Goal: Information Seeking & Learning: Check status

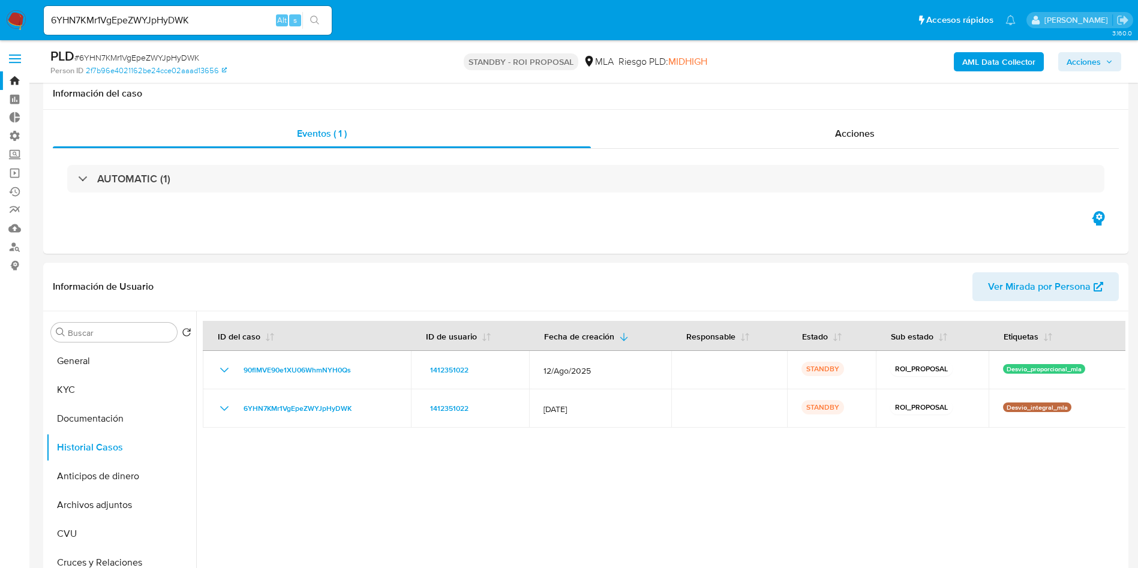
select select "10"
click at [172, 18] on input "6YHN7KMr1VgEpeZWYJpHyDWK" at bounding box center [188, 21] width 288 height 16
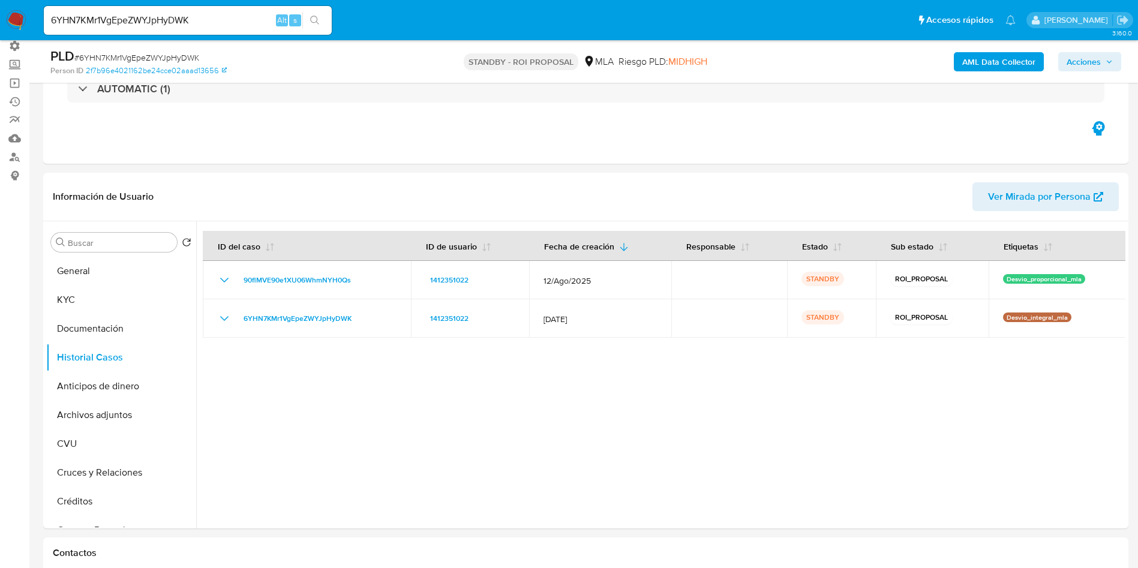
click at [172, 18] on input "6YHN7KMr1VgEpeZWYJpHyDWK" at bounding box center [188, 21] width 288 height 16
paste input "MsOMKqi9ykNypnFK5tejqnnb"
type input "MsOMKqi9ykNypnFK5tejqnnb"
click at [316, 23] on icon "search-icon" at bounding box center [315, 21] width 10 height 10
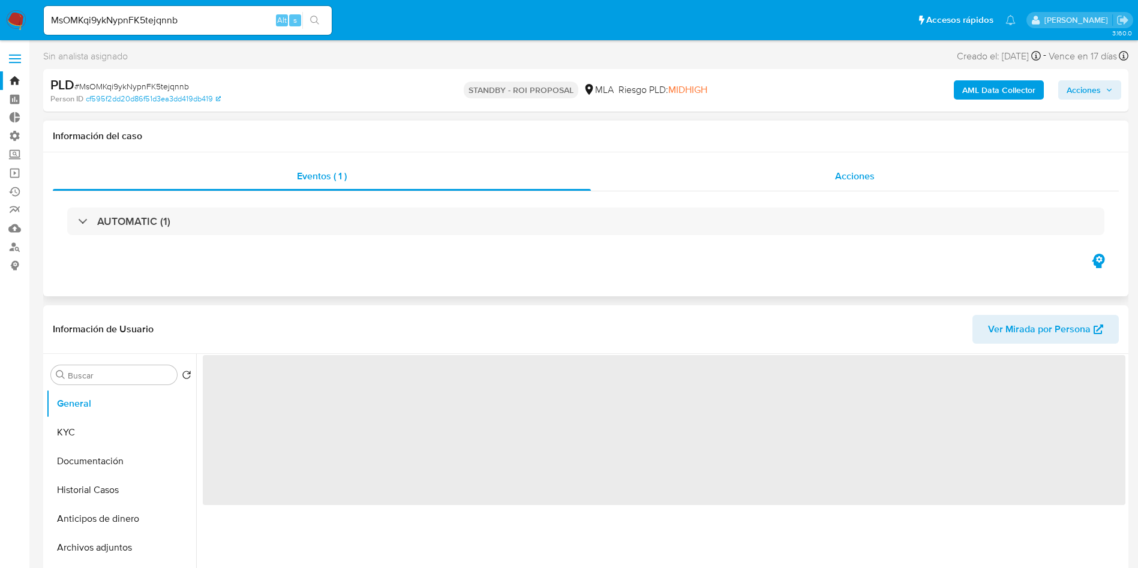
select select "10"
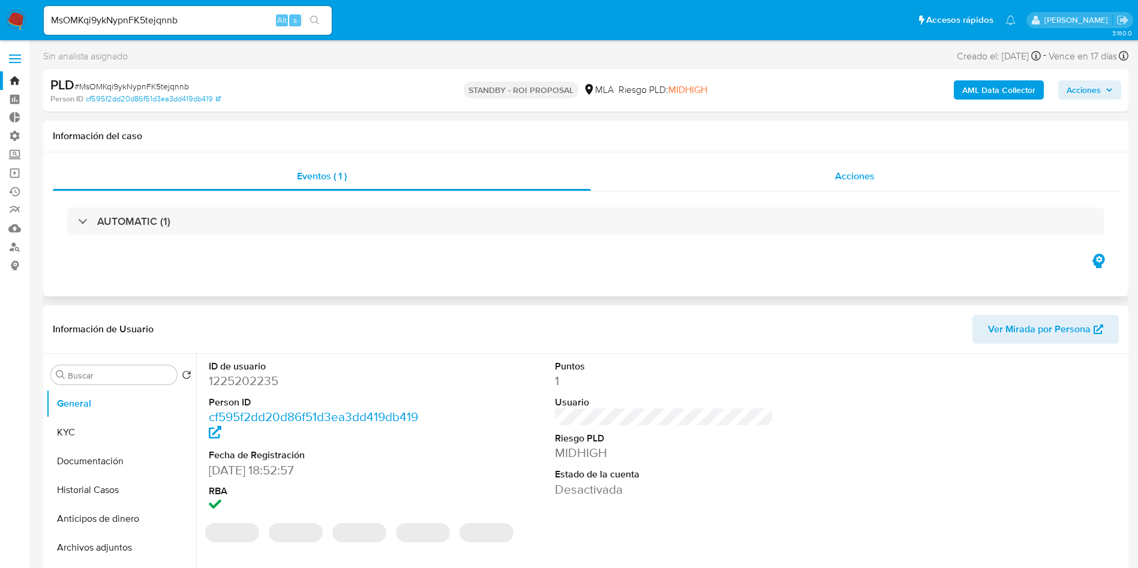
click at [833, 190] on div "Acciones" at bounding box center [855, 176] width 528 height 29
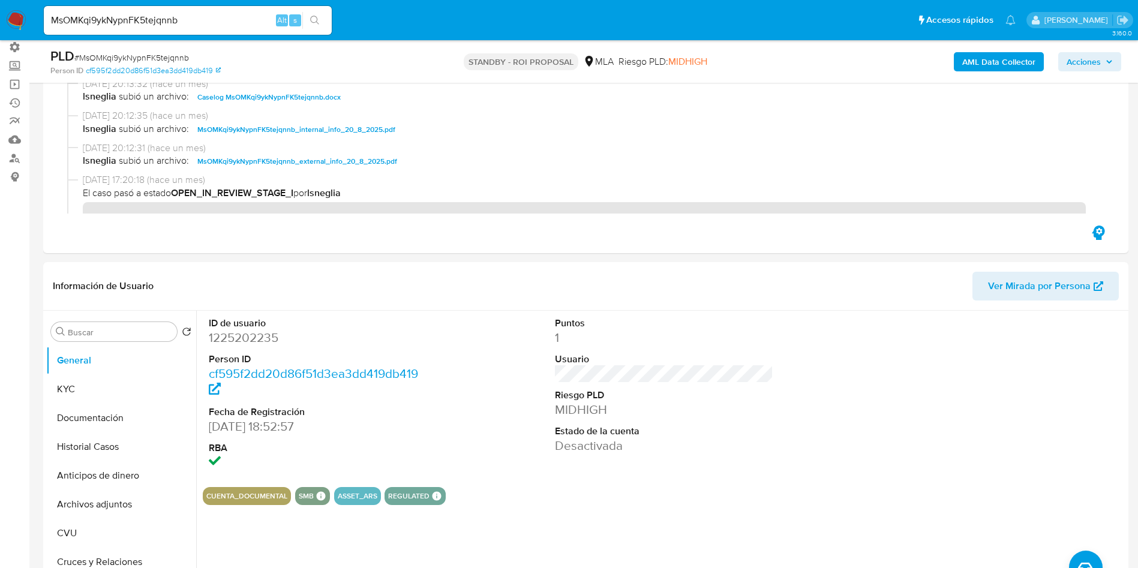
scroll to position [270, 0]
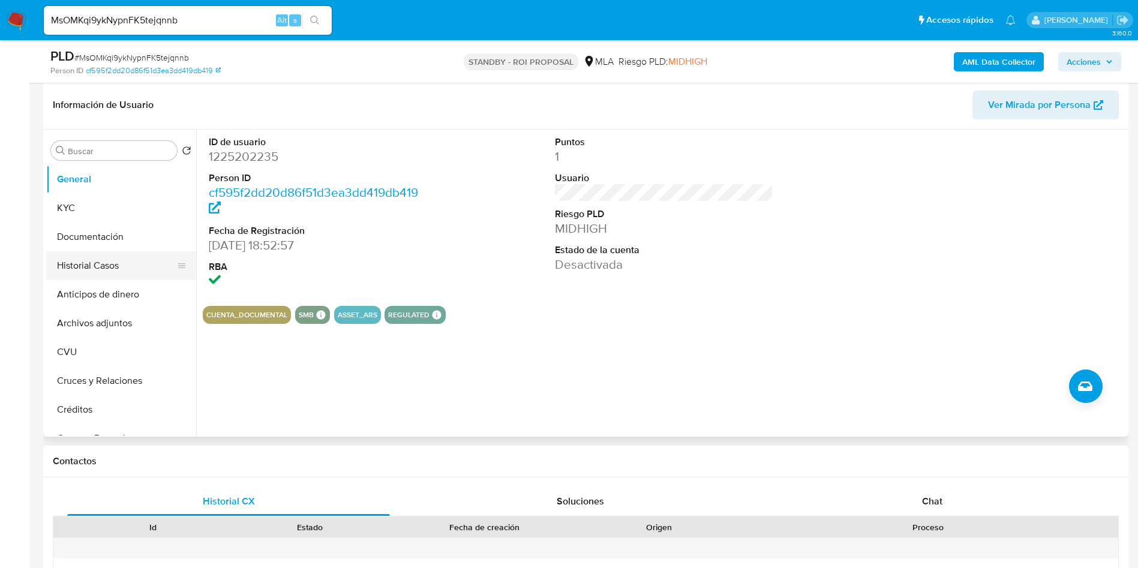
click at [131, 262] on button "Historial Casos" at bounding box center [116, 265] width 140 height 29
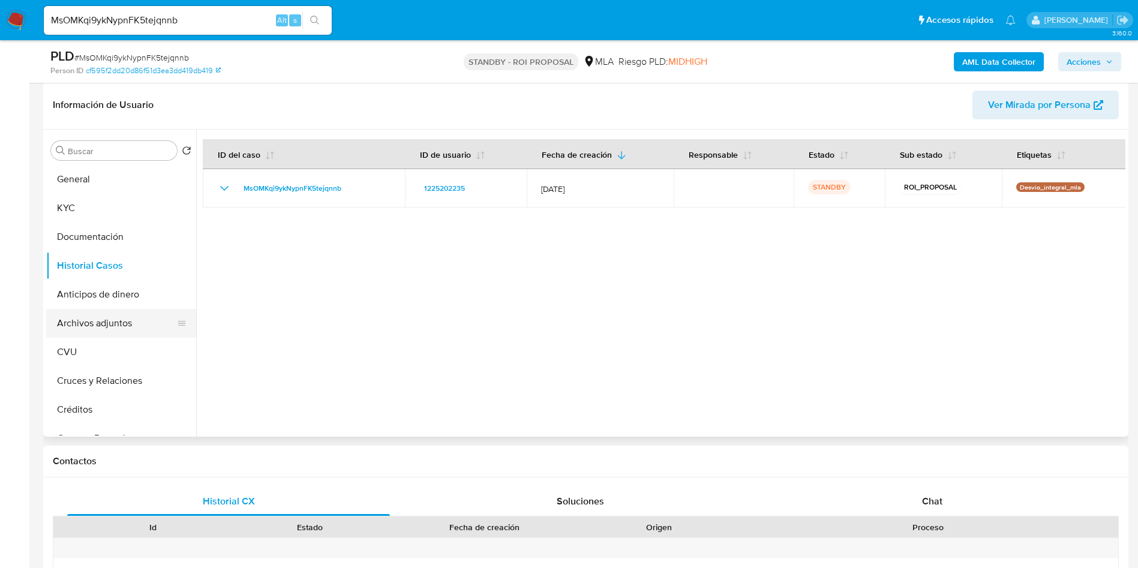
click at [86, 332] on button "Archivos adjuntos" at bounding box center [116, 323] width 140 height 29
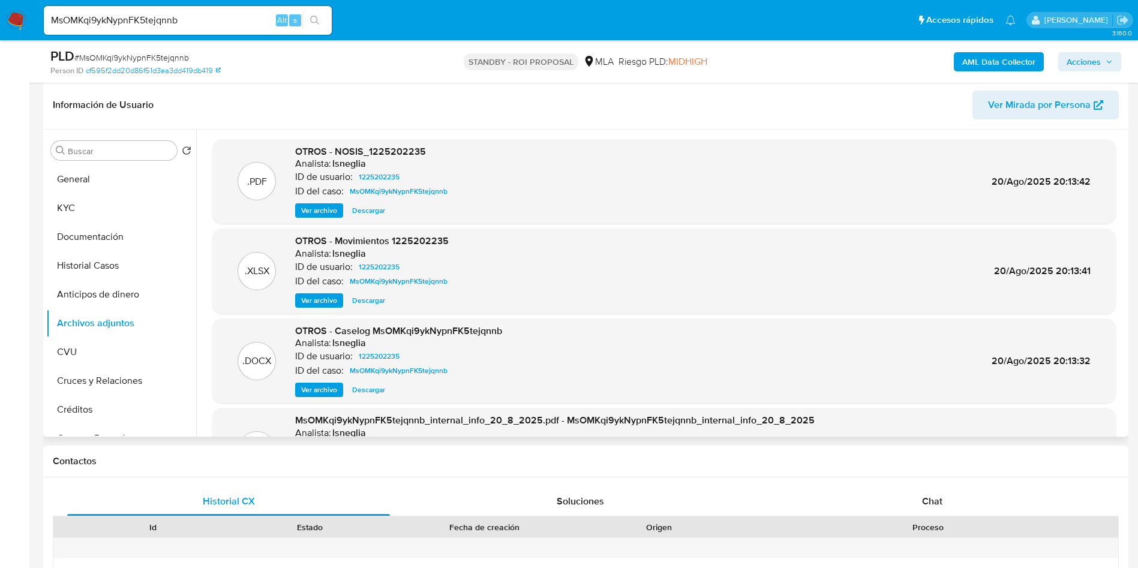
click at [362, 298] on span "Descargar" at bounding box center [368, 301] width 33 height 12
click at [369, 395] on span "Descargar" at bounding box center [368, 390] width 33 height 12
click at [909, 465] on h1 "Contactos" at bounding box center [586, 461] width 1066 height 12
click at [153, 14] on input "MsOMKqi9ykNypnFK5tejqnnb" at bounding box center [188, 21] width 288 height 16
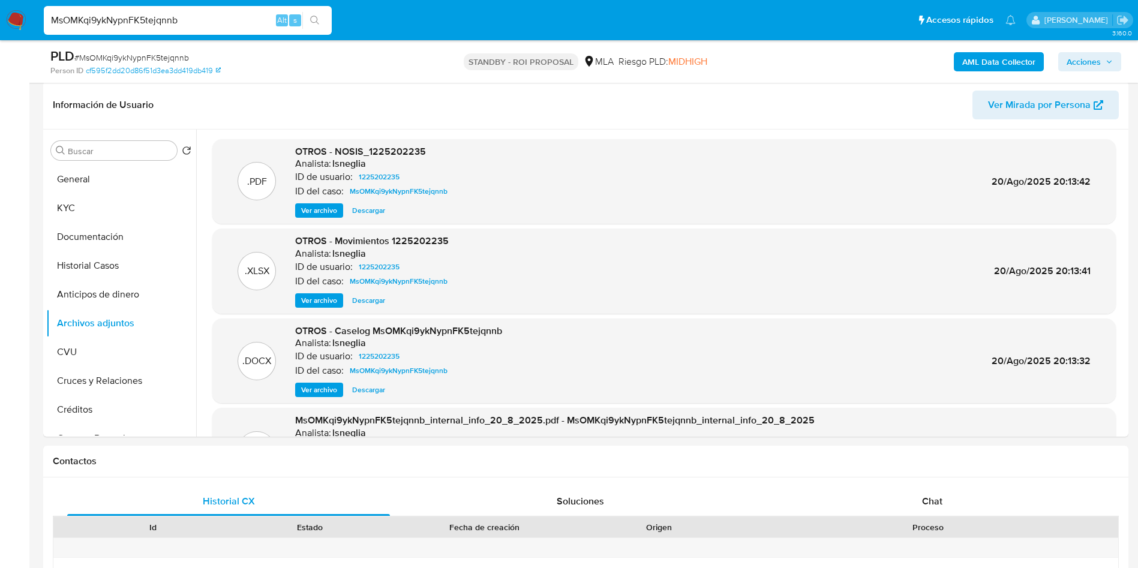
paste input "geZySjgJI4VYz5unMw05SqjY"
type input "geZySjgJI4VYz5unMw05SqjY"
click at [319, 18] on icon "search-icon" at bounding box center [315, 21] width 10 height 10
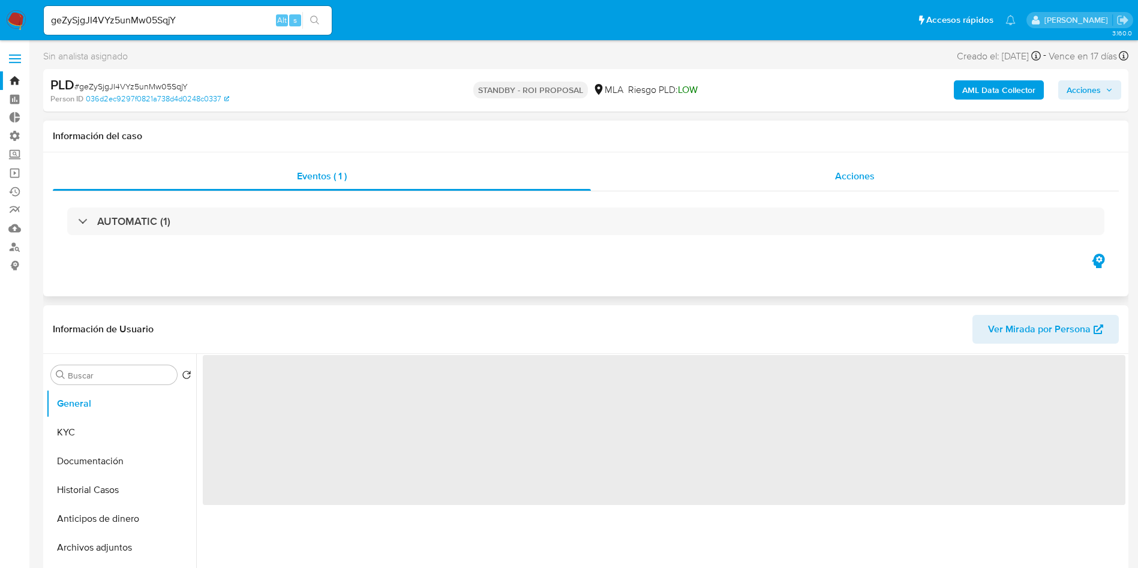
click at [859, 185] on div "Acciones" at bounding box center [855, 176] width 528 height 29
select select "10"
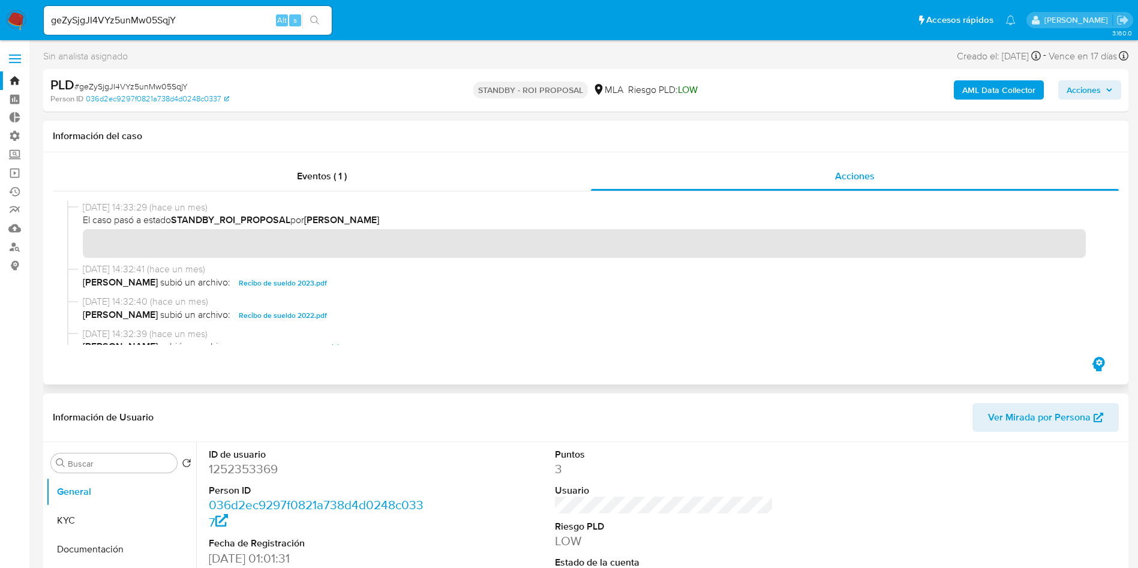
scroll to position [90, 0]
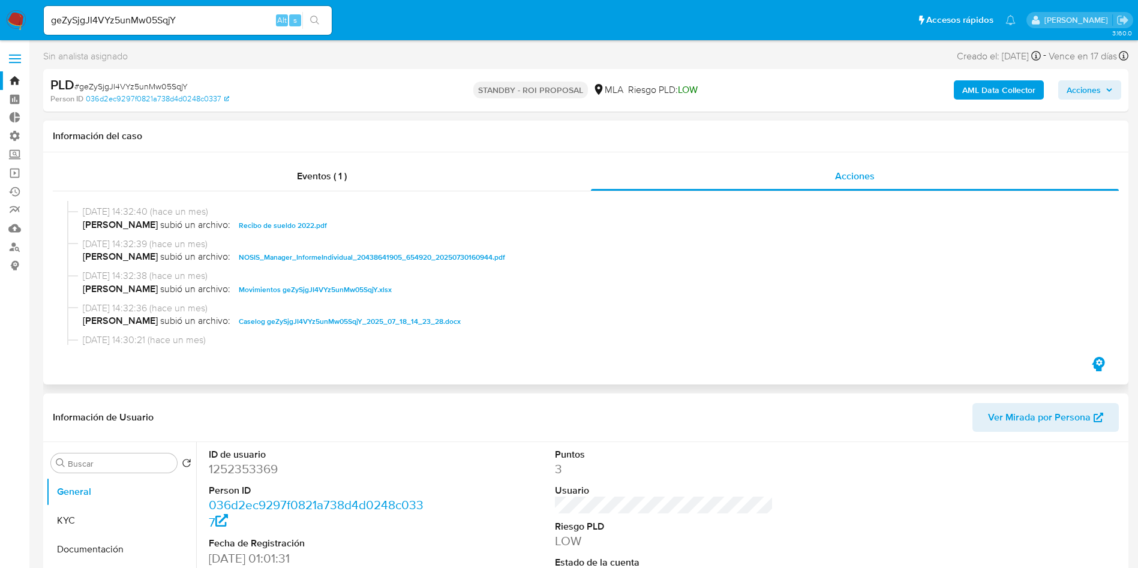
click at [273, 324] on span "Caselog geZySjgJI4VYz5unMw05SqjY_2025_07_18_14_23_28.docx" at bounding box center [350, 321] width 222 height 14
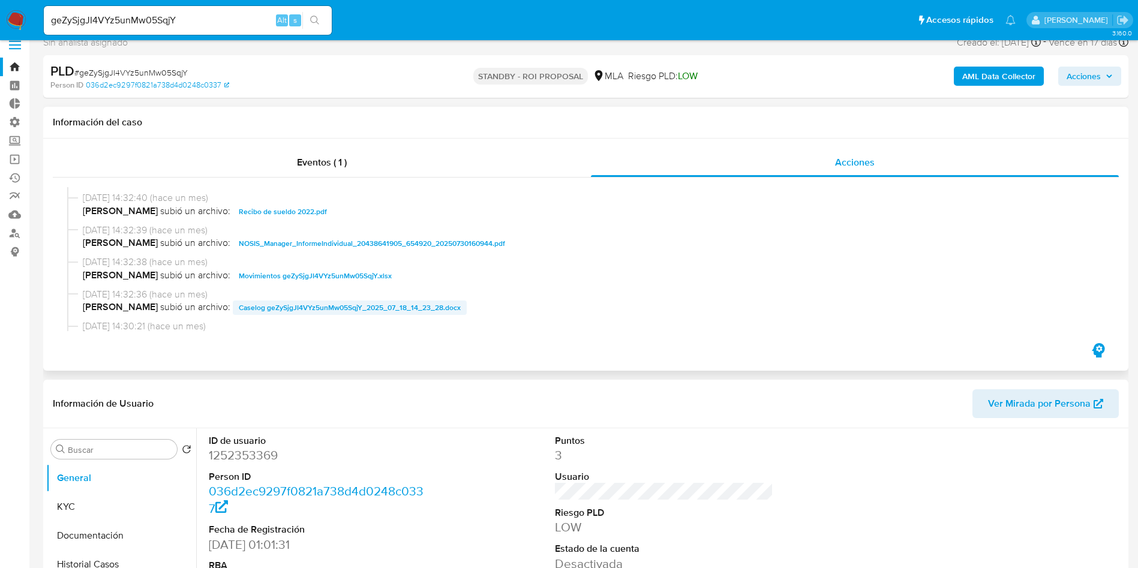
scroll to position [0, 0]
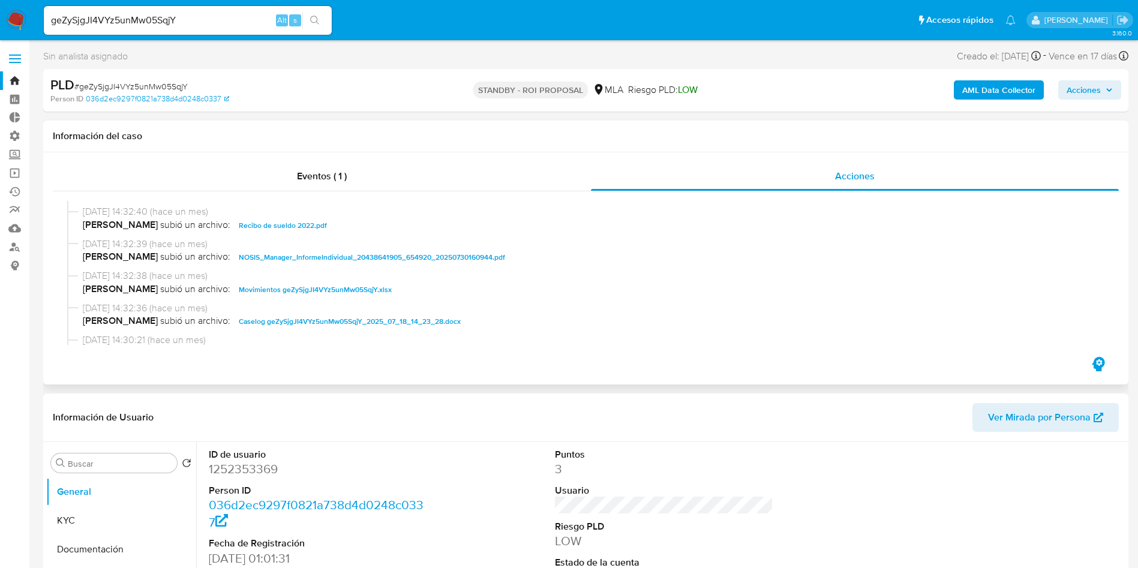
click at [300, 287] on span "Movimientos geZySjgJI4VYz5unMw05SqjY.xlsx" at bounding box center [315, 290] width 153 height 14
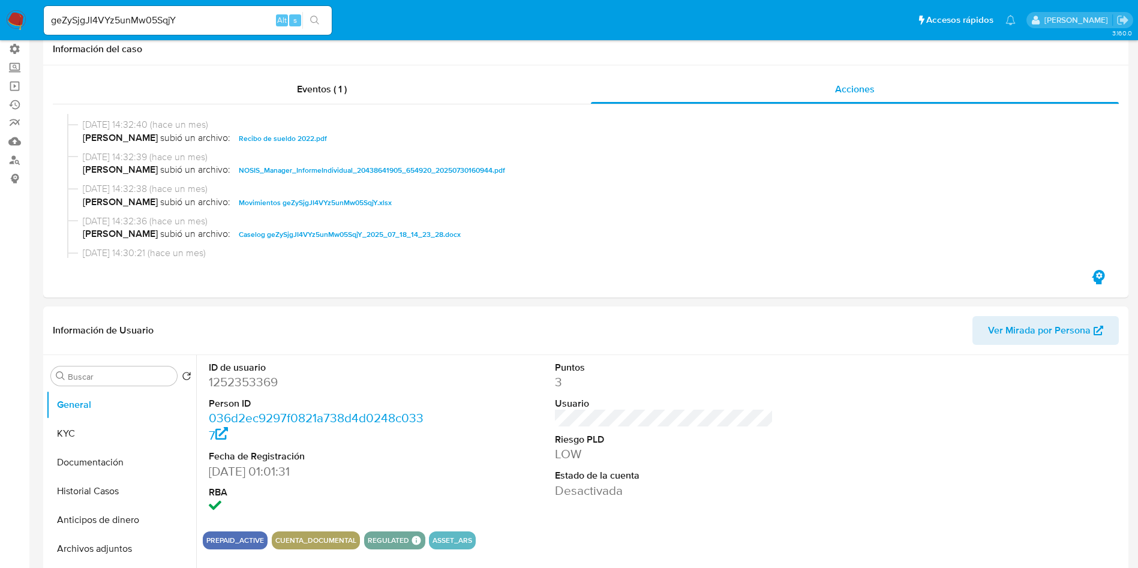
scroll to position [180, 0]
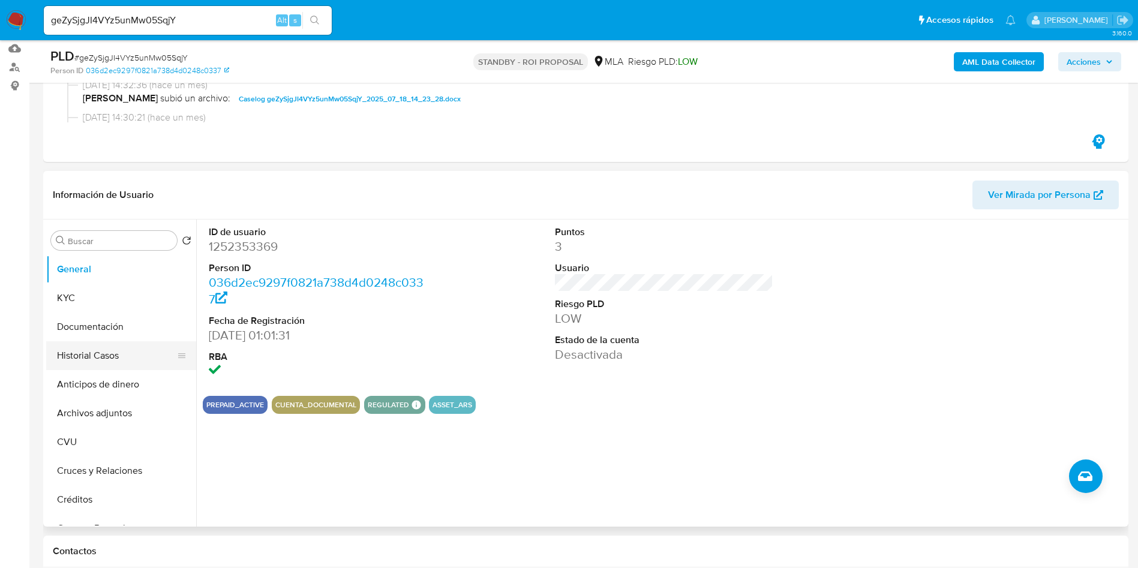
click at [81, 357] on button "Historial Casos" at bounding box center [116, 355] width 140 height 29
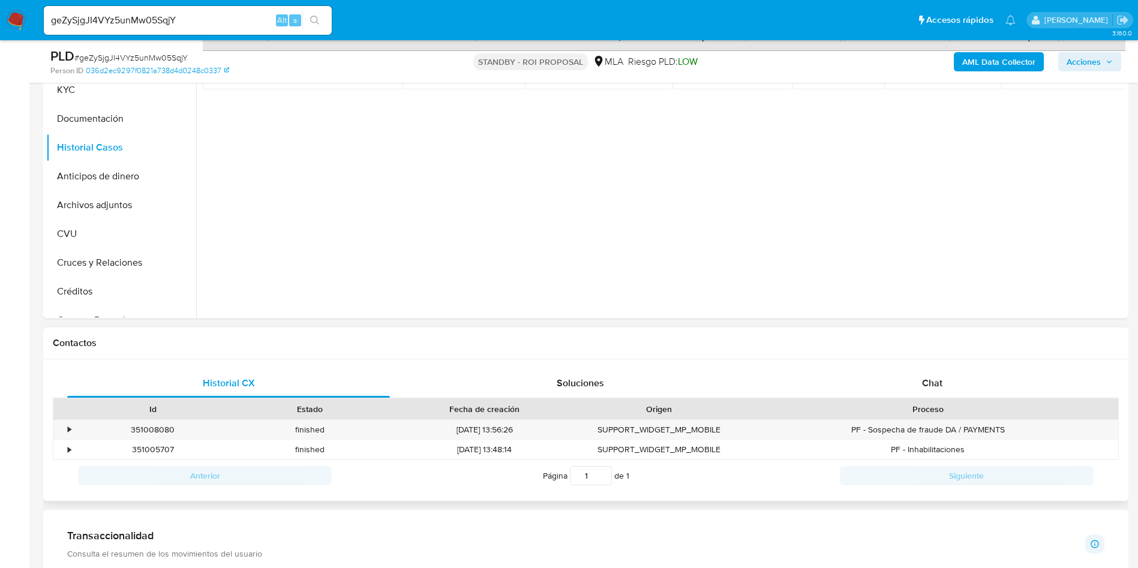
scroll to position [540, 0]
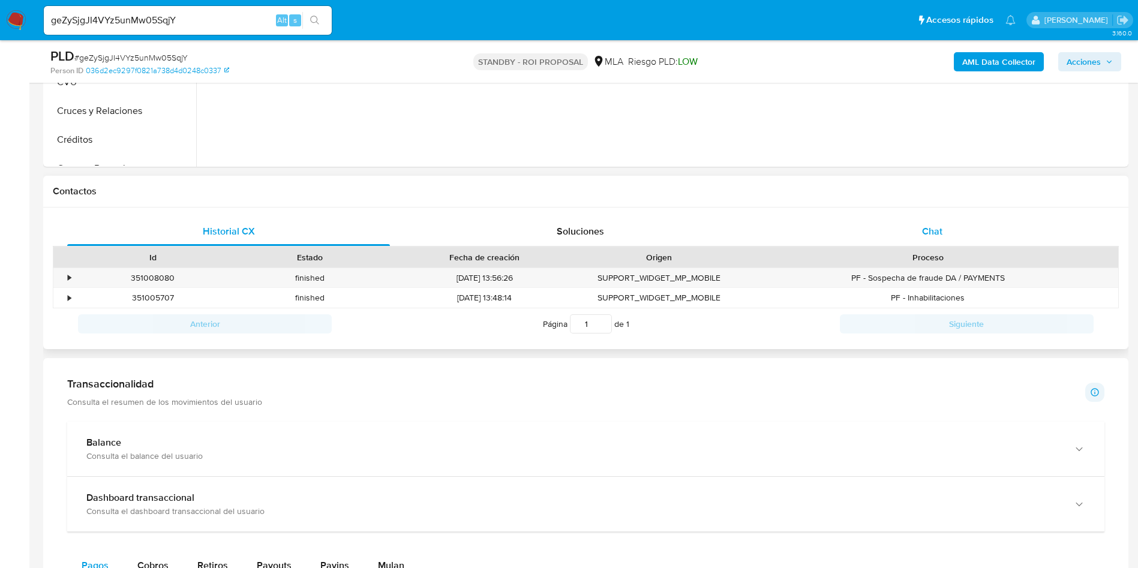
click at [944, 229] on div "Chat" at bounding box center [932, 231] width 323 height 29
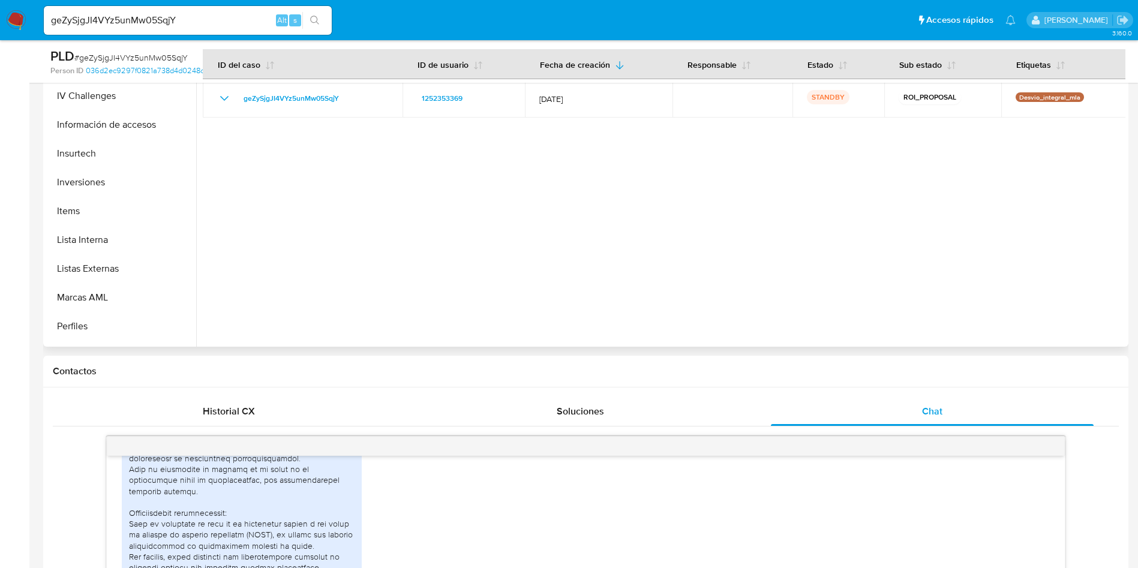
scroll to position [564, 0]
click at [88, 269] on button "Restricciones Nuevo Mundo" at bounding box center [116, 273] width 140 height 29
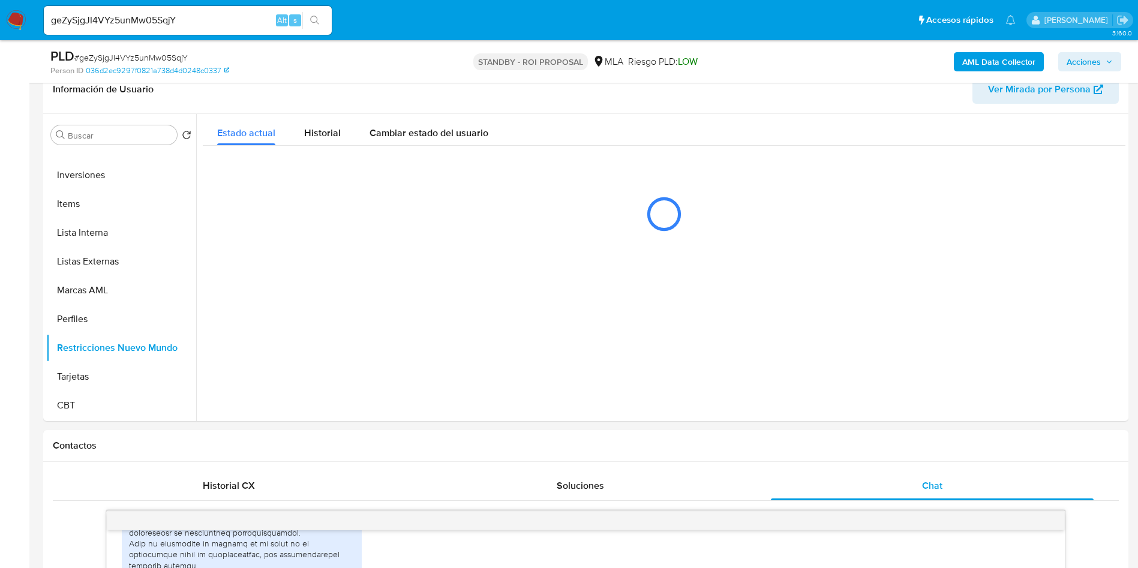
scroll to position [180, 0]
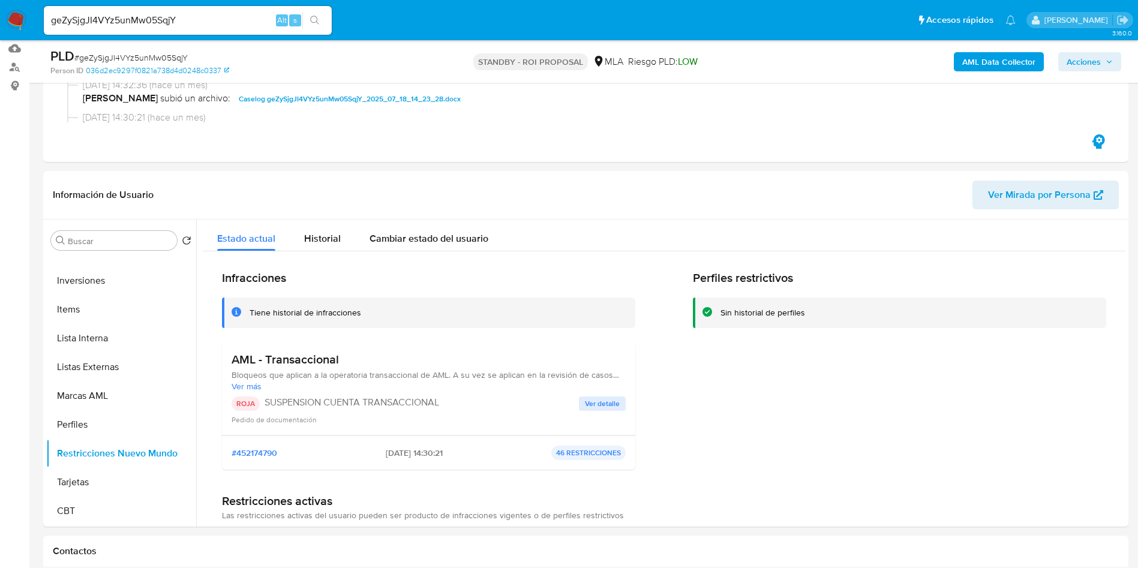
click at [104, 16] on input "geZySjgJI4VYz5unMw05SqjY" at bounding box center [188, 21] width 288 height 16
paste input "8ZKwzJu0nKHAqOLZ6994HzCt"
type input "8ZKwzJu0nKHAqOLZ6994HzCt"
click at [314, 20] on icon "search-icon" at bounding box center [315, 21] width 10 height 10
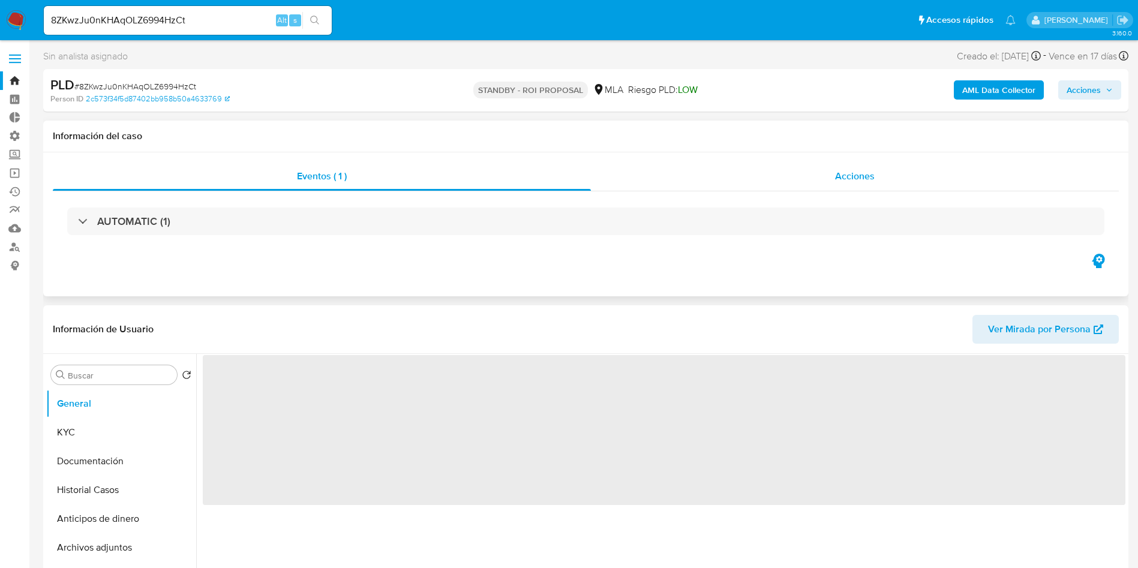
click at [855, 179] on span "Acciones" at bounding box center [855, 176] width 40 height 14
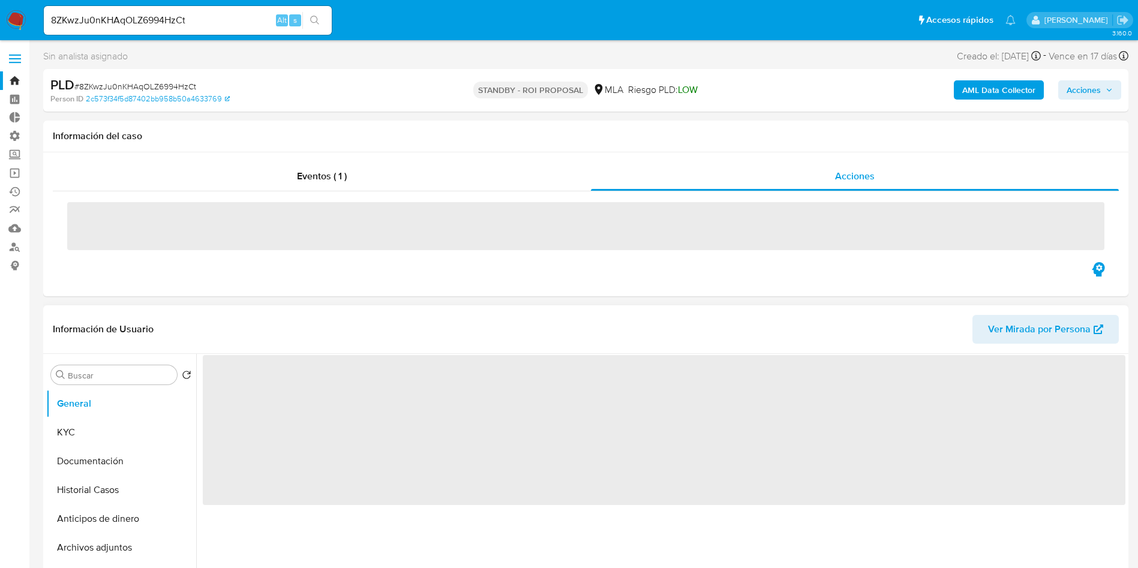
select select "10"
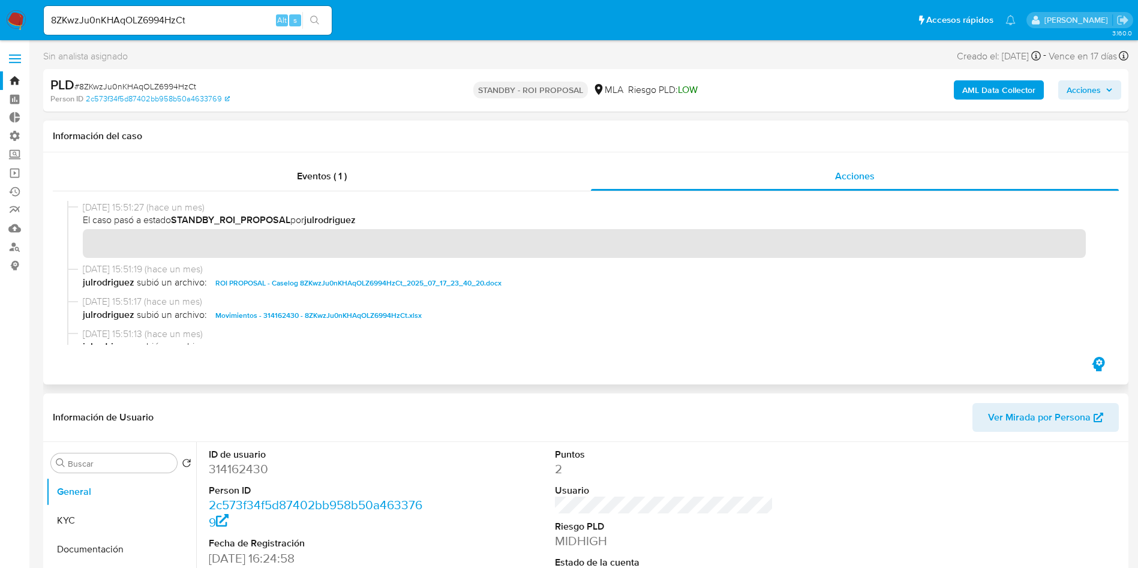
click at [284, 320] on span "Movimientos - 314162430 - 8ZKwzJu0nKHAqOLZ6994HzCt.xlsx" at bounding box center [318, 315] width 206 height 14
click at [333, 282] on span "ROI PROPOSAL - Caselog 8ZKwzJu0nKHAqOLZ6994HzCt_2025_07_17_23_40_20.docx" at bounding box center [358, 283] width 286 height 14
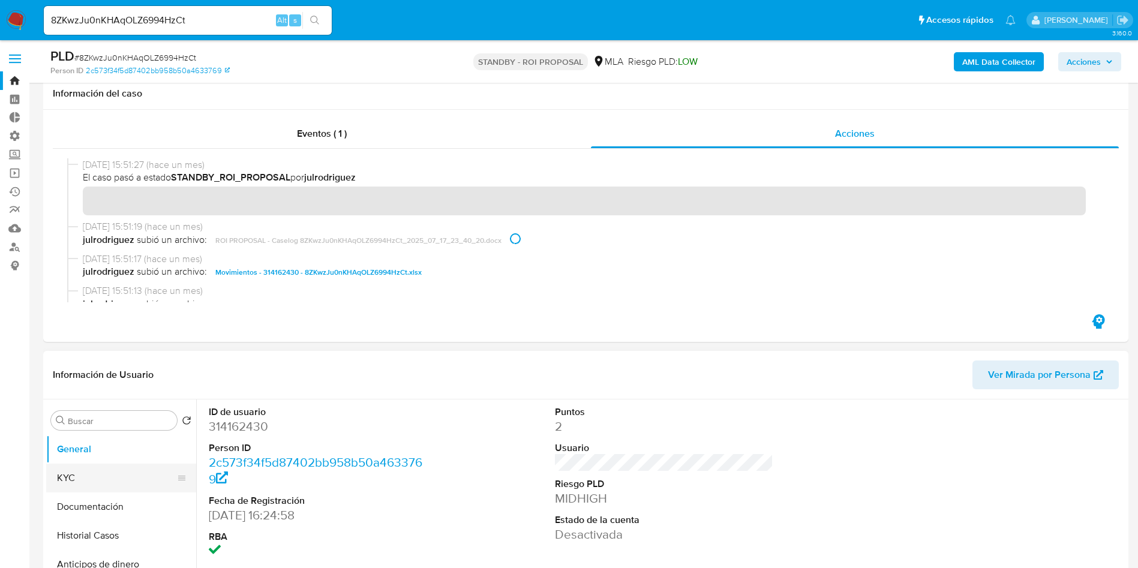
scroll to position [90, 0]
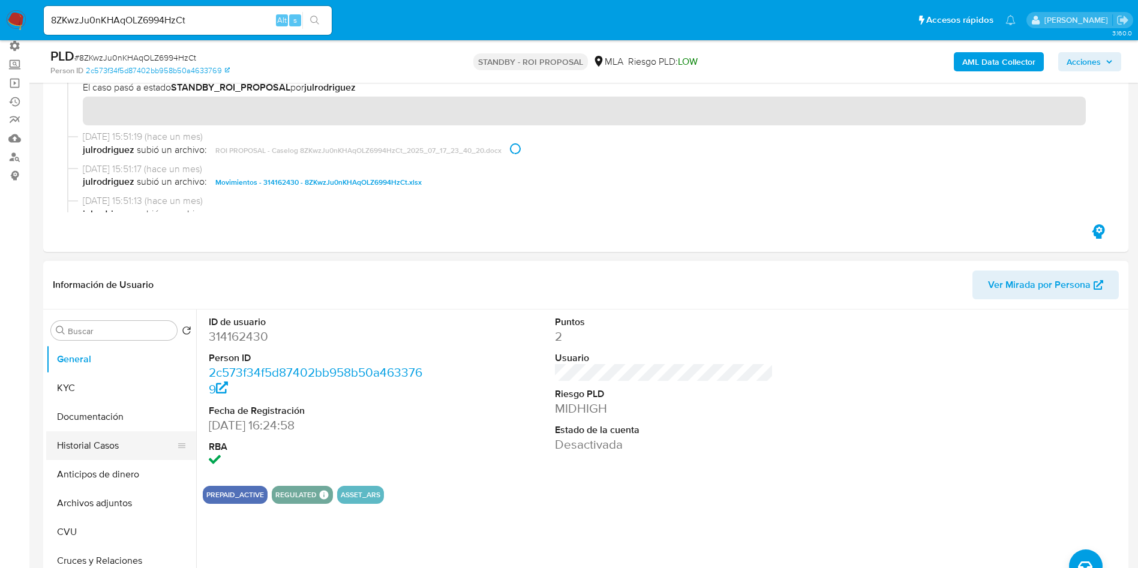
click at [113, 450] on button "Historial Casos" at bounding box center [116, 445] width 140 height 29
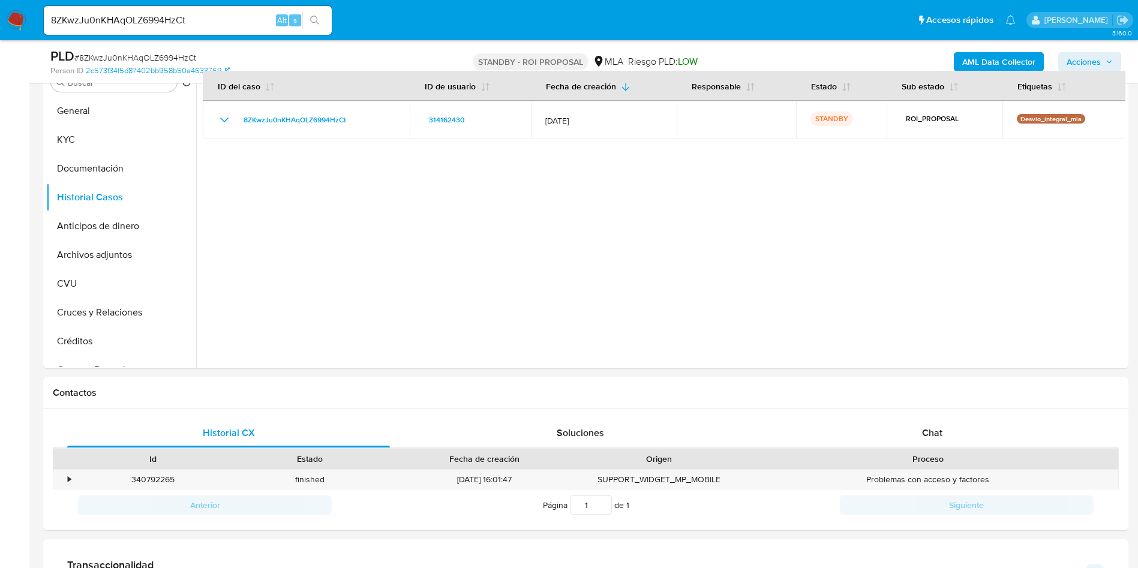
scroll to position [450, 0]
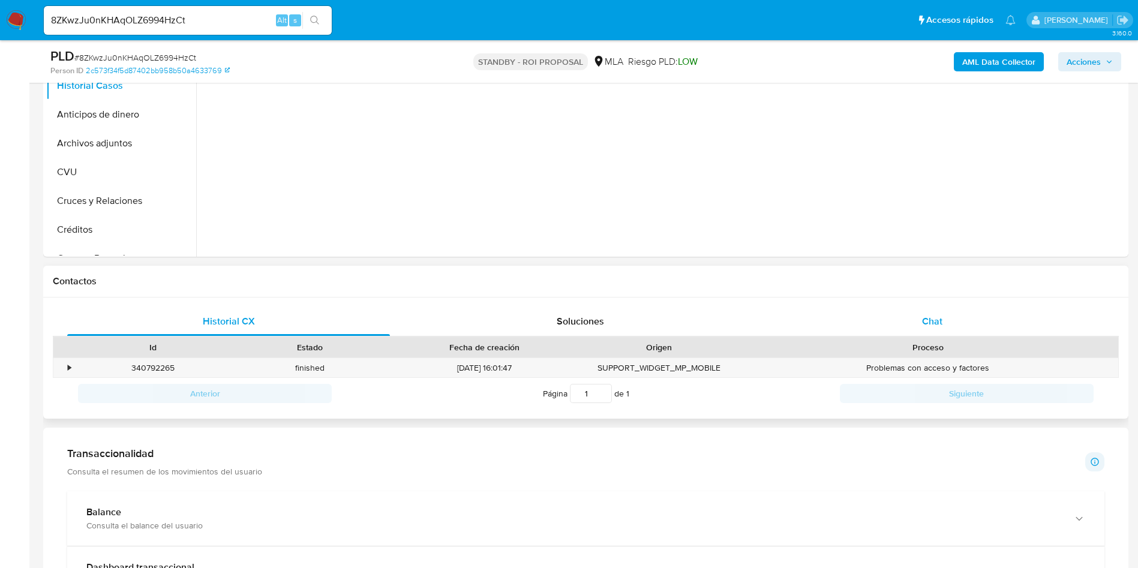
click at [931, 335] on div "Chat" at bounding box center [932, 321] width 323 height 29
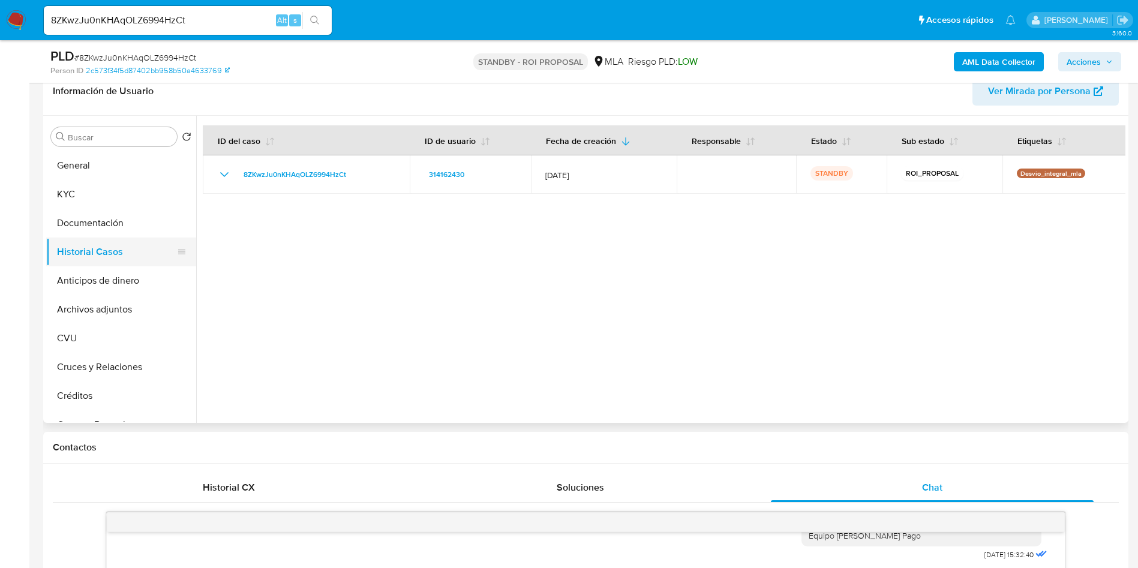
scroll to position [180, 0]
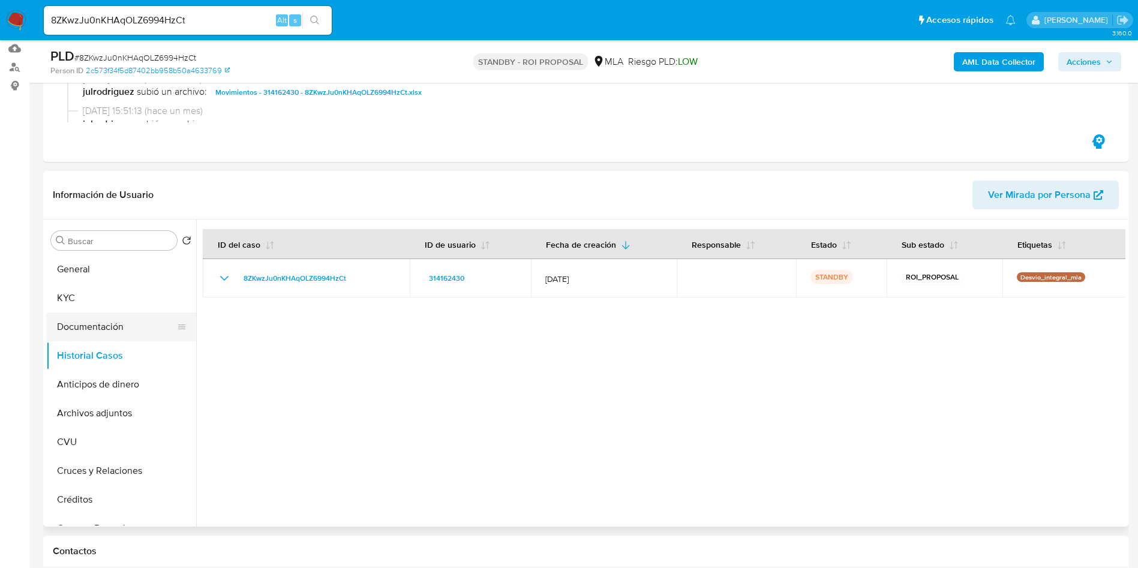
drag, startPoint x: 97, startPoint y: 327, endPoint x: 100, endPoint y: 333, distance: 6.7
click at [98, 329] on button "Documentación" at bounding box center [116, 327] width 140 height 29
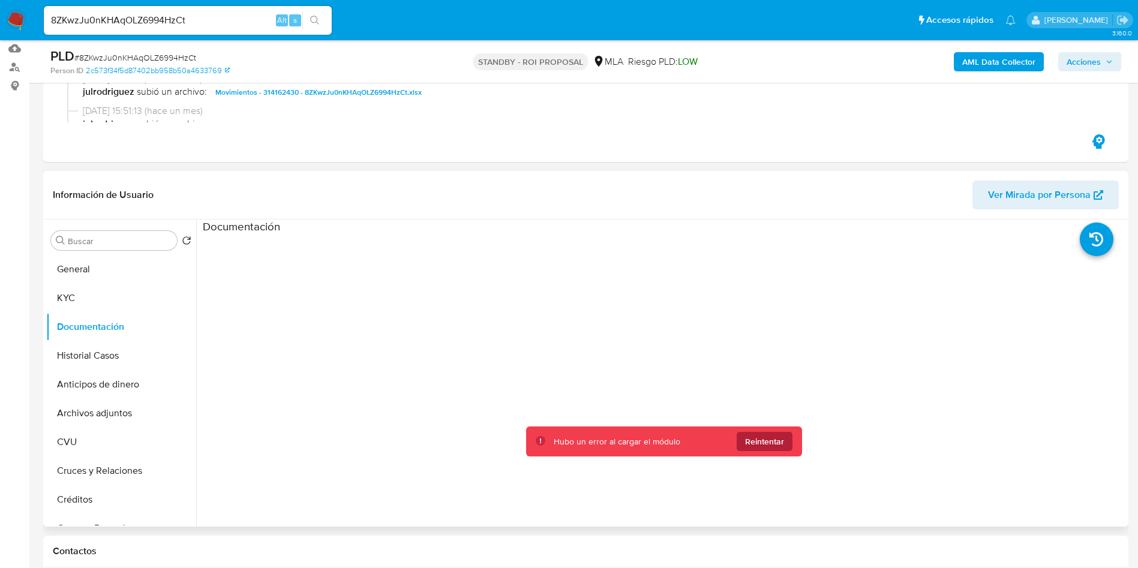
click at [774, 434] on span "Reintentar" at bounding box center [764, 441] width 39 height 19
click at [112, 338] on button "Documentación" at bounding box center [116, 327] width 140 height 29
click at [101, 304] on button "KYC" at bounding box center [116, 298] width 140 height 29
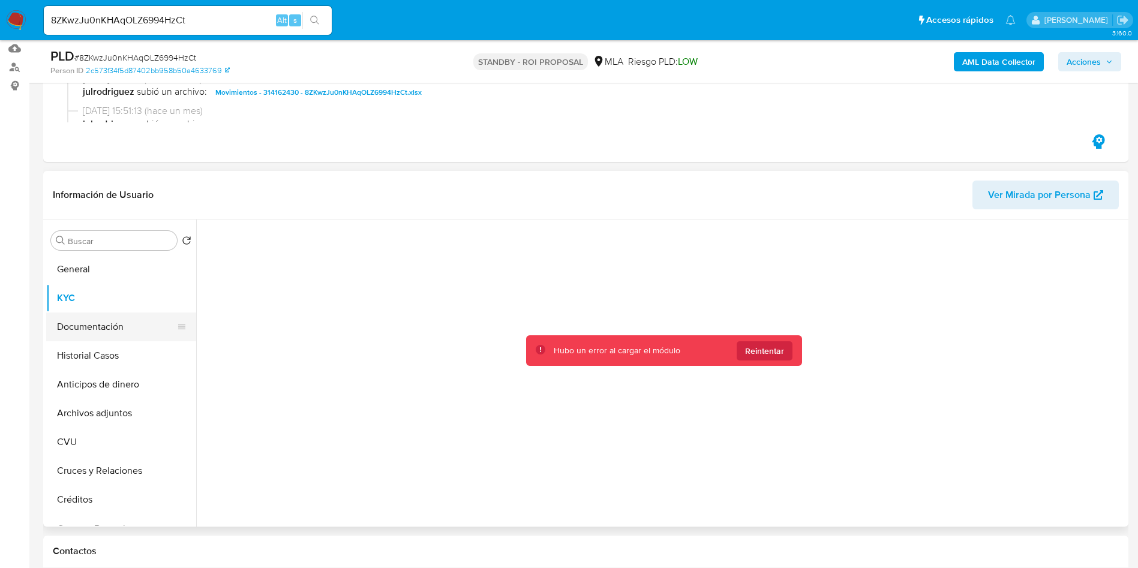
click at [123, 334] on button "Documentación" at bounding box center [116, 327] width 140 height 29
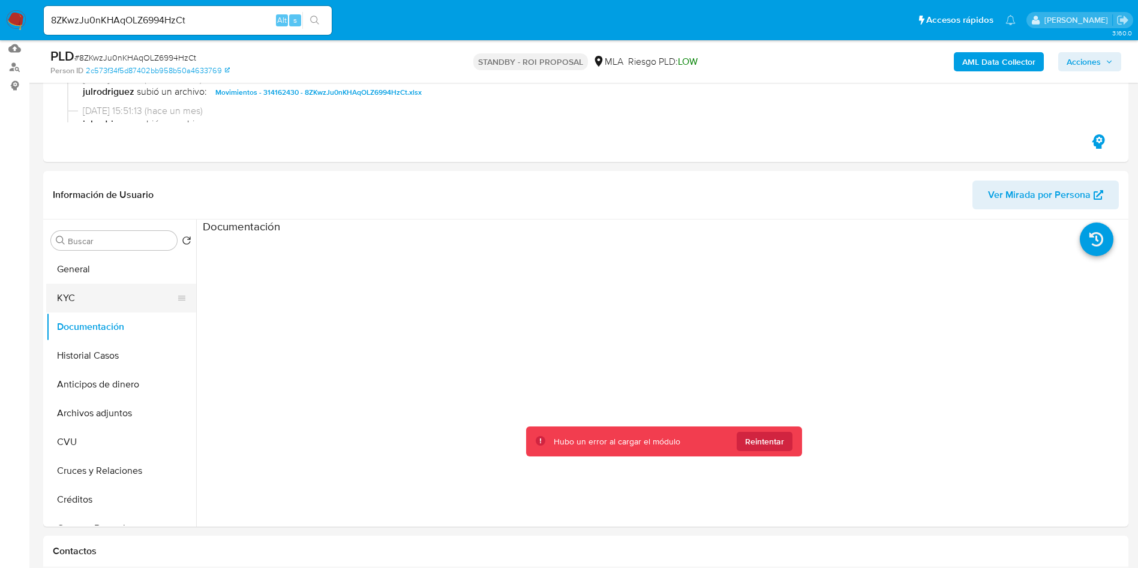
click at [77, 307] on button "KYC" at bounding box center [116, 298] width 140 height 29
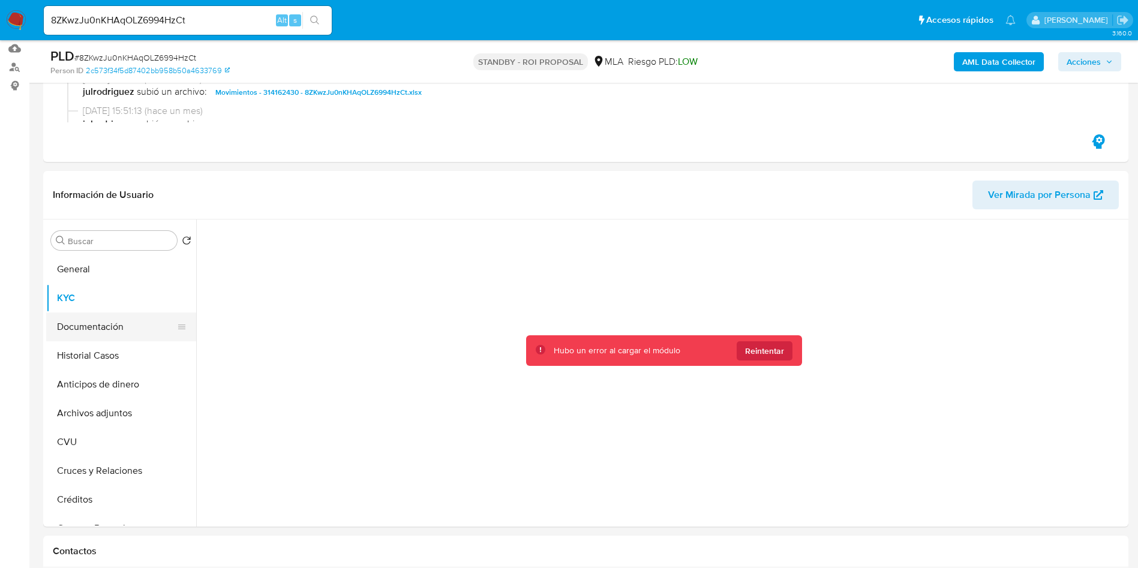
click at [89, 329] on button "Documentación" at bounding box center [116, 327] width 140 height 29
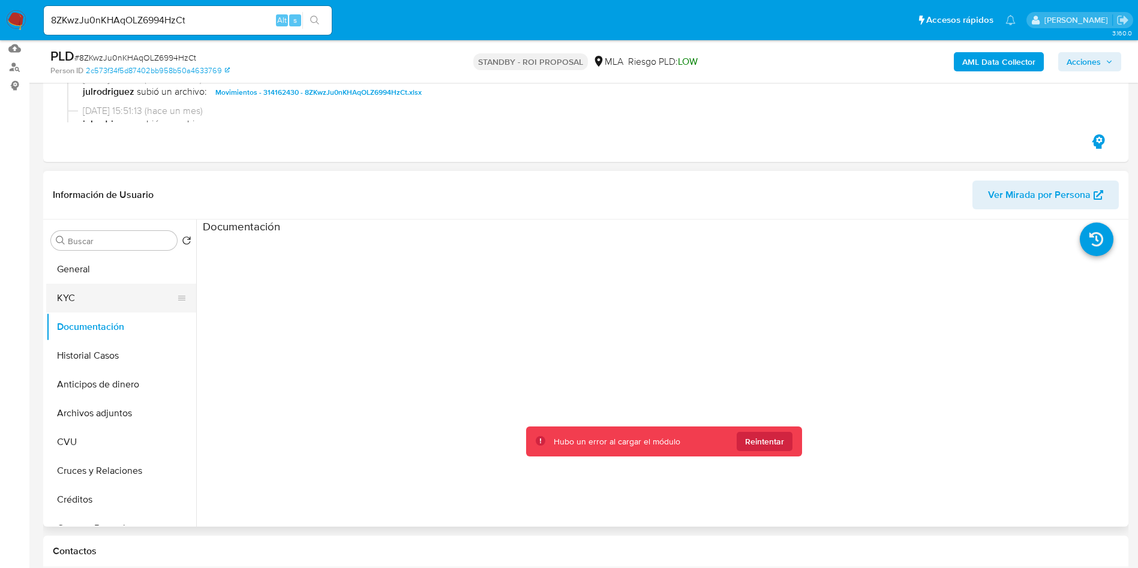
click at [113, 293] on button "KYC" at bounding box center [116, 298] width 140 height 29
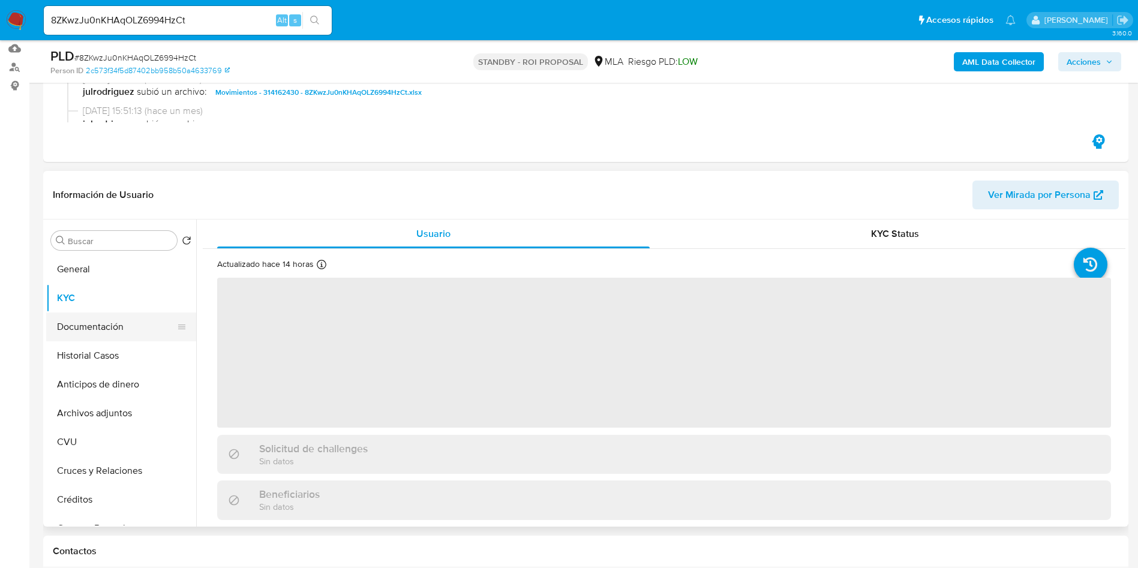
click at [116, 325] on button "Documentación" at bounding box center [116, 327] width 140 height 29
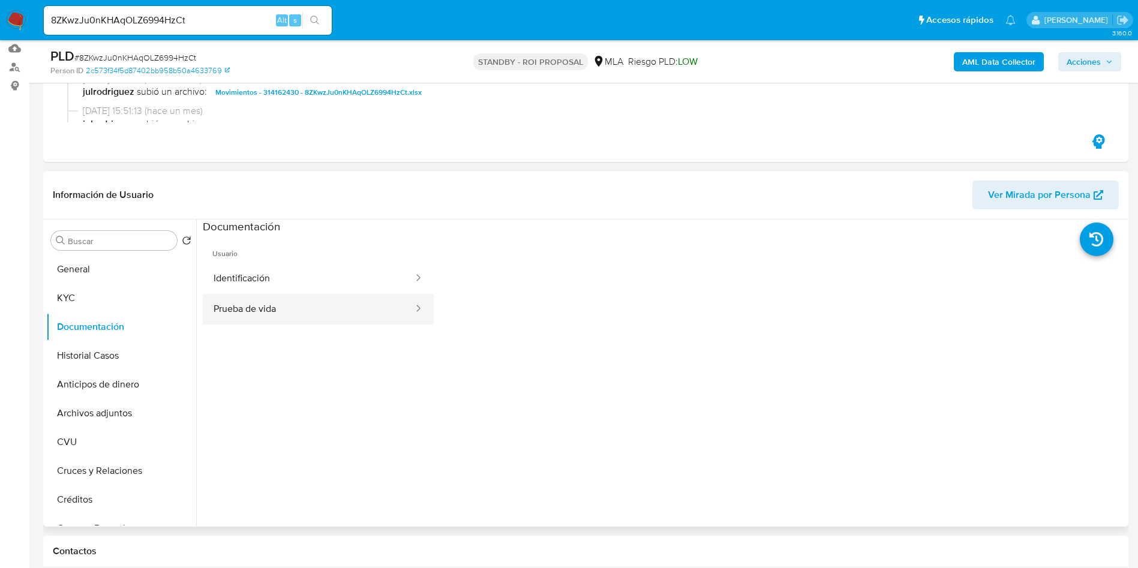
click at [266, 300] on button "Prueba de vida" at bounding box center [309, 309] width 212 height 31
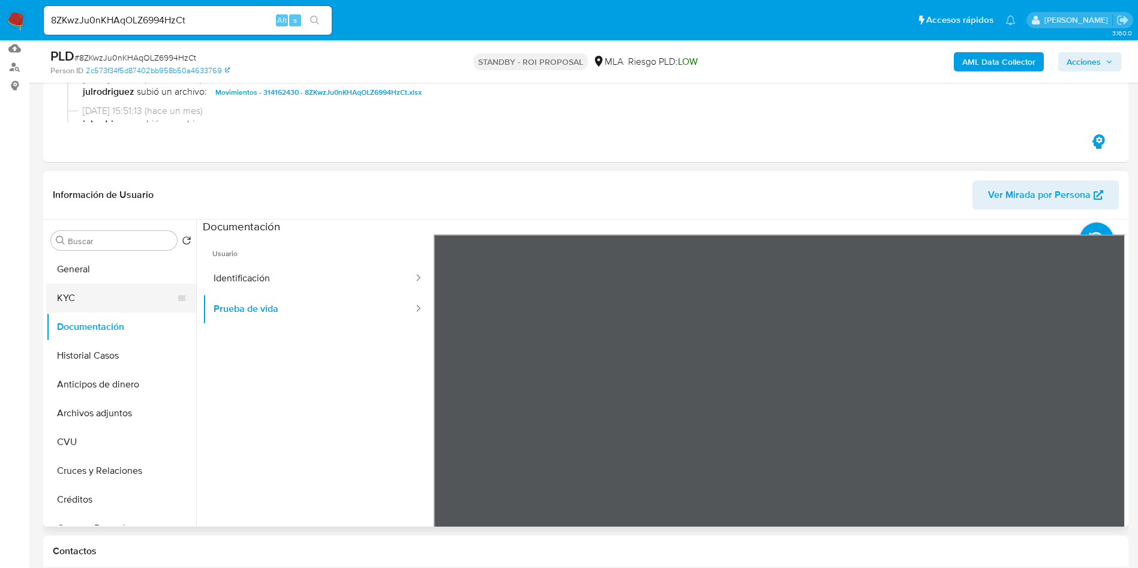
click at [121, 289] on button "KYC" at bounding box center [116, 298] width 140 height 29
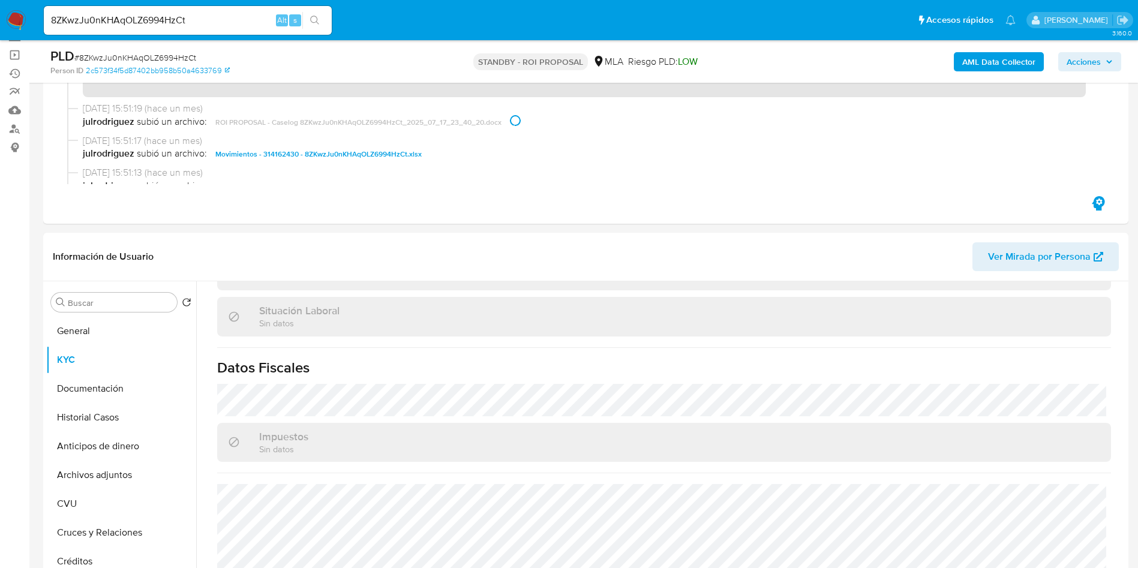
scroll to position [90, 0]
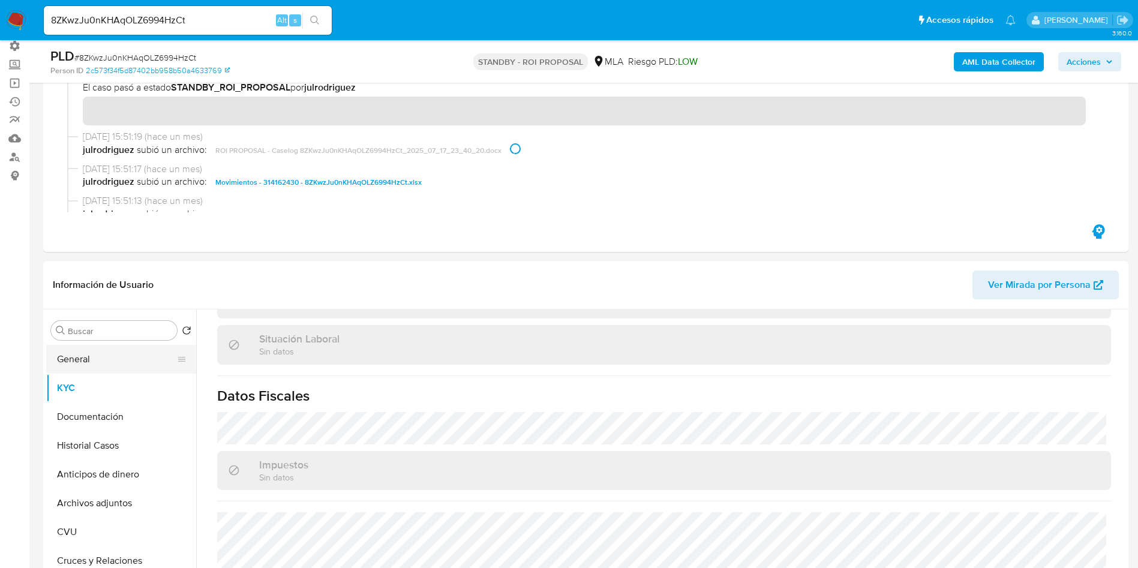
click at [96, 357] on button "General" at bounding box center [116, 359] width 140 height 29
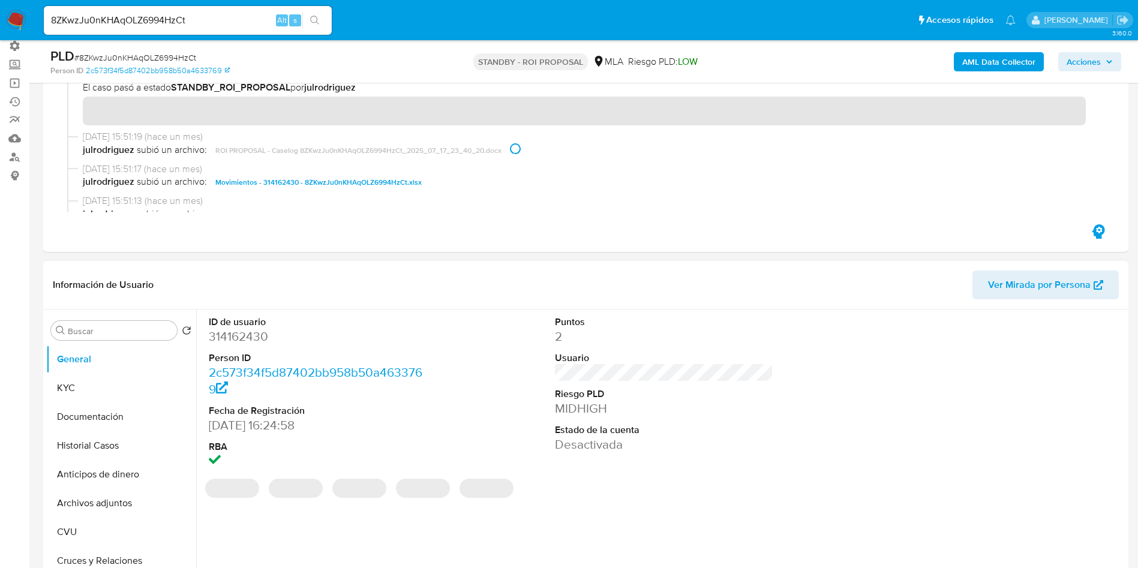
click at [232, 336] on dd "314162430" at bounding box center [318, 336] width 219 height 17
copy dd "314162430"
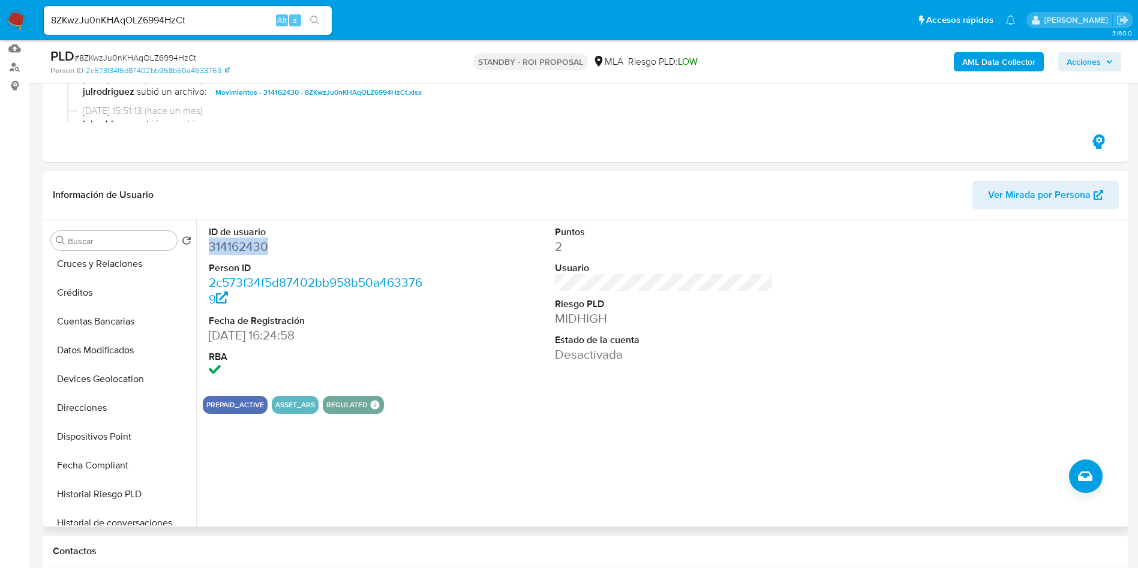
scroll to position [540, 0]
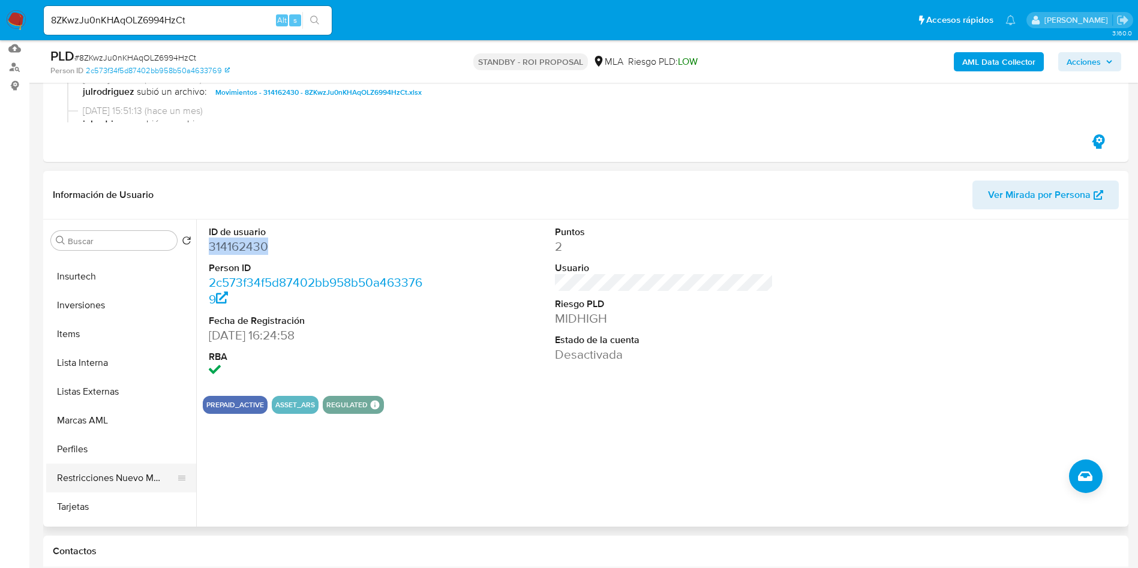
click at [118, 477] on button "Restricciones Nuevo Mundo" at bounding box center [116, 478] width 140 height 29
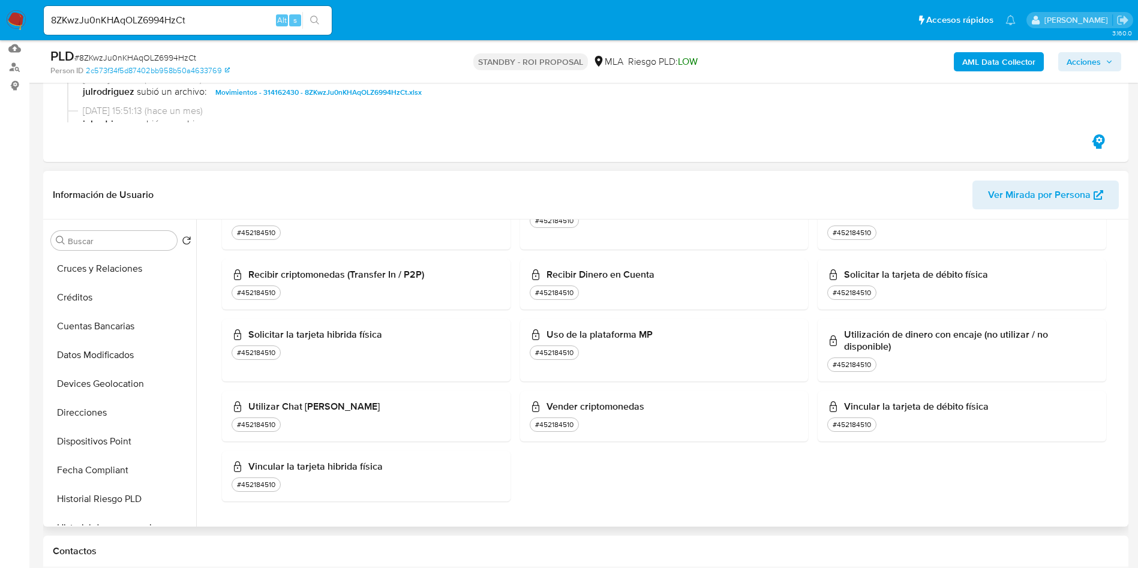
scroll to position [0, 0]
click at [90, 298] on button "KYC" at bounding box center [116, 298] width 140 height 29
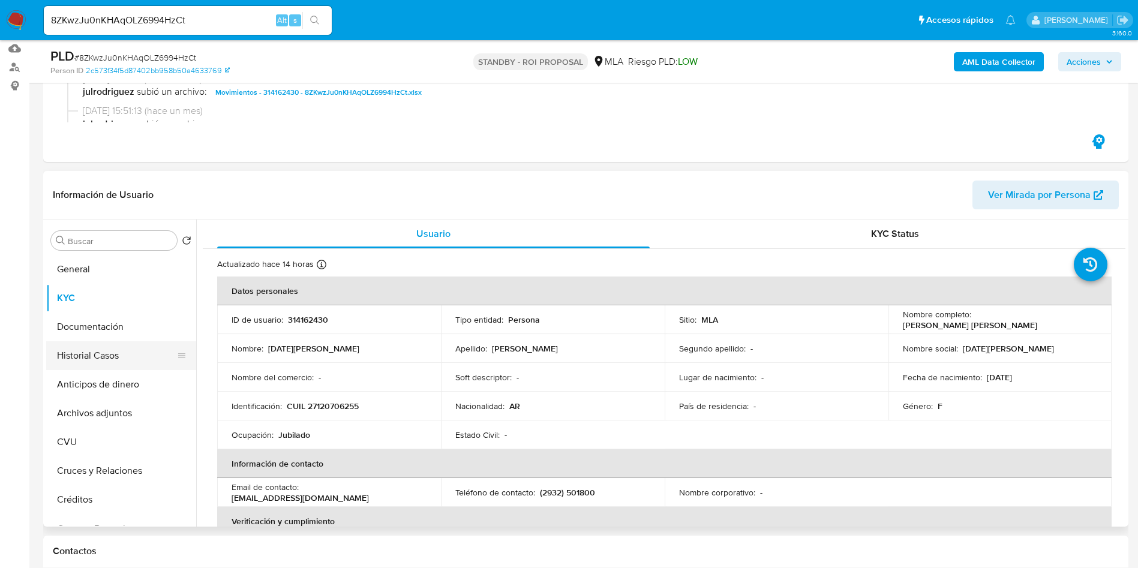
click at [110, 358] on button "Historial Casos" at bounding box center [116, 355] width 140 height 29
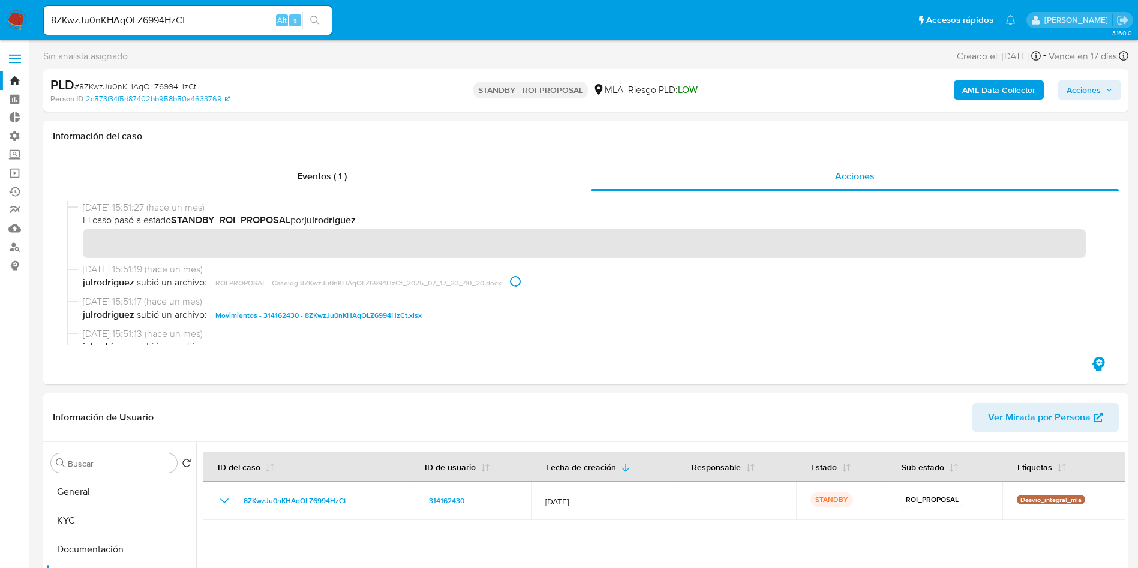
scroll to position [90, 0]
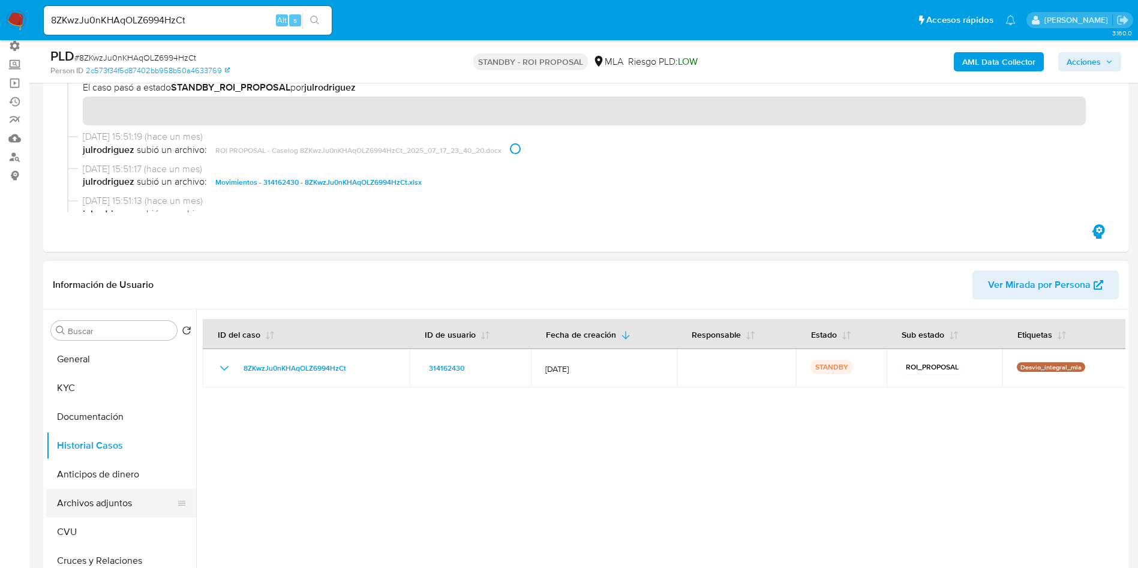
click at [85, 494] on button "Archivos adjuntos" at bounding box center [116, 503] width 140 height 29
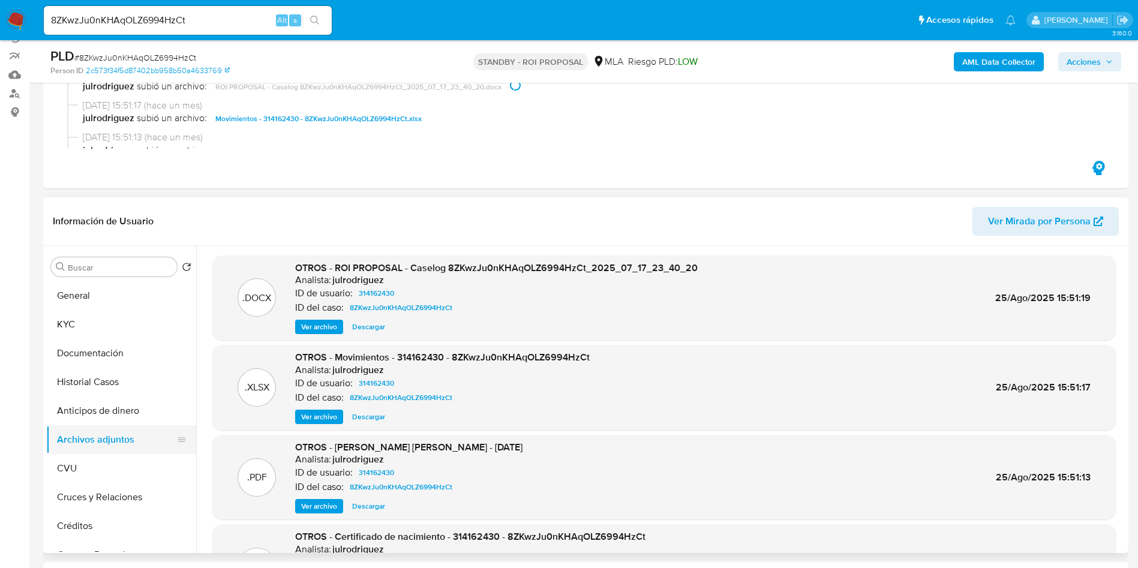
scroll to position [180, 0]
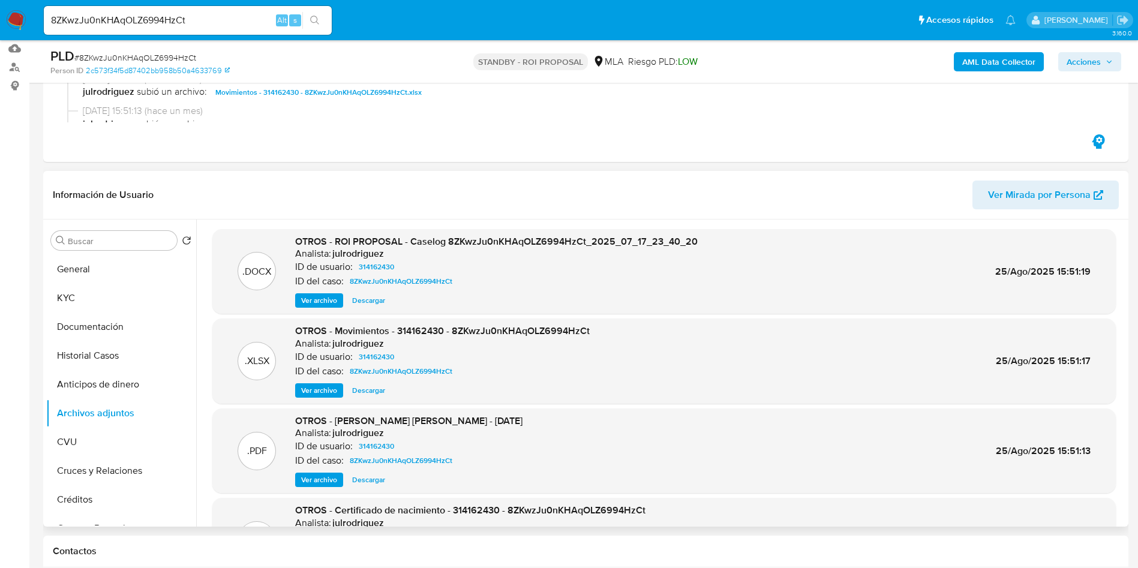
click at [354, 302] on span "Descargar" at bounding box center [368, 301] width 33 height 12
click at [167, 23] on input "8ZKwzJu0nKHAqOLZ6994HzCt" at bounding box center [188, 21] width 288 height 16
click at [167, 25] on input "8ZKwzJu0nKHAqOLZ6994HzCt" at bounding box center [188, 21] width 288 height 16
click at [212, 22] on input "8ZKwzJu0nKHAqOLZ6994HzCt" at bounding box center [188, 21] width 288 height 16
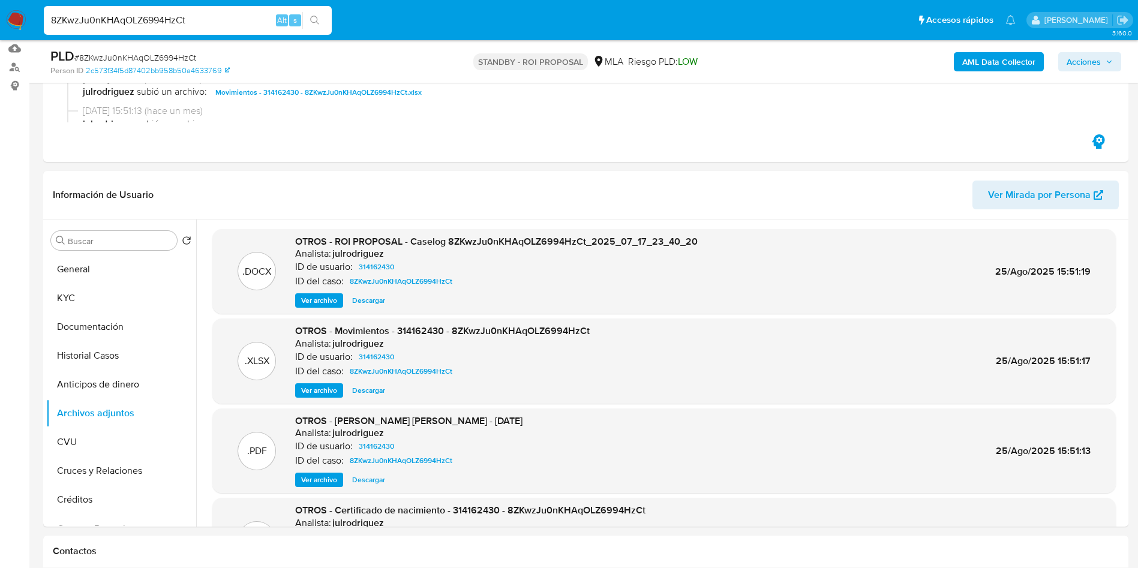
paste input "EHz7mhTeimbbuGbGtdhfHDKh"
type input "EHz7mhTeimbbuGbGtdhfHDKh"
click at [319, 20] on icon "search-icon" at bounding box center [315, 21] width 10 height 10
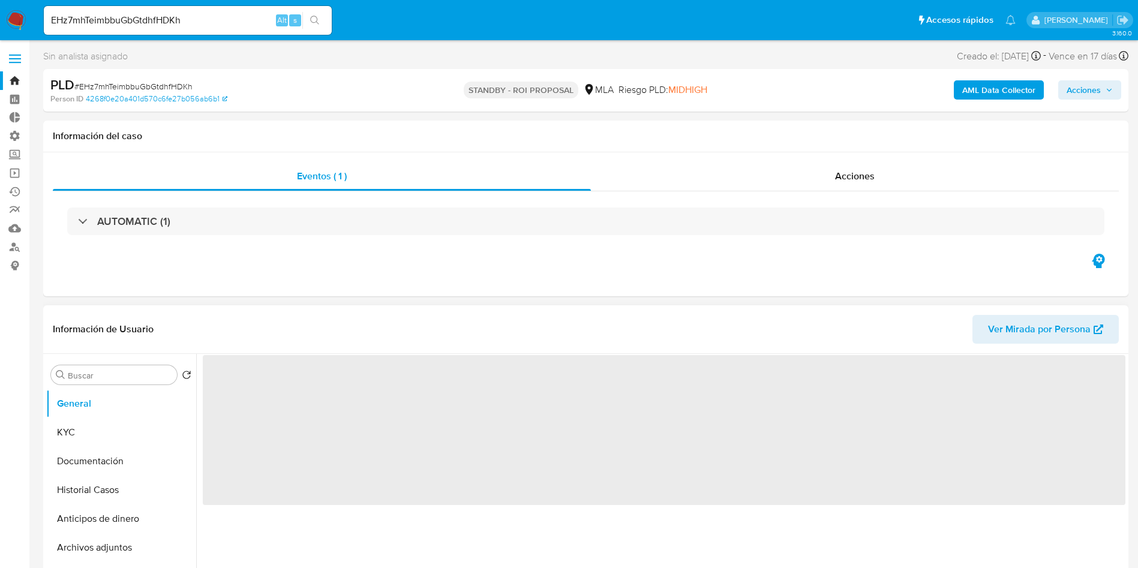
select select "10"
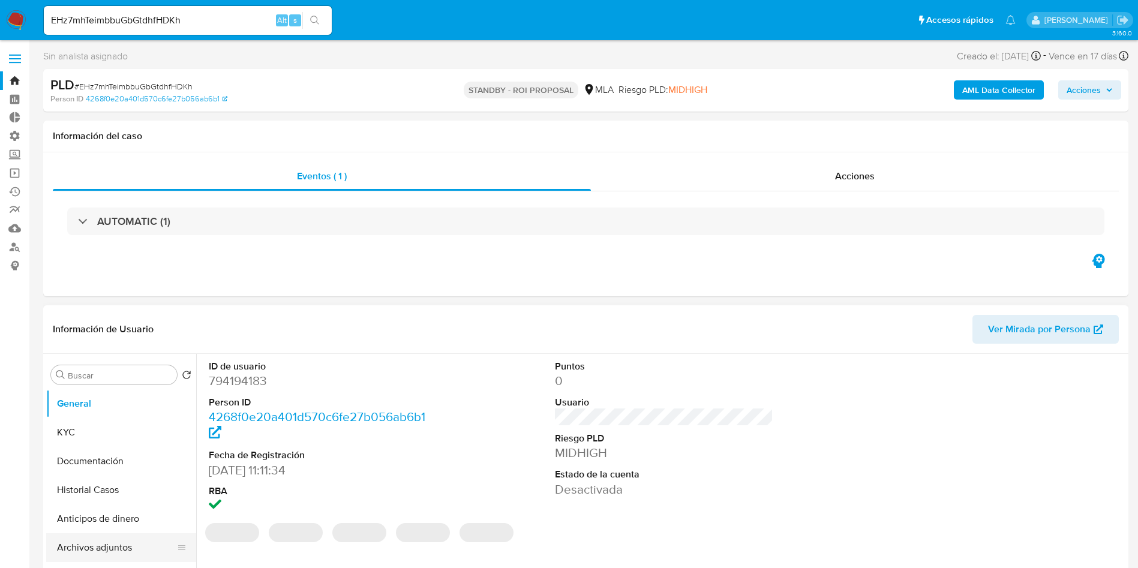
click at [98, 539] on button "Archivos adjuntos" at bounding box center [116, 547] width 140 height 29
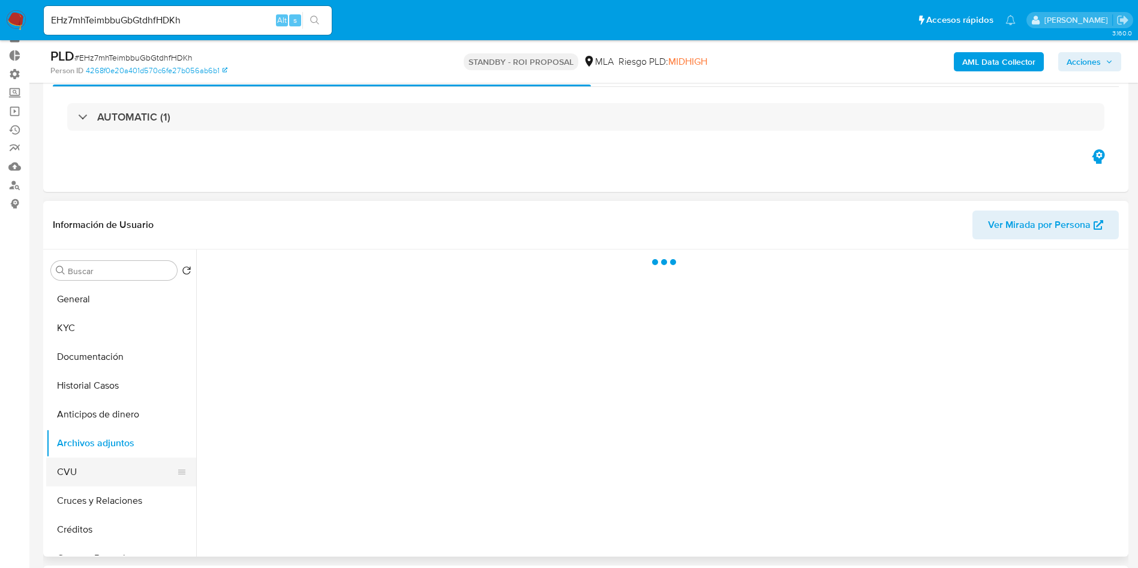
scroll to position [90, 0]
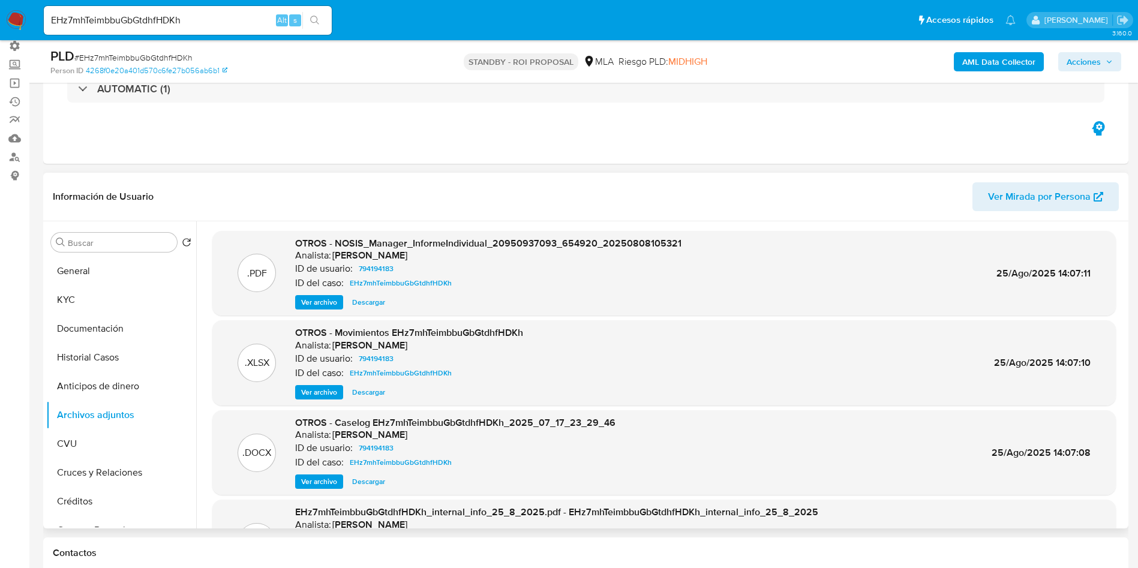
click at [375, 398] on span "Descargar" at bounding box center [368, 392] width 33 height 12
click at [369, 483] on span "Descargar" at bounding box center [368, 482] width 33 height 12
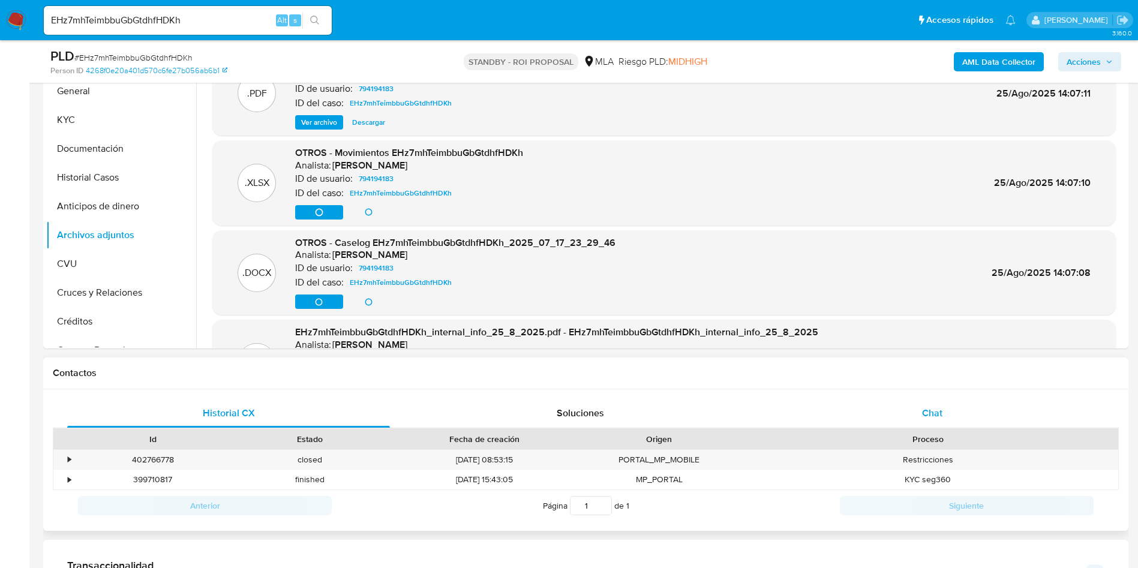
click at [940, 423] on div "Chat" at bounding box center [932, 413] width 323 height 29
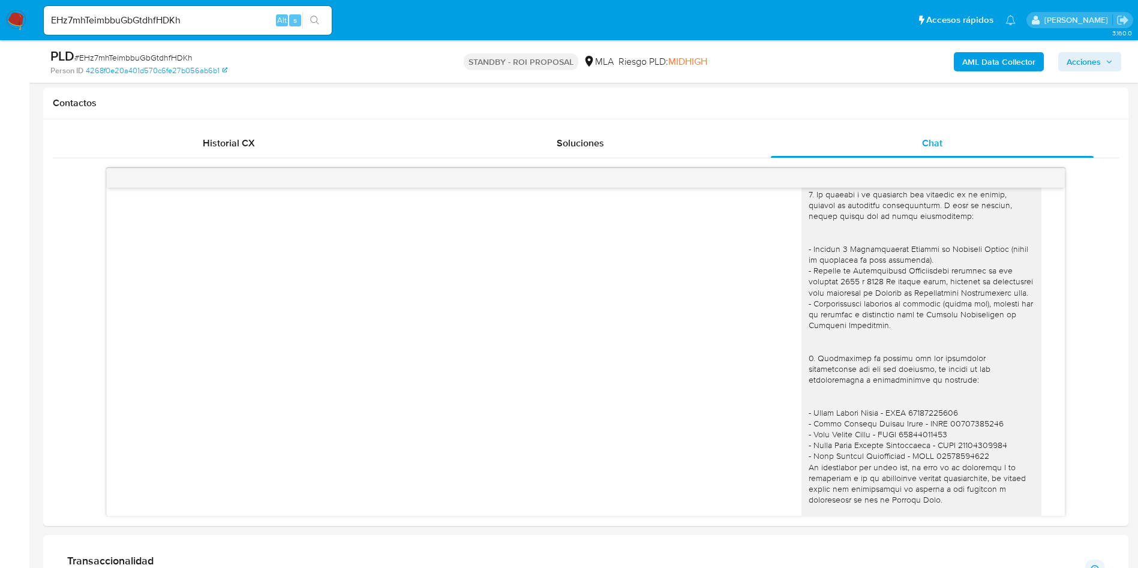
scroll to position [0, 0]
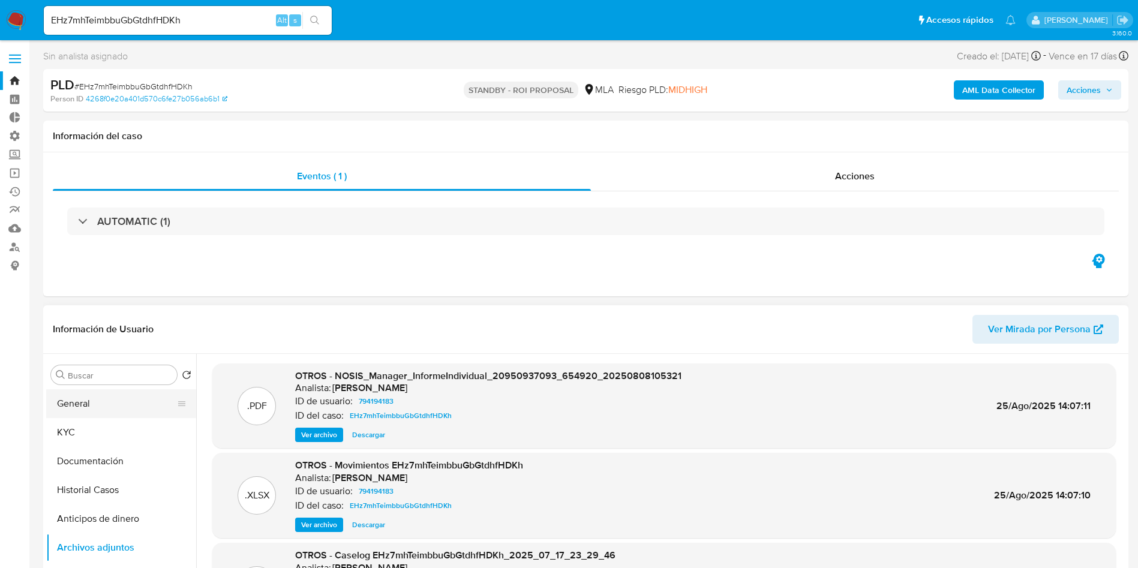
click at [83, 403] on button "General" at bounding box center [116, 403] width 140 height 29
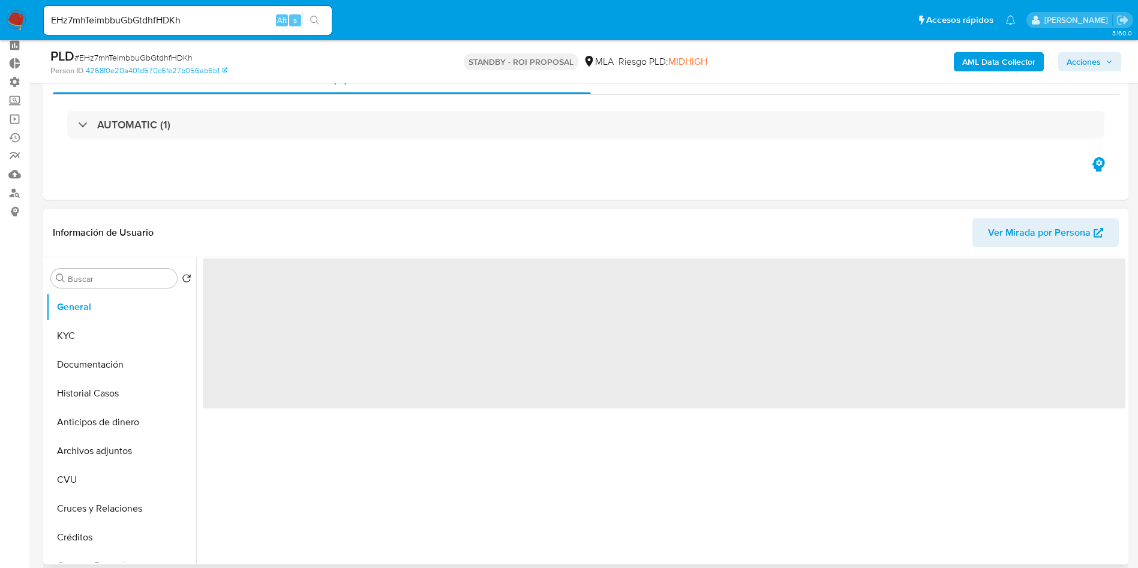
scroll to position [90, 0]
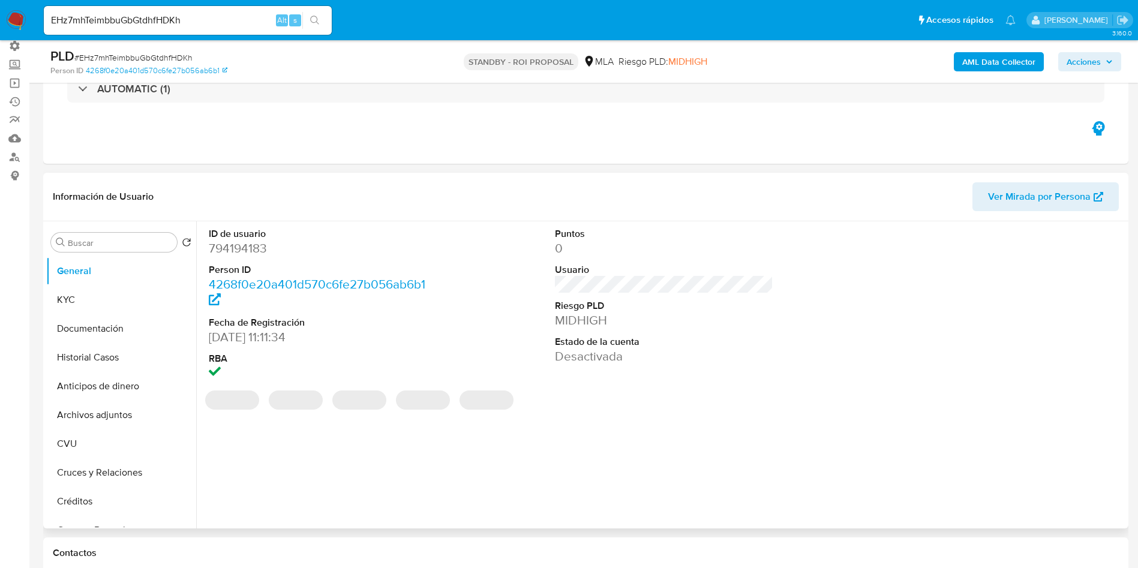
click at [248, 256] on dd "794194183" at bounding box center [318, 248] width 219 height 17
copy dd "794194183"
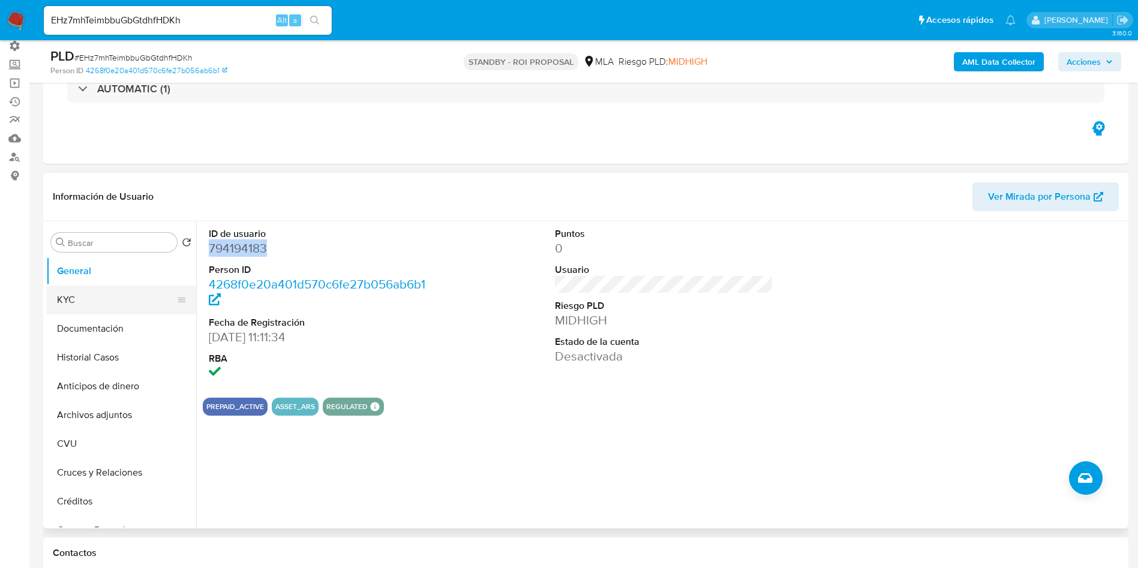
click at [94, 307] on button "KYC" at bounding box center [116, 300] width 140 height 29
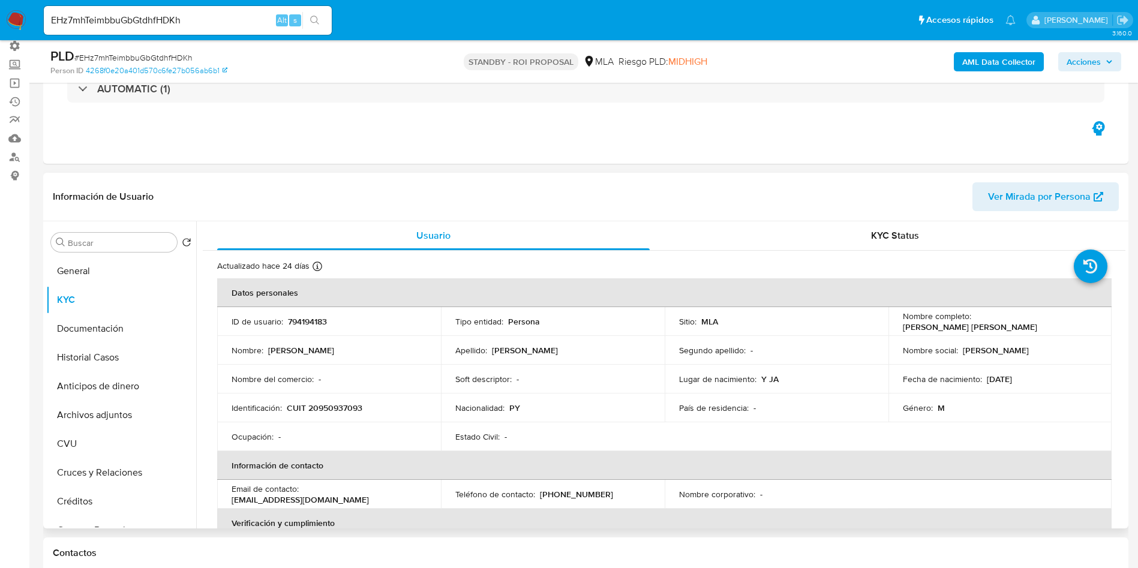
drag, startPoint x: 339, startPoint y: 398, endPoint x: 339, endPoint y: 409, distance: 10.8
click at [339, 399] on td "Identificación : CUIT 20950937093" at bounding box center [329, 407] width 224 height 29
click at [339, 411] on p "CUIT 20950937093" at bounding box center [325, 407] width 76 height 11
copy p "20950937093"
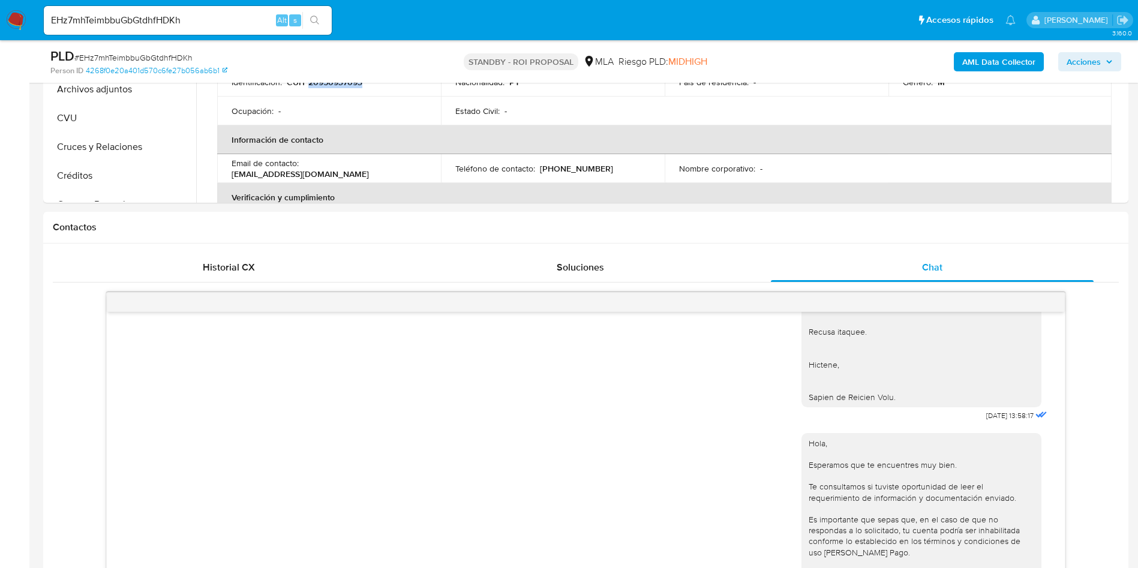
scroll to position [180, 0]
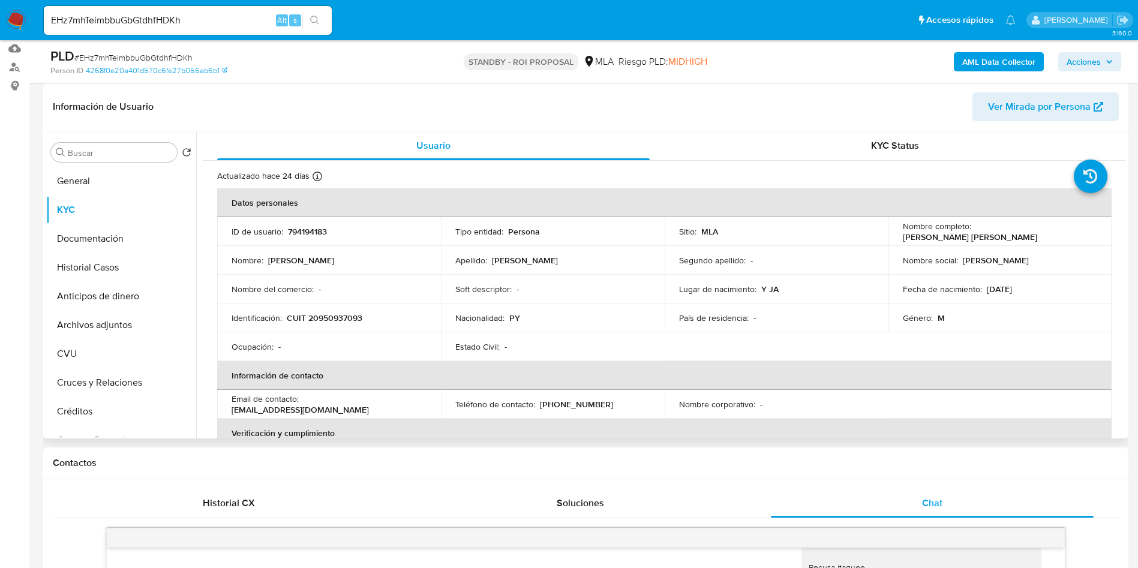
click at [312, 230] on p "794194183" at bounding box center [307, 231] width 39 height 11
copy p "794194183"
click at [152, 54] on span "# EHz7mhTeimbbuGbGtdhfHDKh" at bounding box center [133, 58] width 118 height 12
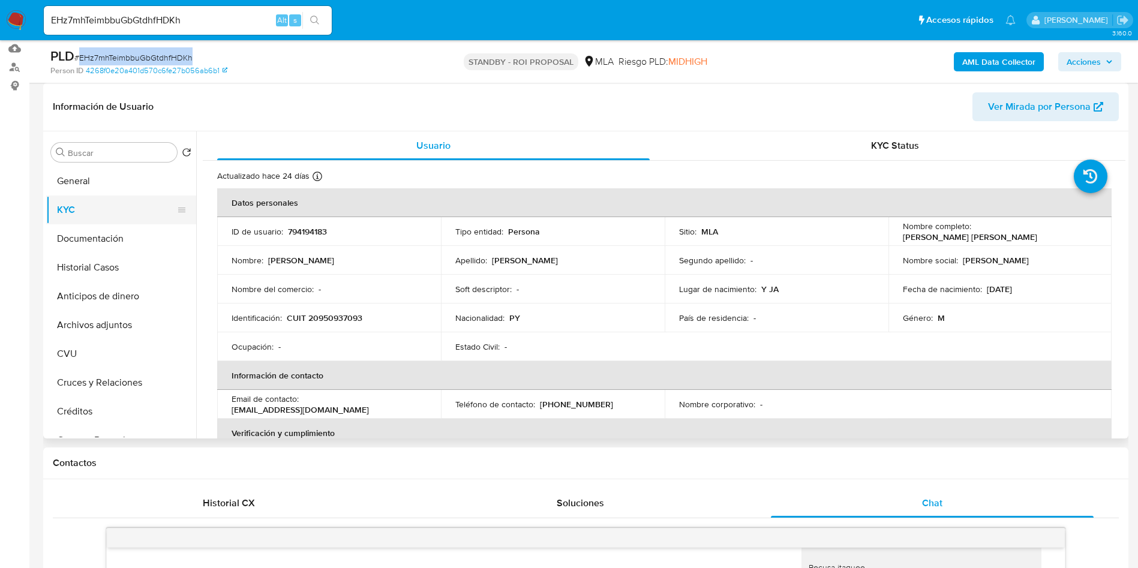
copy span "EHz7mhTeimbbuGbGtdhfHDKh"
click at [82, 272] on button "Historial Casos" at bounding box center [116, 267] width 140 height 29
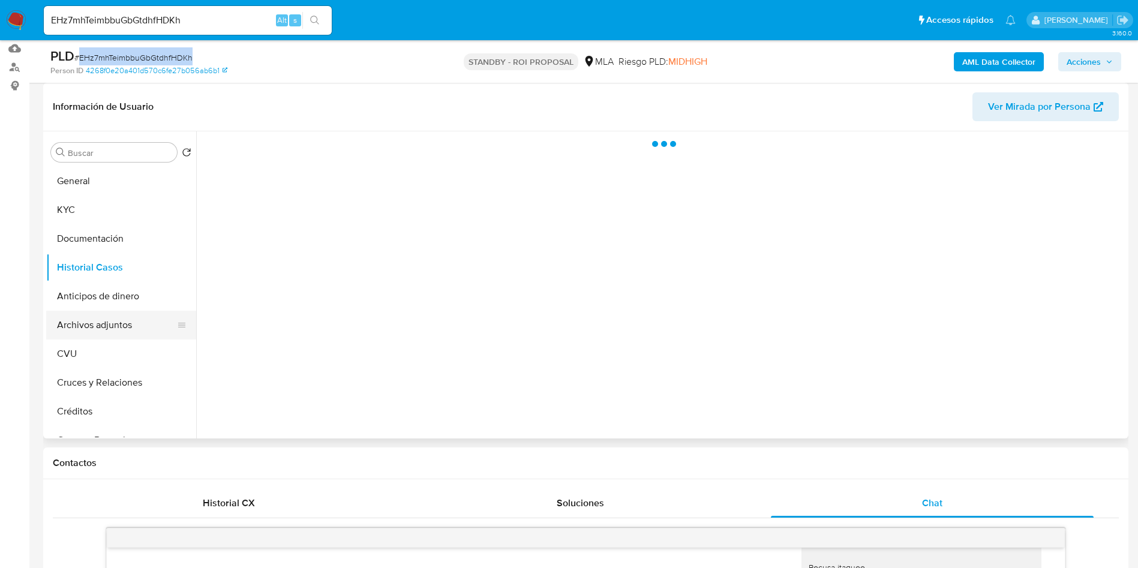
click at [118, 319] on button "Archivos adjuntos" at bounding box center [116, 325] width 140 height 29
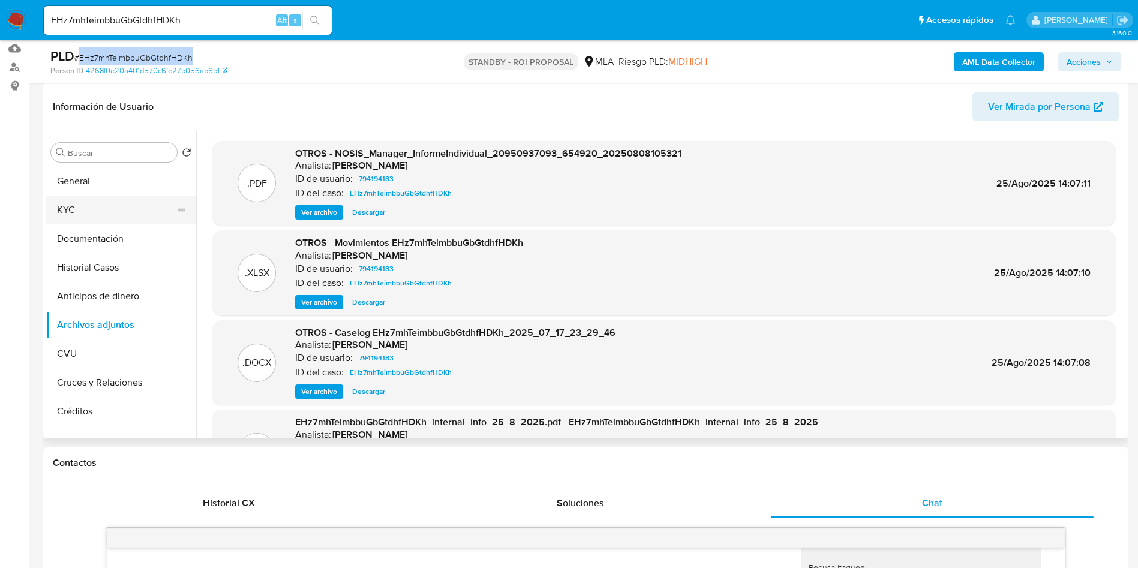
click at [96, 205] on button "KYC" at bounding box center [116, 210] width 140 height 29
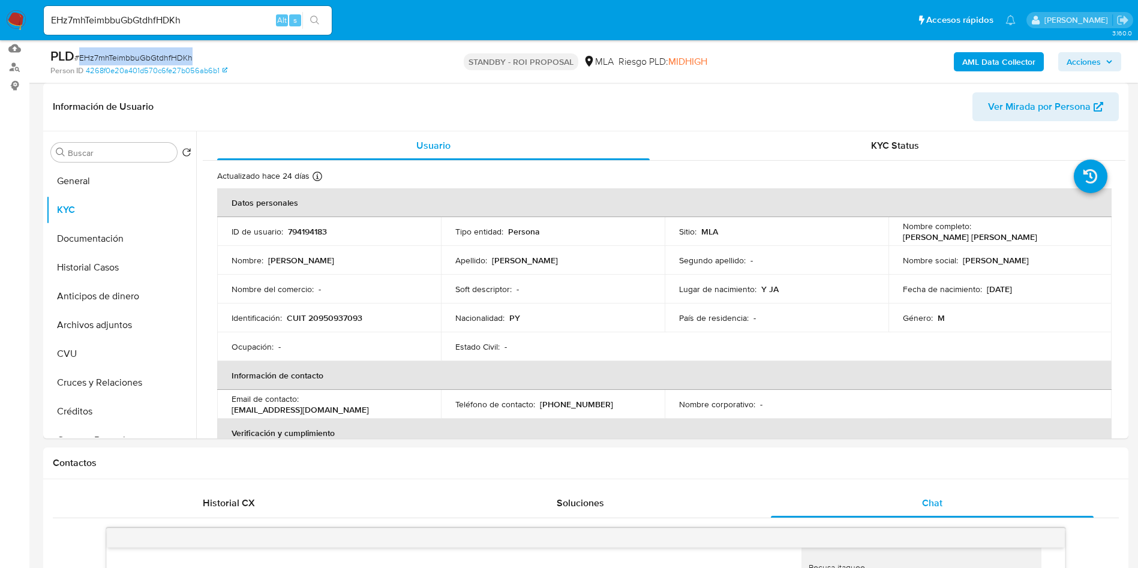
click at [166, 52] on span "# EHz7mhTeimbbuGbGtdhfHDKh" at bounding box center [133, 58] width 118 height 12
click at [140, 20] on input "EHz7mhTeimbbuGbGtdhfHDKh" at bounding box center [188, 21] width 288 height 16
click at [19, 20] on img at bounding box center [16, 20] width 20 height 20
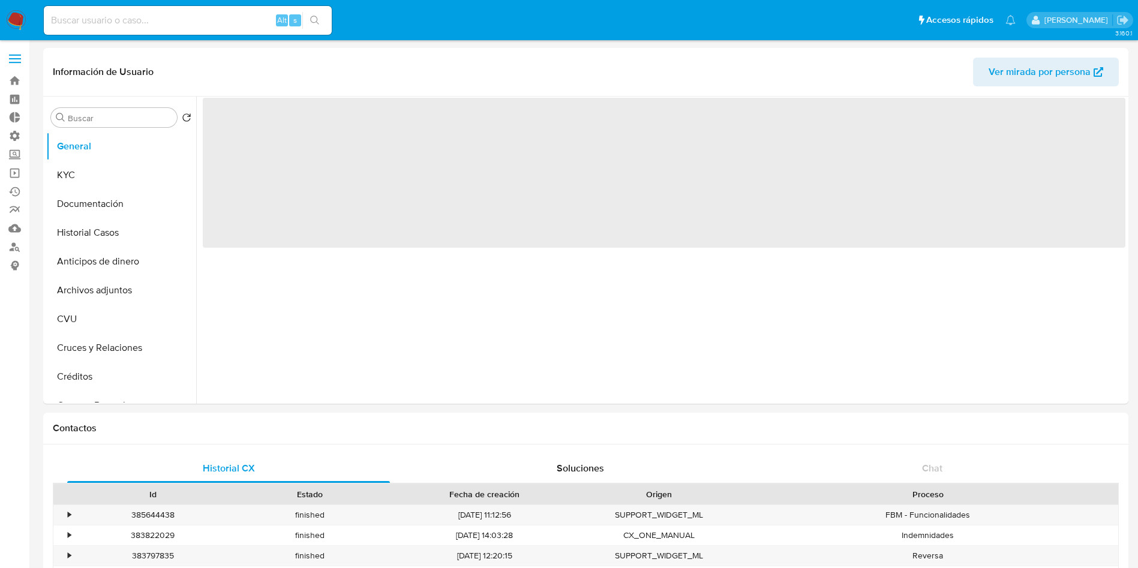
select select "10"
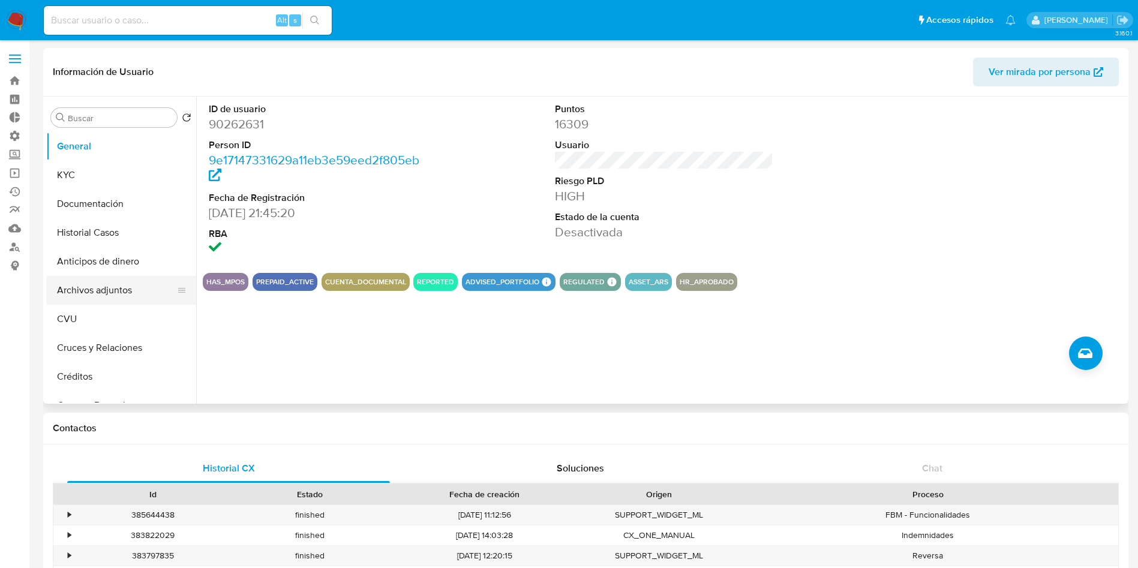
click at [119, 286] on button "Archivos adjuntos" at bounding box center [116, 290] width 140 height 29
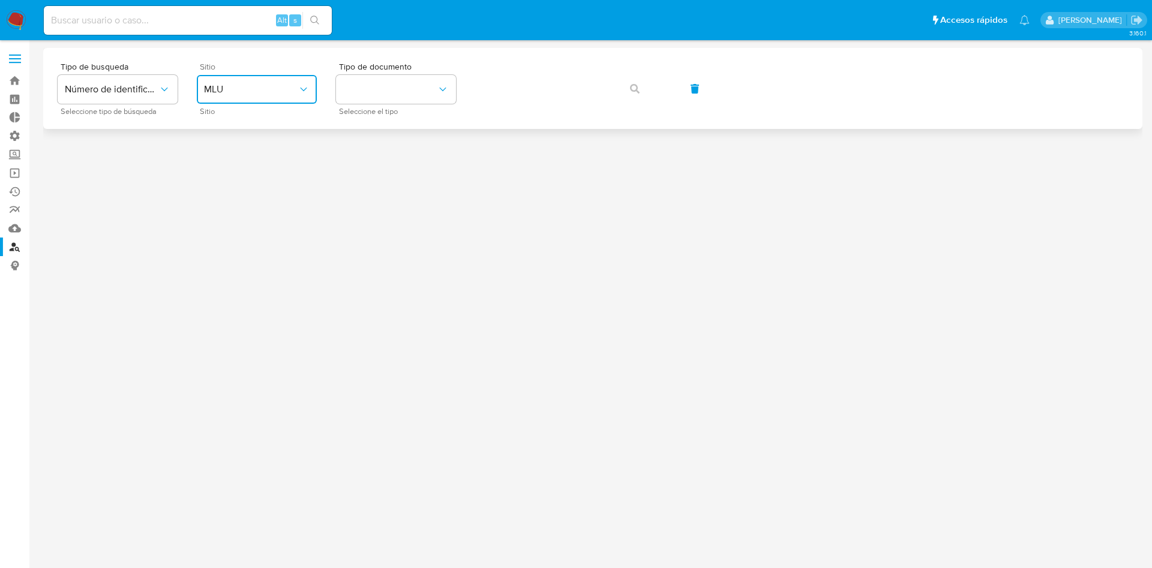
click at [223, 94] on span "MLU" at bounding box center [251, 89] width 94 height 12
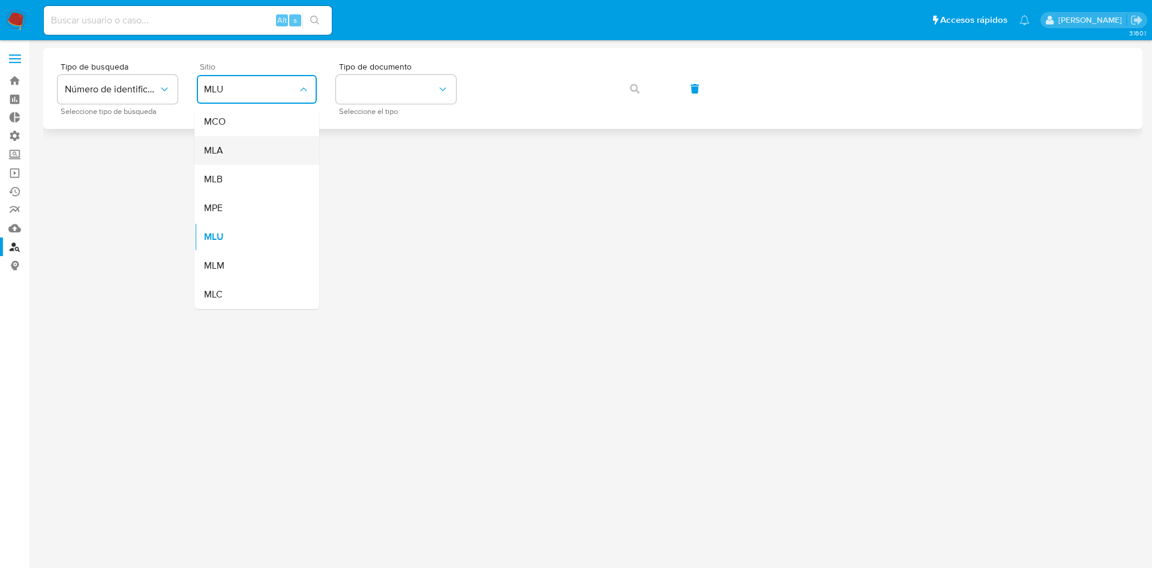
click at [219, 151] on span "MLA" at bounding box center [213, 151] width 19 height 12
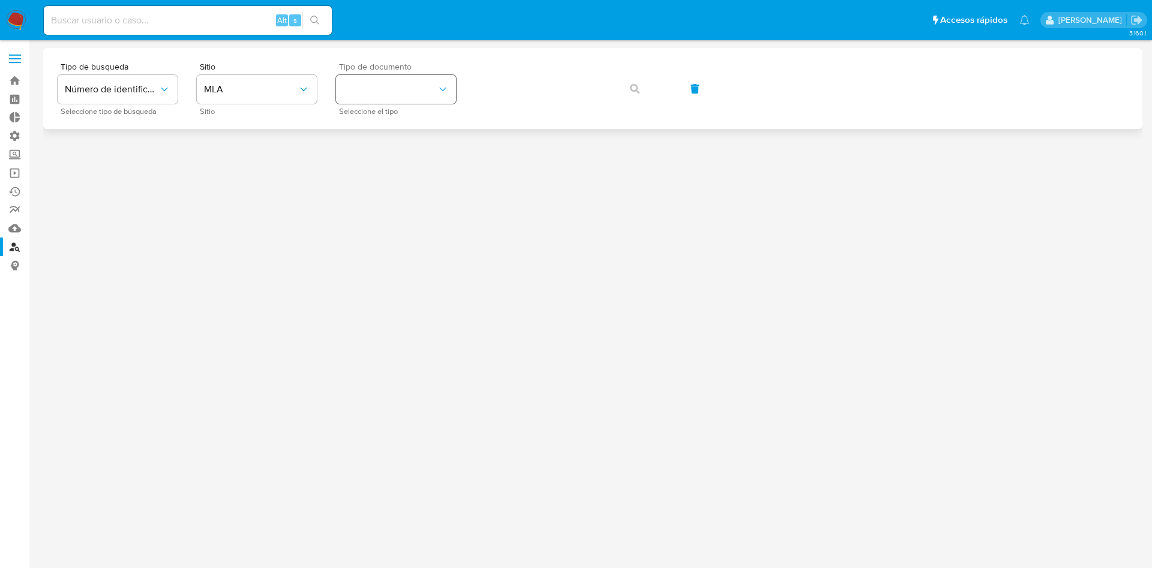
click at [381, 80] on div "Tipo de documento Seleccione el tipo" at bounding box center [396, 88] width 120 height 52
click at [366, 84] on button "identificationType" at bounding box center [396, 89] width 120 height 29
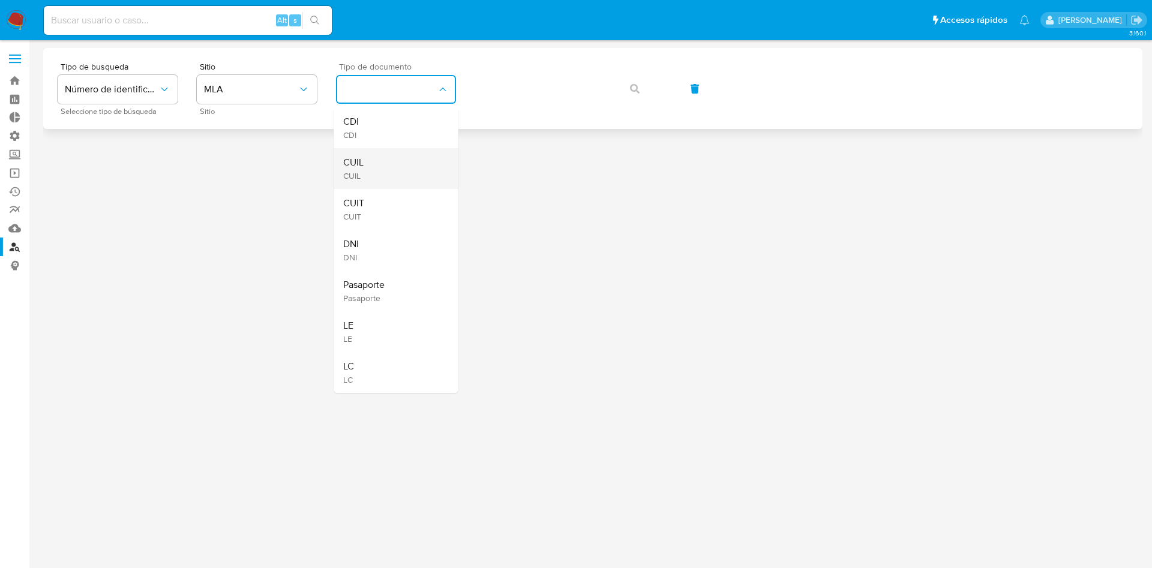
click at [387, 170] on div "CUIL CUIL" at bounding box center [392, 168] width 98 height 41
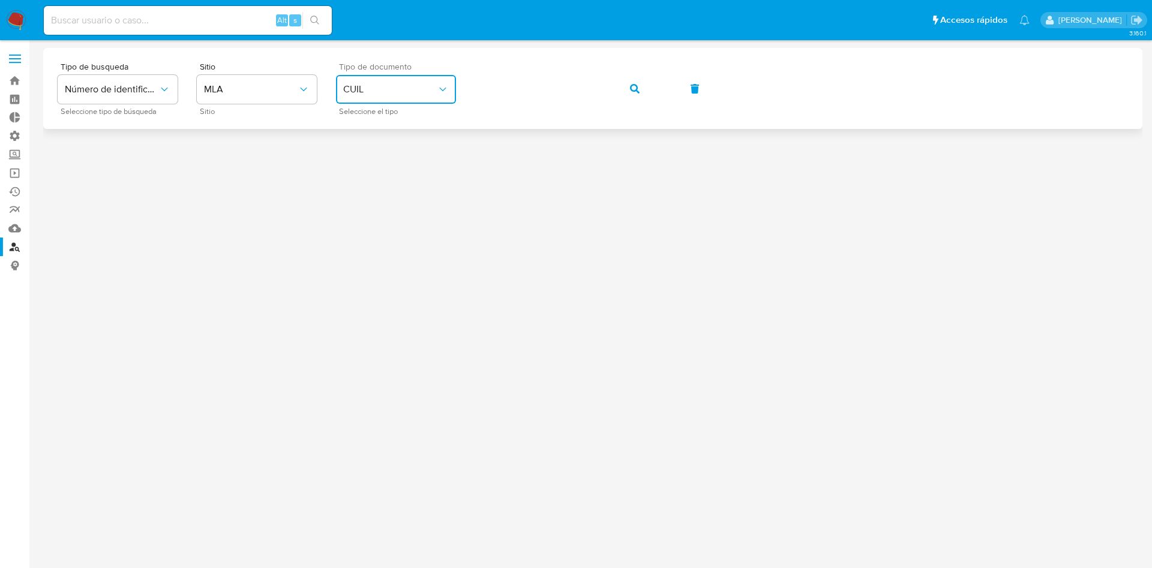
click at [638, 85] on button "button" at bounding box center [634, 88] width 41 height 29
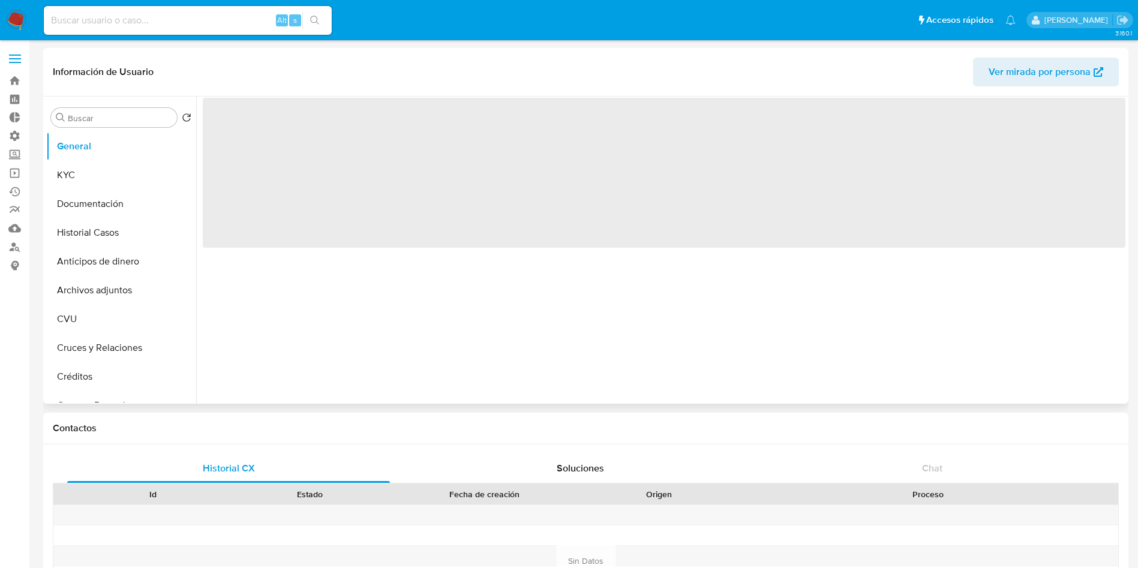
select select "10"
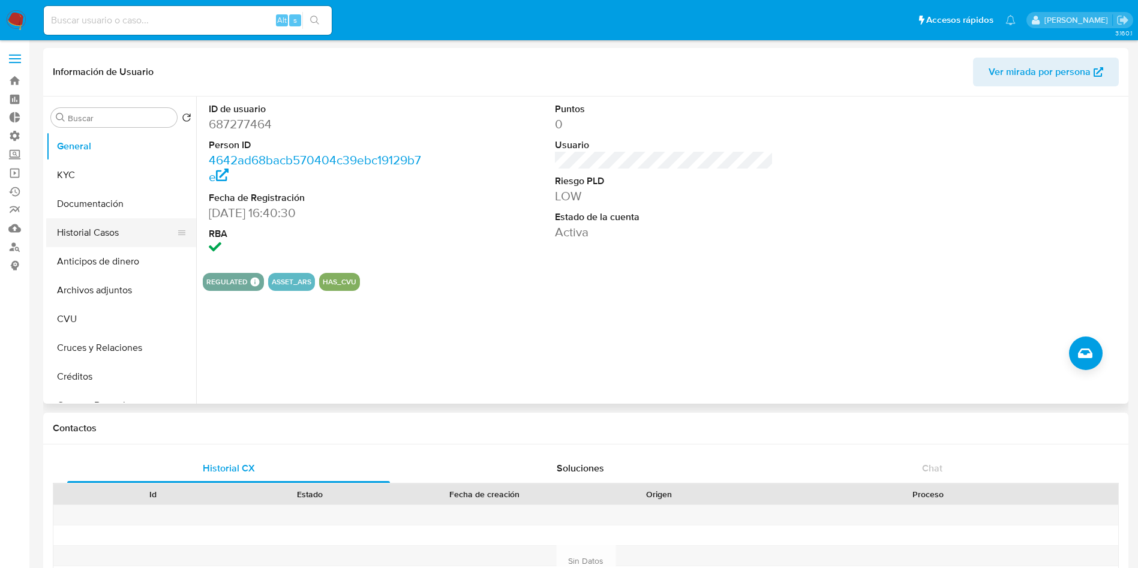
click at [113, 227] on button "Historial Casos" at bounding box center [116, 232] width 140 height 29
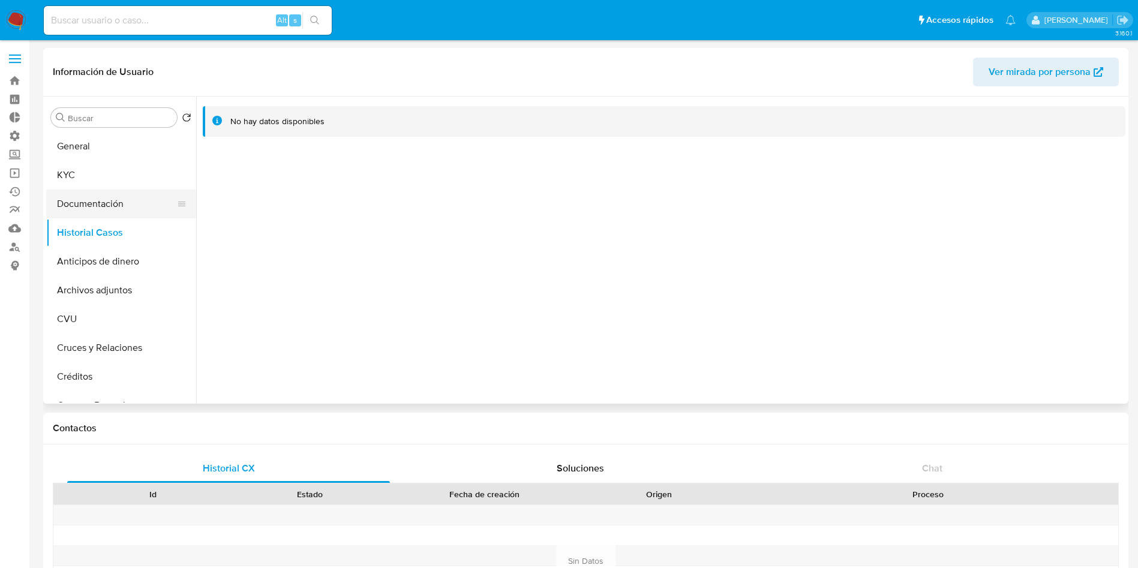
click at [86, 197] on button "Documentación" at bounding box center [116, 204] width 140 height 29
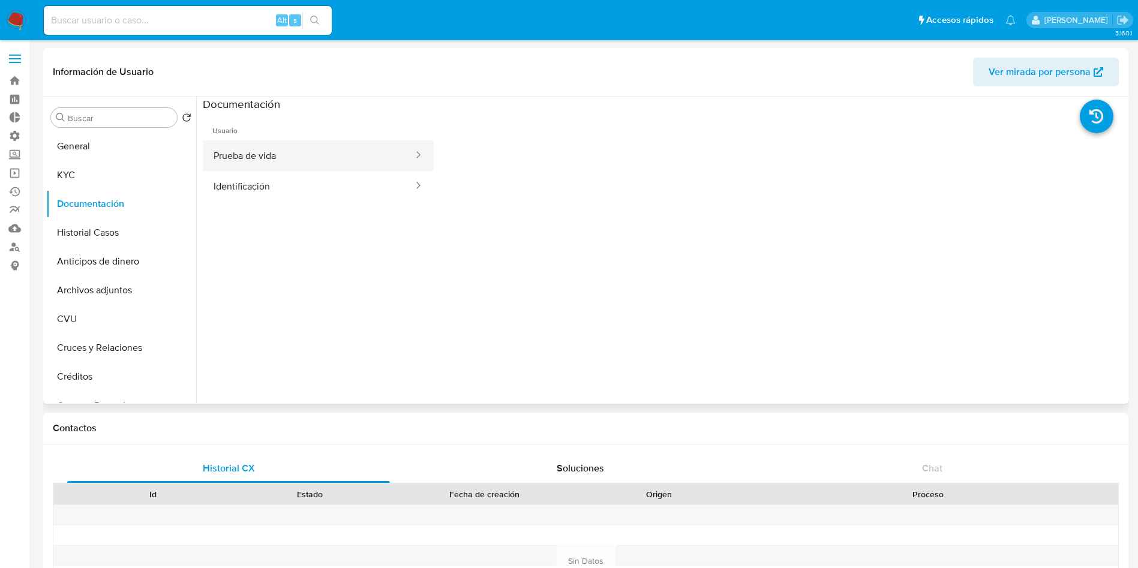
click at [265, 169] on button "Prueba de vida" at bounding box center [309, 155] width 212 height 31
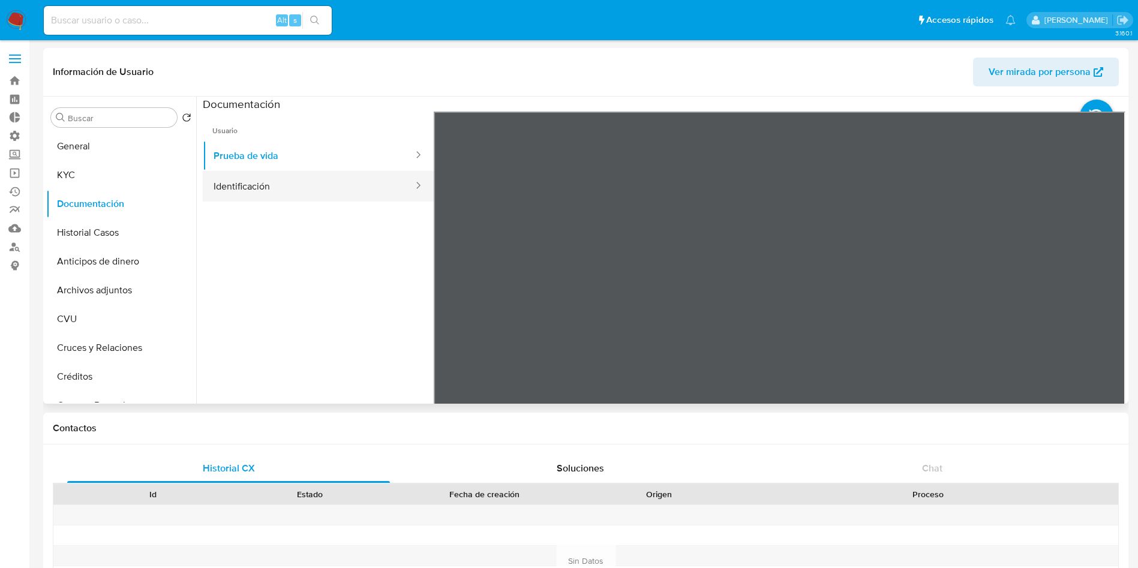
click at [267, 185] on button "Identificación" at bounding box center [309, 186] width 212 height 31
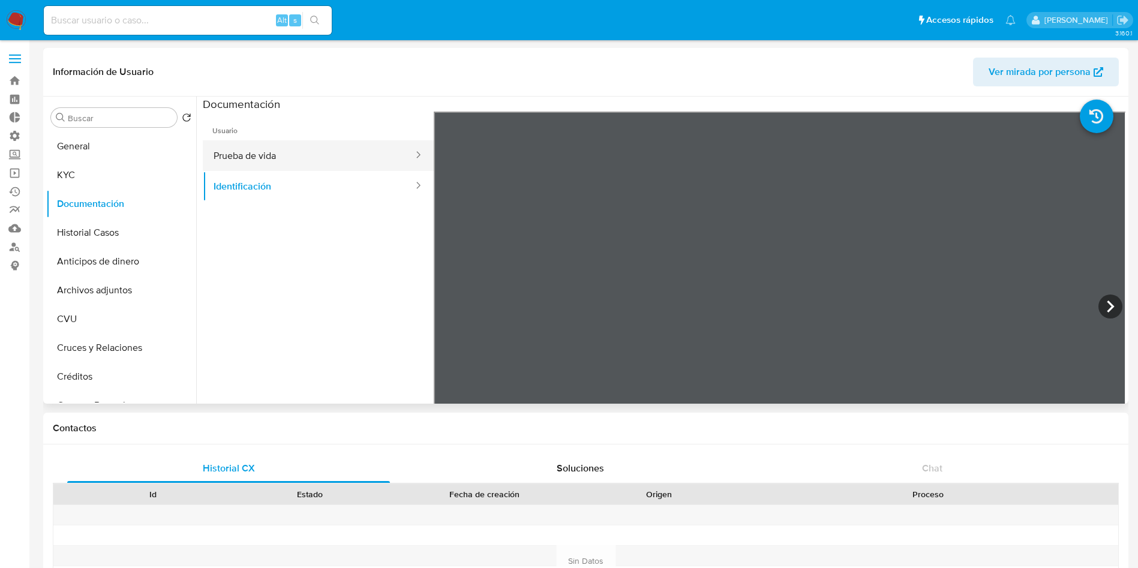
click at [321, 161] on button "Prueba de vida" at bounding box center [309, 155] width 212 height 31
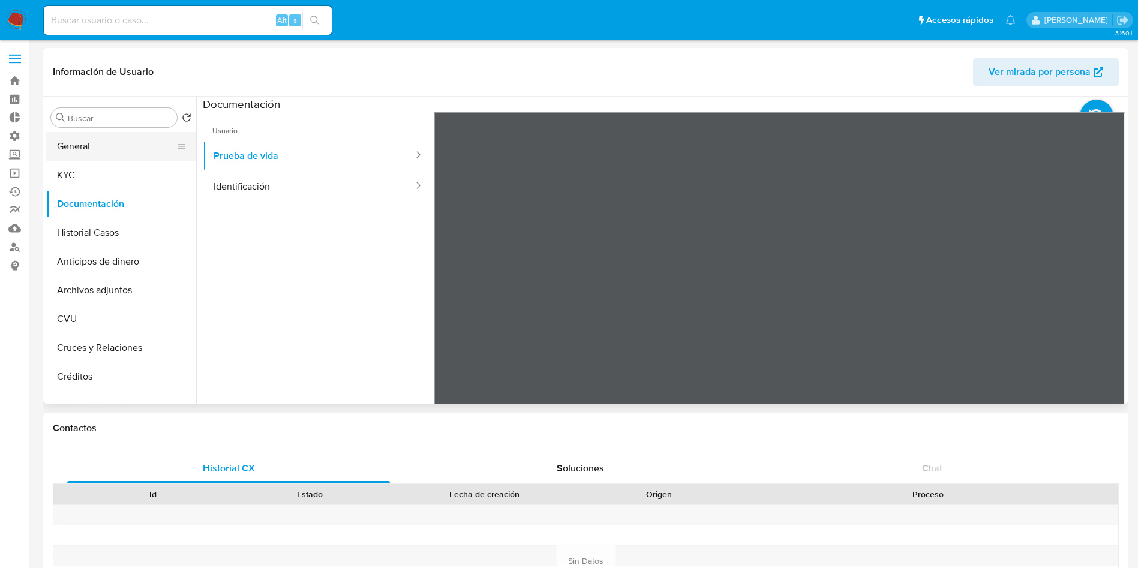
click at [101, 143] on button "General" at bounding box center [116, 146] width 140 height 29
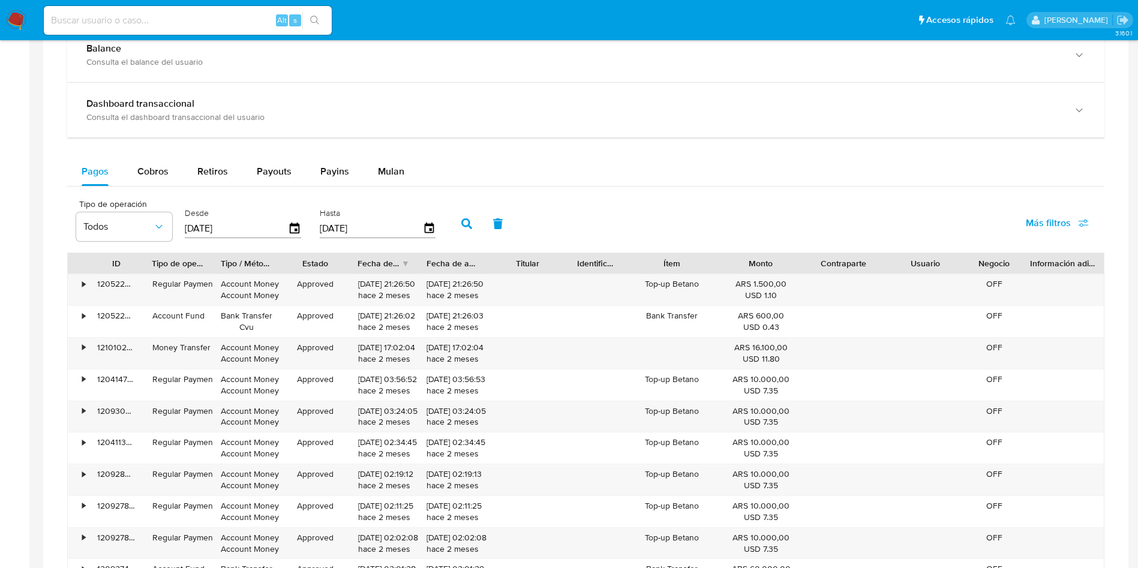
scroll to position [720, 0]
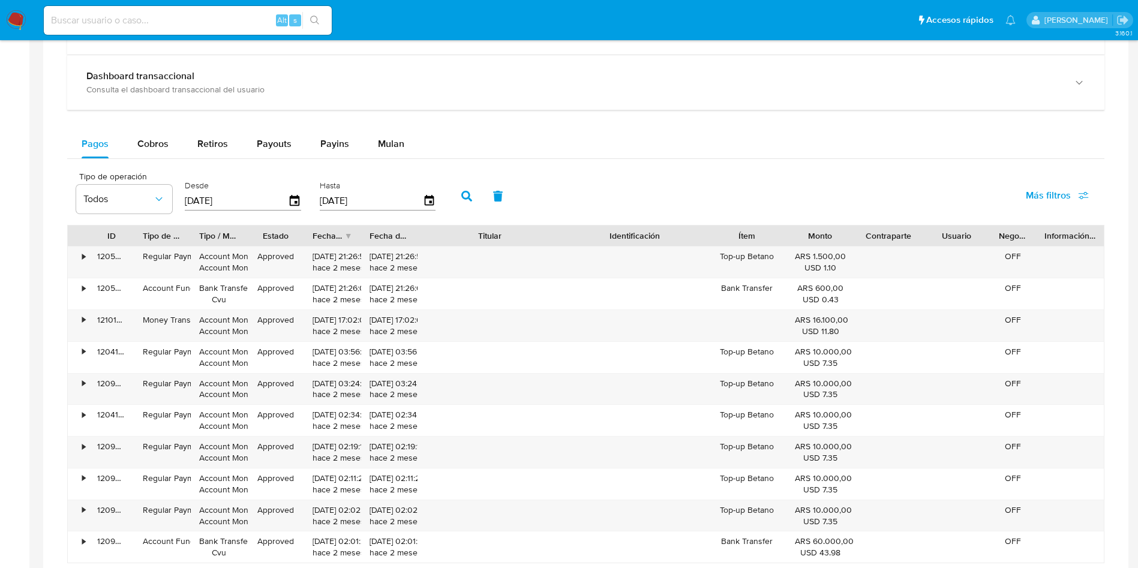
drag, startPoint x: 562, startPoint y: 236, endPoint x: 624, endPoint y: 239, distance: 62.4
click at [624, 239] on div "ID Tipo de operación Tipo / Método Estado Fecha de creación Fecha de aprobación…" at bounding box center [586, 236] width 1036 height 20
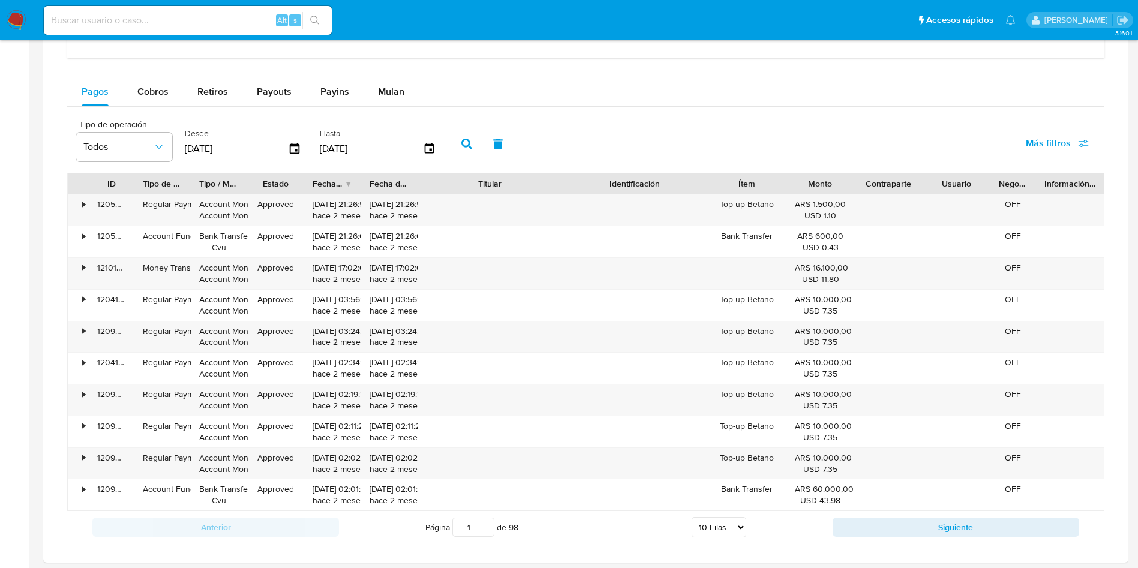
scroll to position [810, 0]
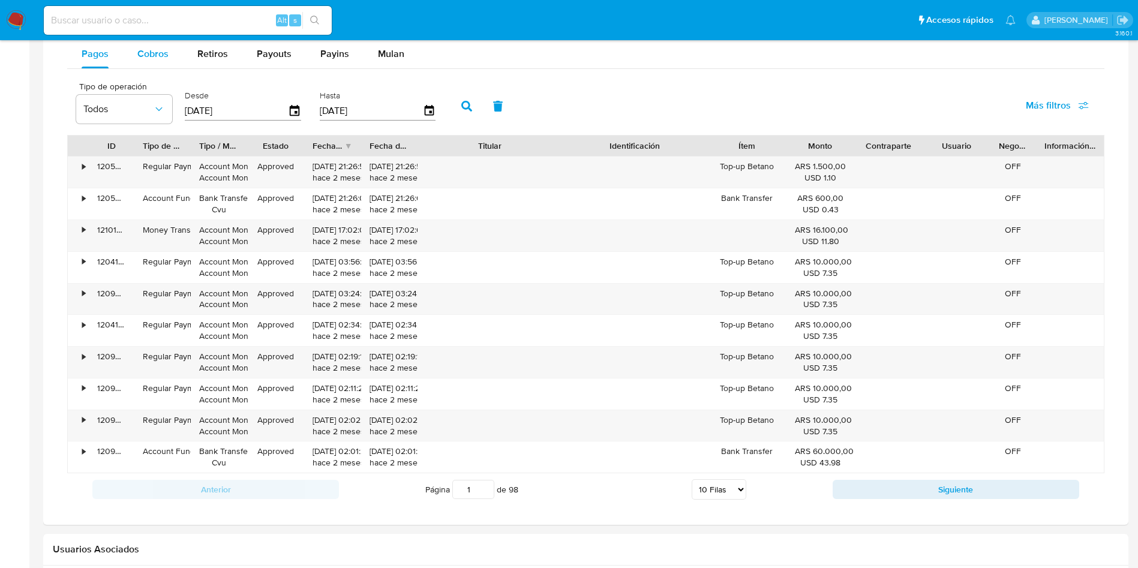
click at [147, 40] on div "Cobros" at bounding box center [152, 54] width 31 height 29
select select "10"
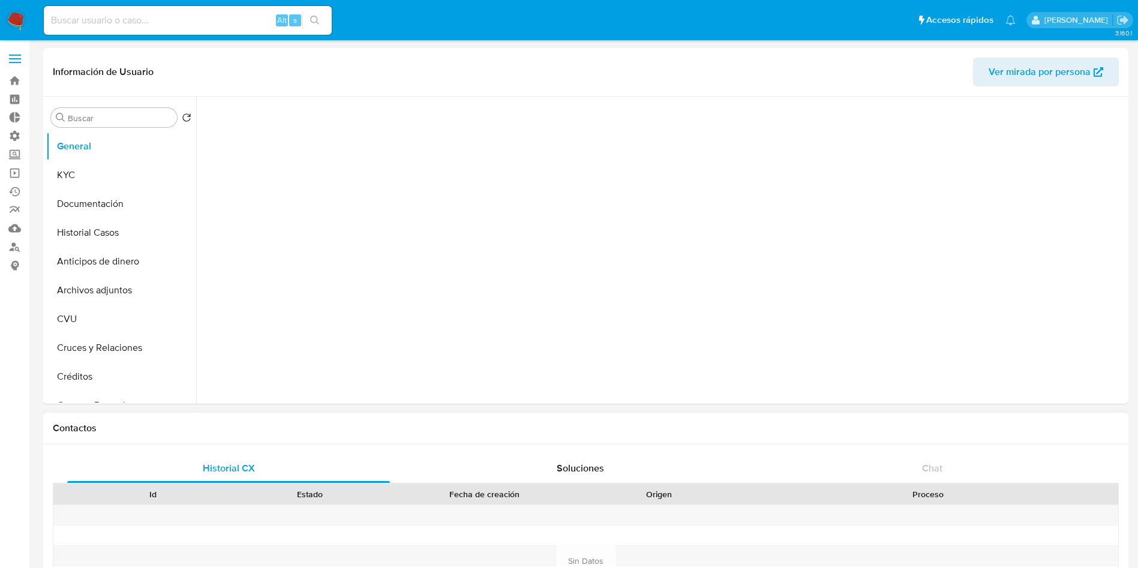
select select "10"
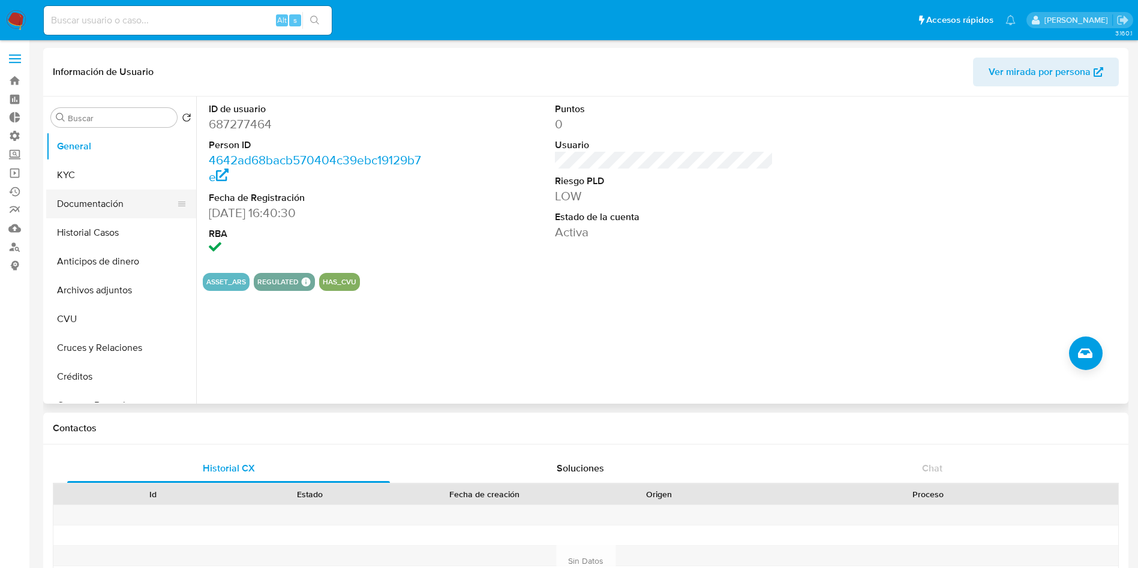
click at [125, 196] on button "Documentación" at bounding box center [116, 204] width 140 height 29
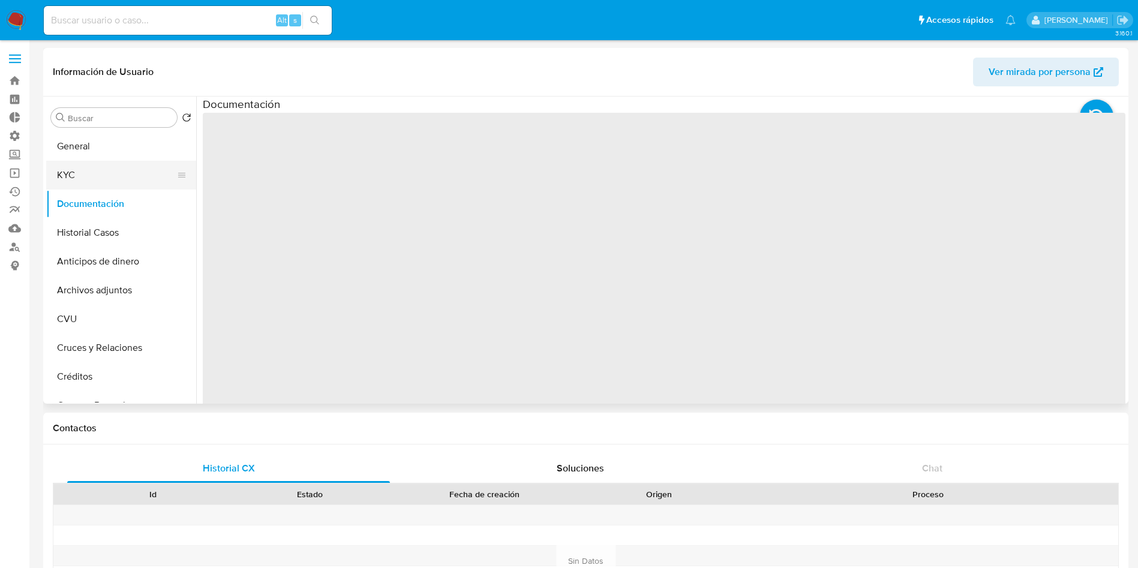
click at [120, 170] on button "KYC" at bounding box center [116, 175] width 140 height 29
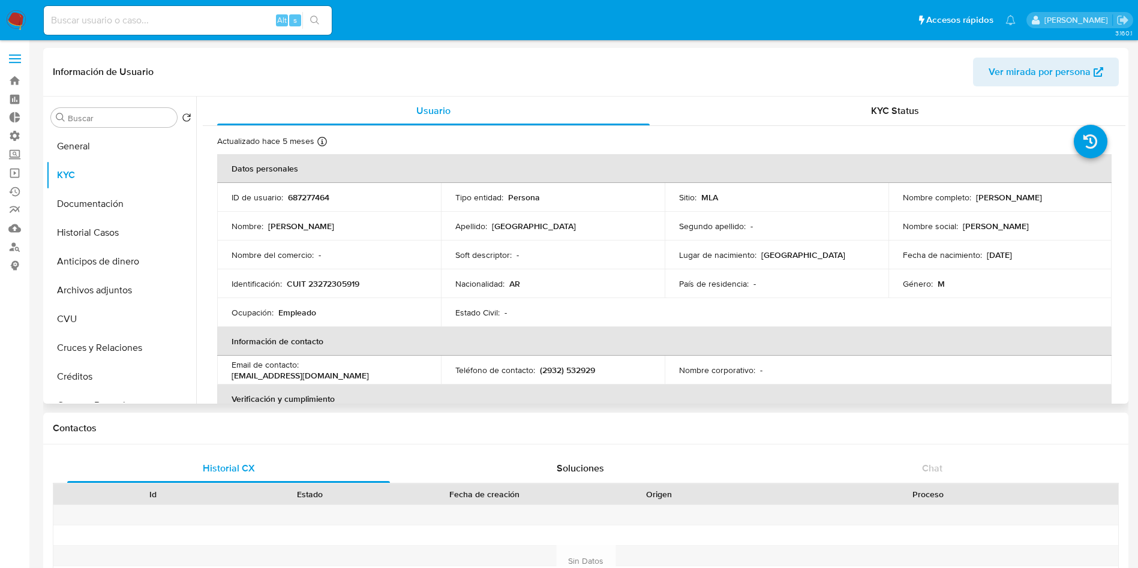
drag, startPoint x: 1075, startPoint y: 203, endPoint x: 971, endPoint y: 200, distance: 104.4
click at [971, 200] on td "Nombre completo : Sergio Hernan Oviedo" at bounding box center [1000, 197] width 224 height 29
copy div "Sergio Hernan Oviedo"
click at [329, 287] on p "CUIT 23272305919" at bounding box center [323, 283] width 73 height 11
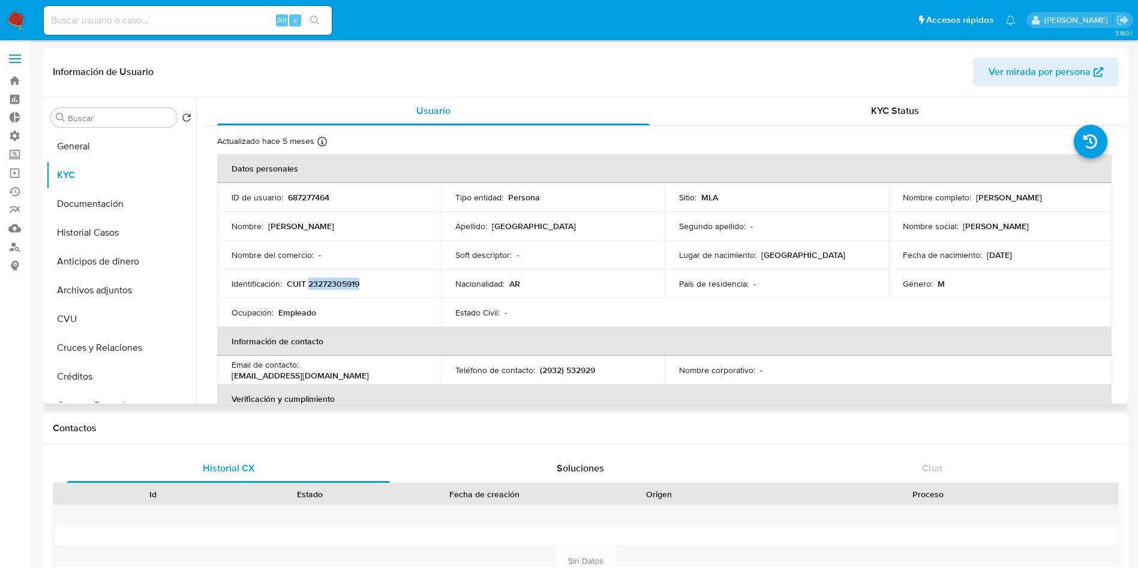
copy p "23272305919"
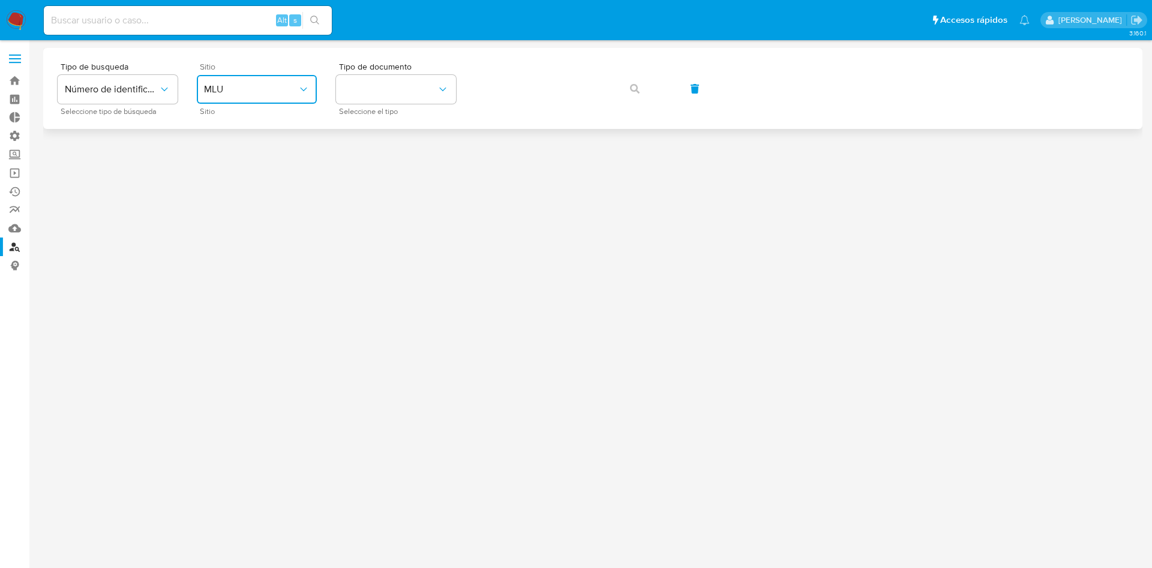
click at [225, 83] on span "MLU" at bounding box center [251, 89] width 94 height 12
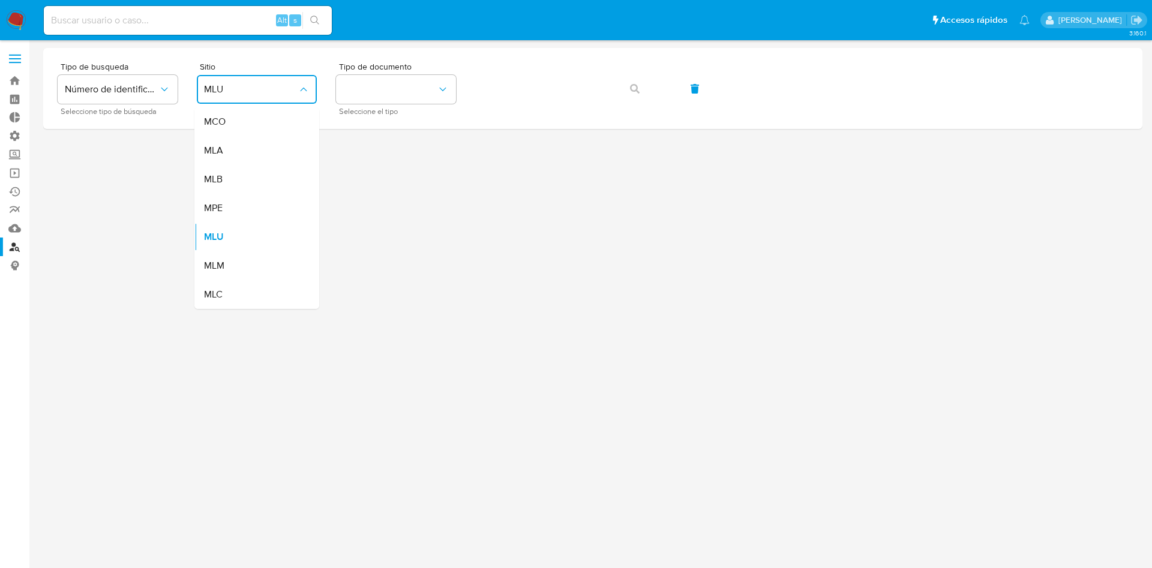
click at [251, 145] on div "MLA" at bounding box center [253, 150] width 98 height 29
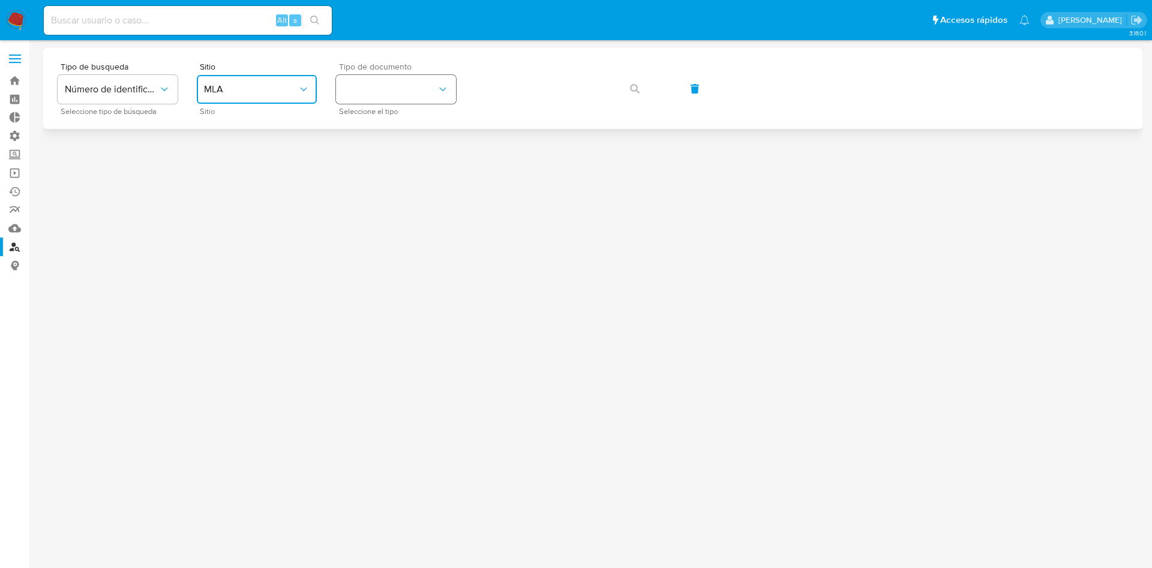
click at [374, 85] on button "identificationType" at bounding box center [396, 89] width 120 height 29
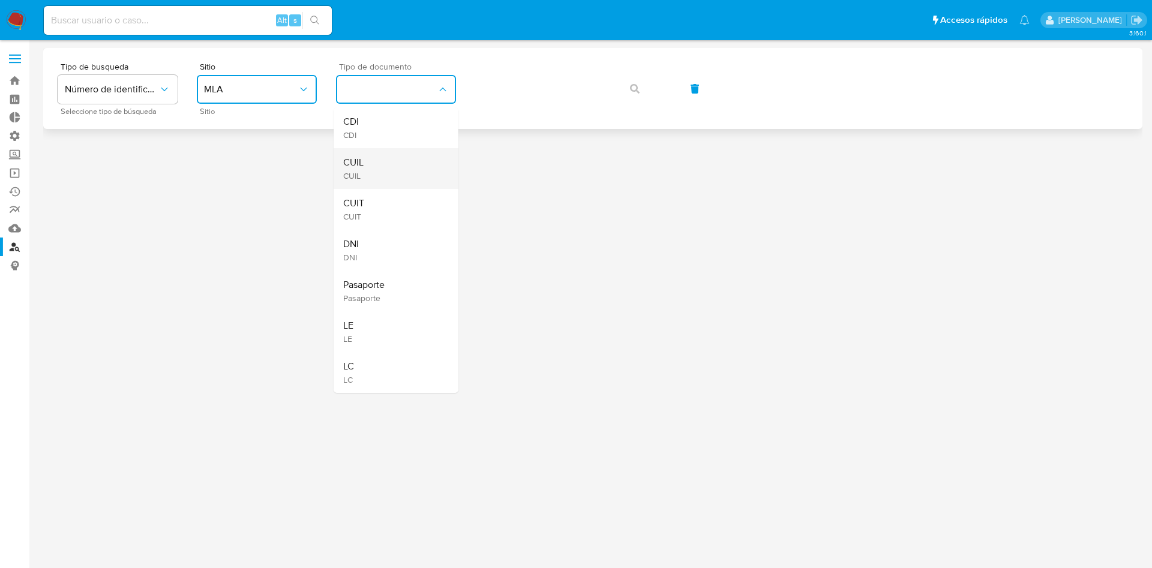
click at [372, 165] on div "CUIL CUIL" at bounding box center [392, 168] width 98 height 41
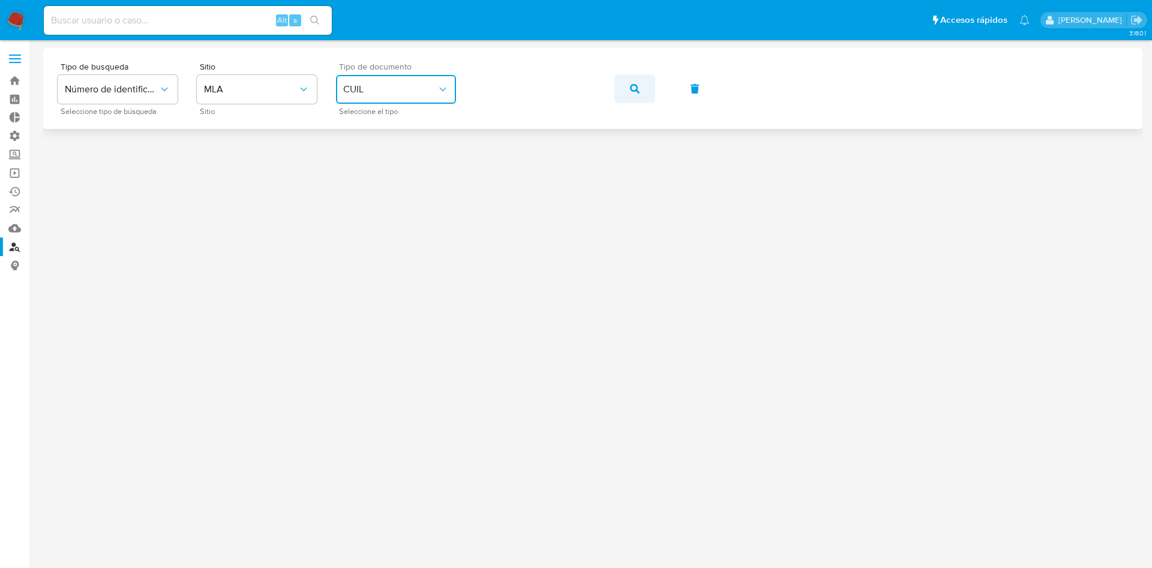
click at [615, 85] on button "button" at bounding box center [634, 88] width 41 height 29
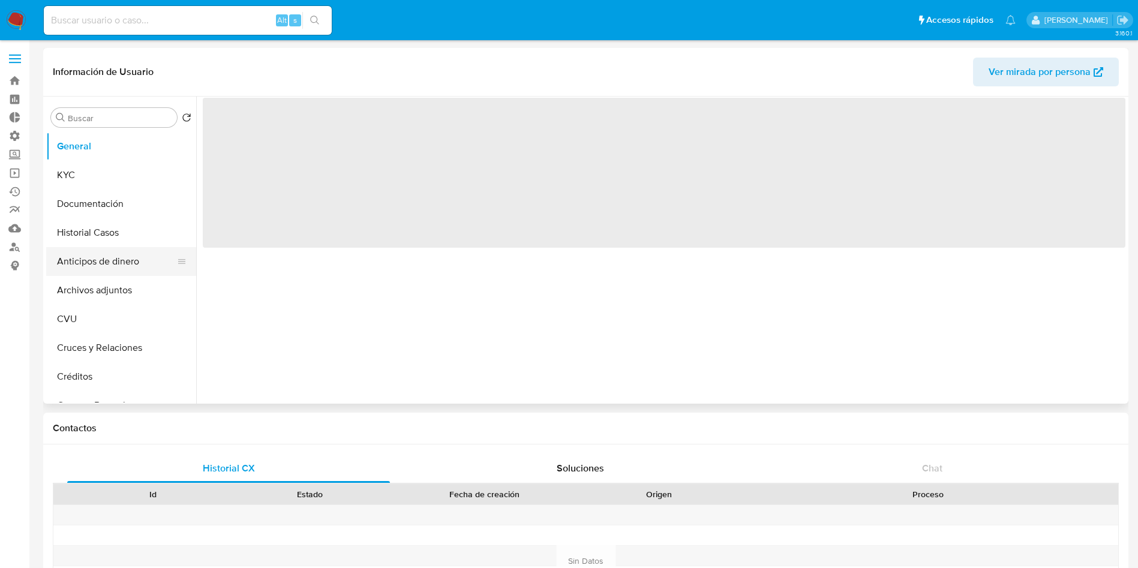
select select "10"
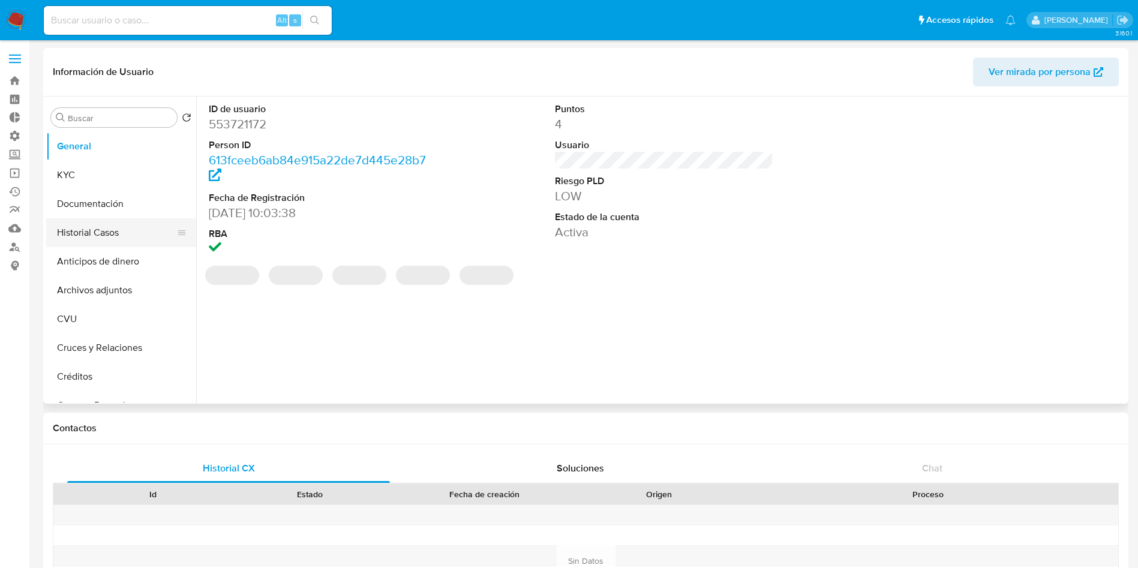
click at [76, 236] on button "Historial Casos" at bounding box center [116, 232] width 140 height 29
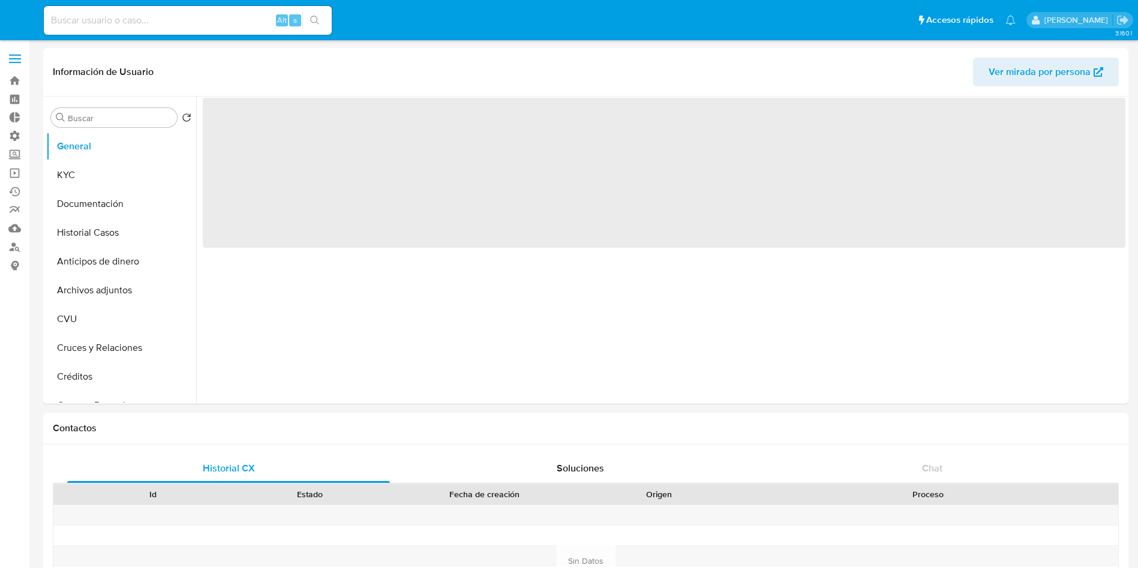
select select "10"
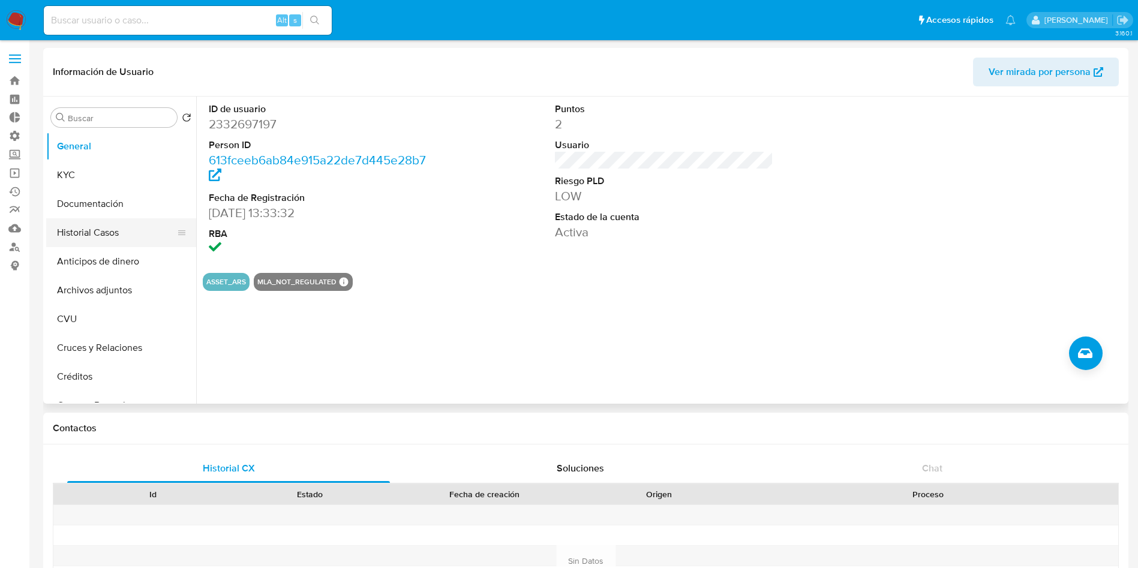
click at [85, 233] on button "Historial Casos" at bounding box center [116, 232] width 140 height 29
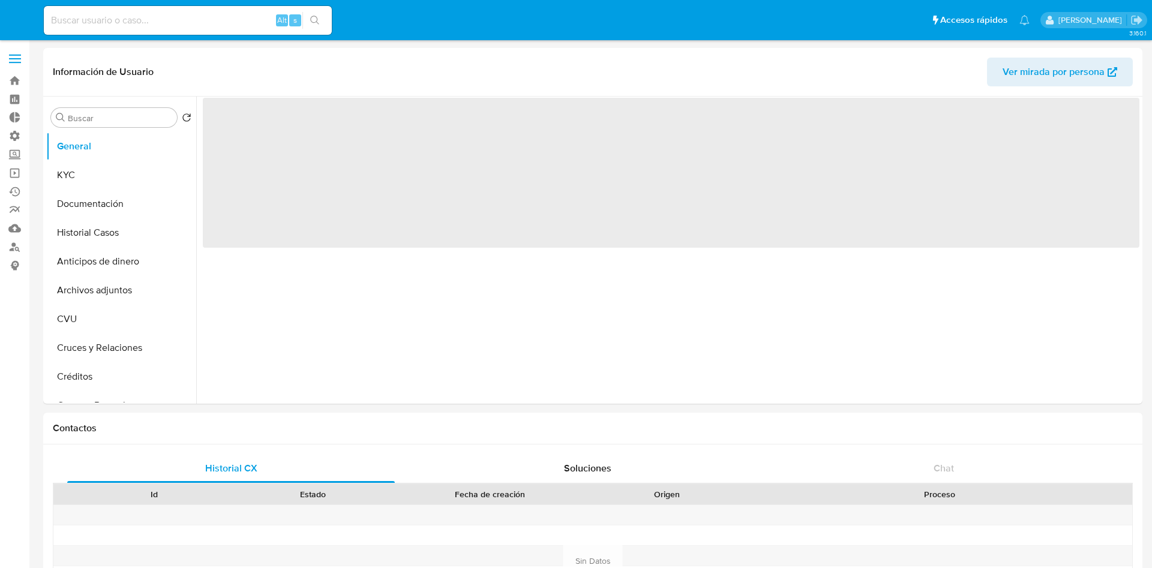
select select "10"
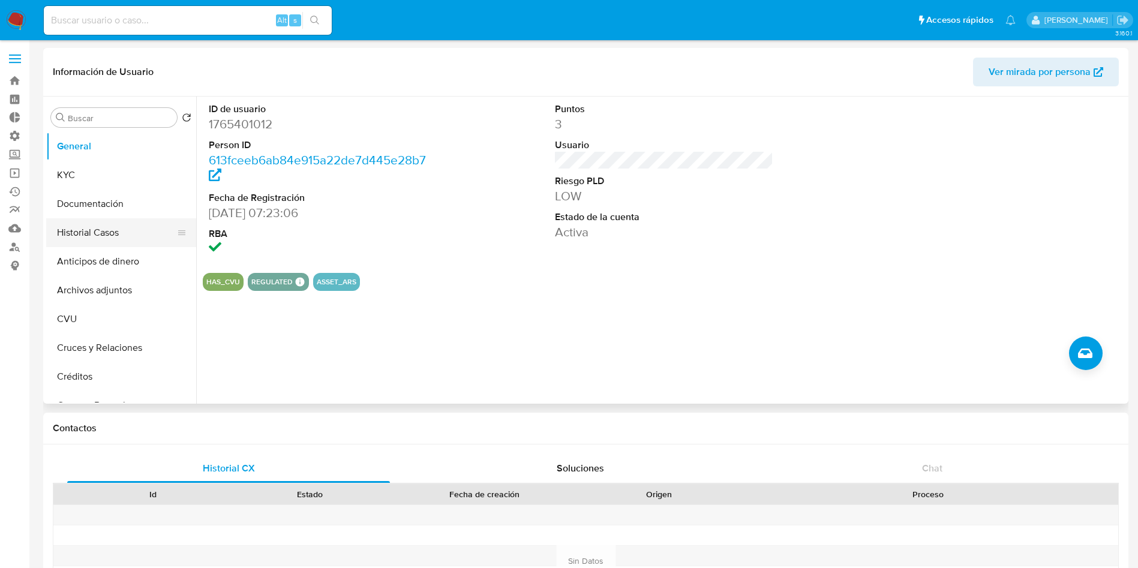
click at [113, 226] on button "Historial Casos" at bounding box center [116, 232] width 140 height 29
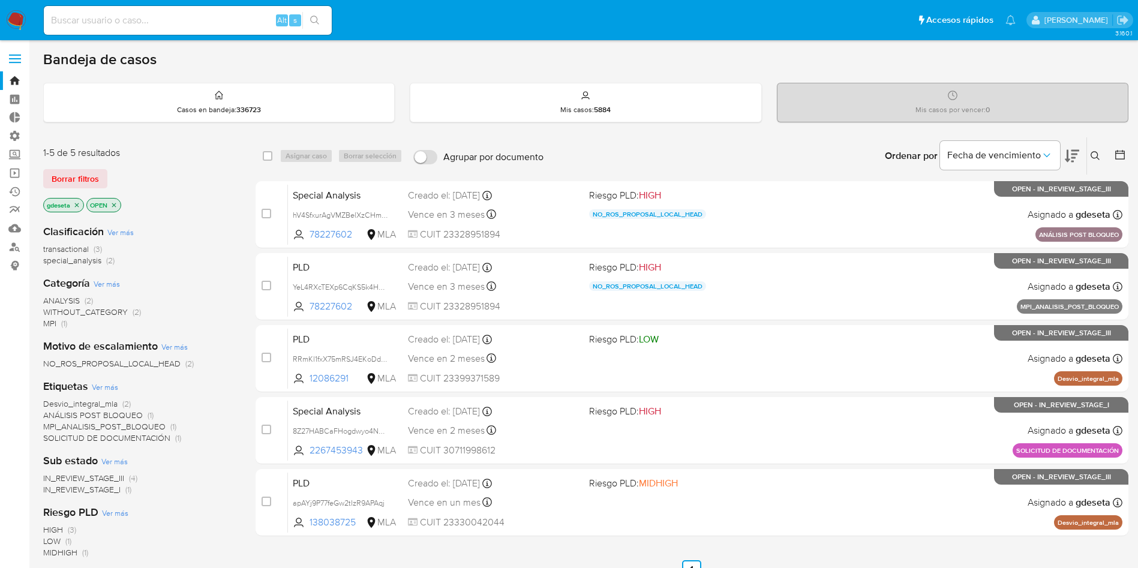
click at [264, 11] on div "Alt s" at bounding box center [188, 20] width 288 height 29
click at [228, 21] on input at bounding box center [188, 21] width 288 height 16
paste input "EHz7mhTeimbbuGbGtdhfHDKh"
type input "EHz7mhTeimbbuGbGtdhfHDKh"
click at [313, 14] on button "search-icon" at bounding box center [314, 20] width 25 height 17
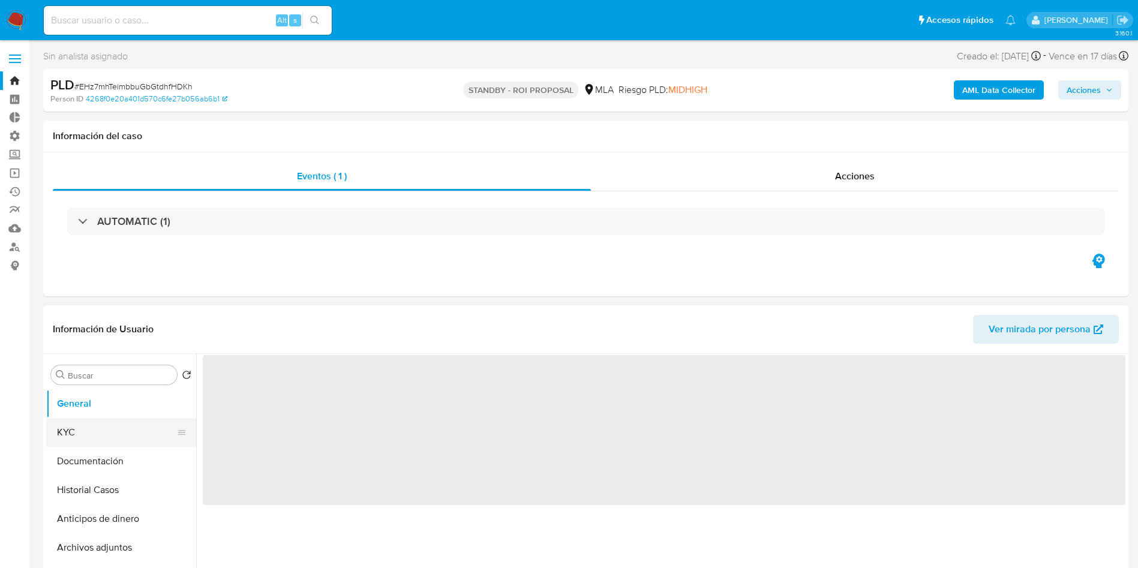
scroll to position [90, 0]
select select "10"
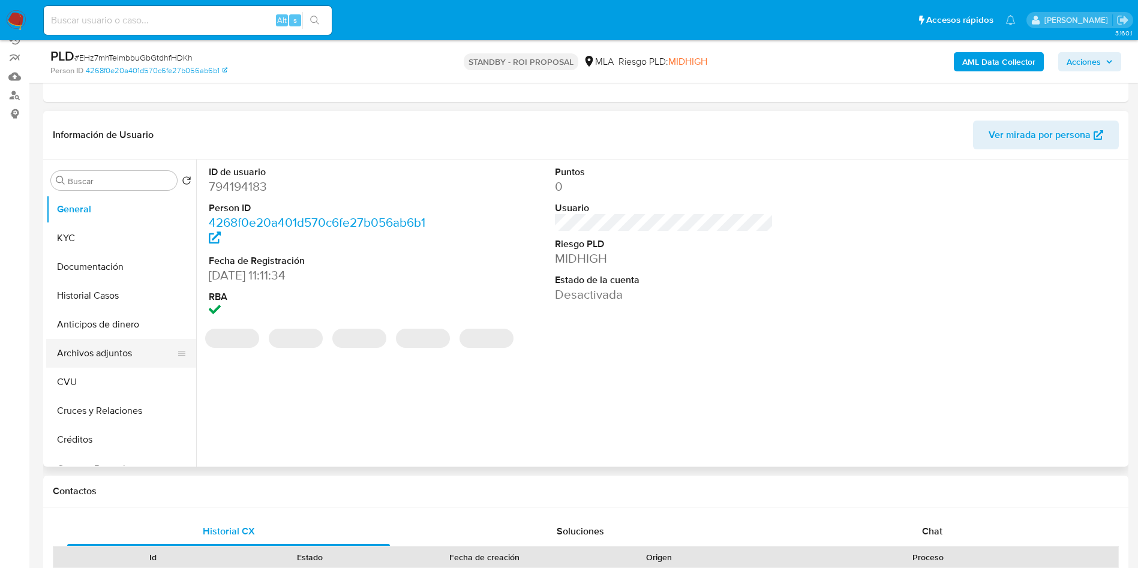
scroll to position [180, 0]
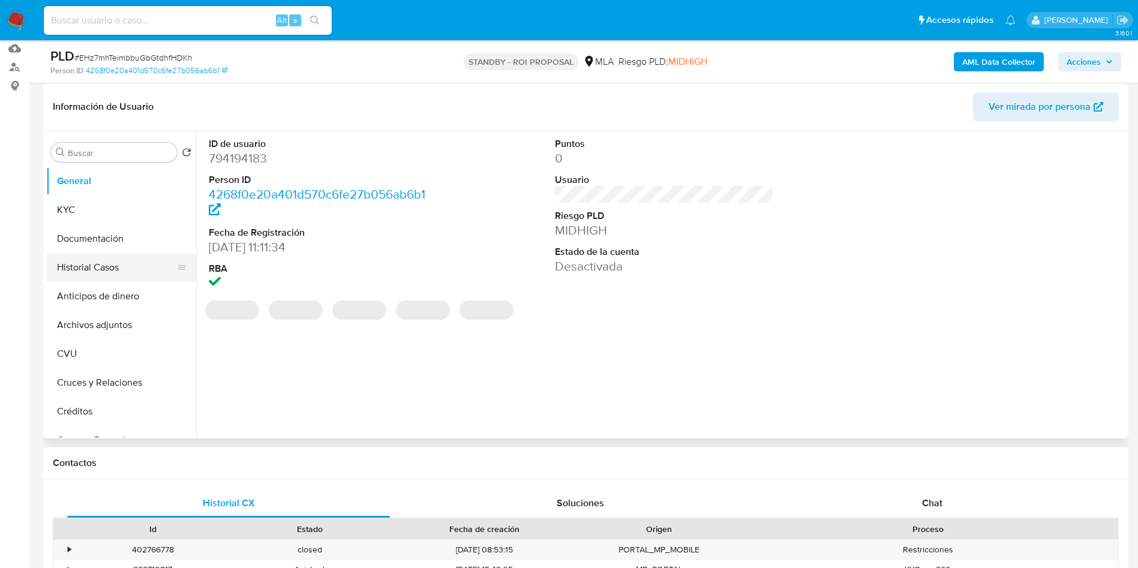
click at [109, 263] on button "Historial Casos" at bounding box center [116, 267] width 140 height 29
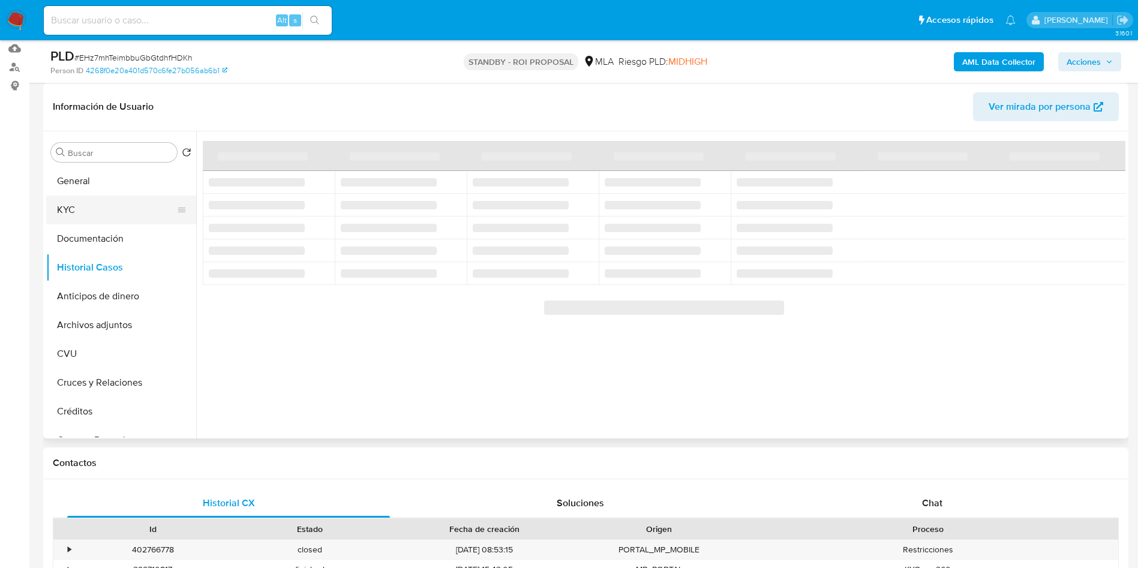
click at [72, 207] on button "KYC" at bounding box center [116, 210] width 140 height 29
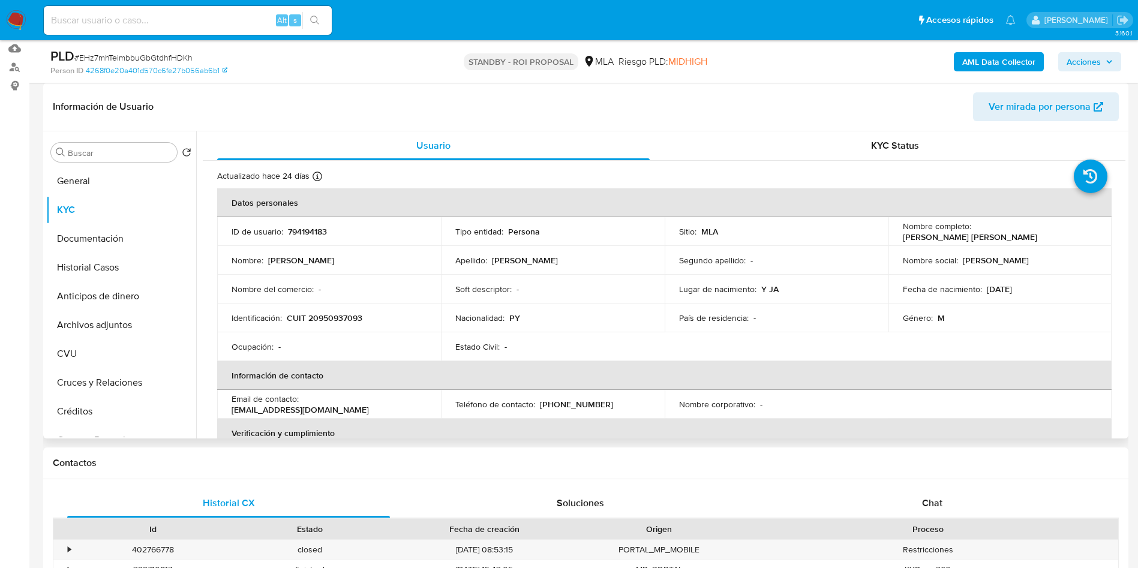
drag, startPoint x: 1027, startPoint y: 234, endPoint x: 897, endPoint y: 236, distance: 130.2
click at [897, 236] on td "Nombre completo : Milciades Javier Portillo Bareiro" at bounding box center [1000, 231] width 224 height 29
copy p "Milciades Javier Portillo Bareiro"
click at [341, 317] on p "CUIT 20950937093" at bounding box center [325, 318] width 76 height 11
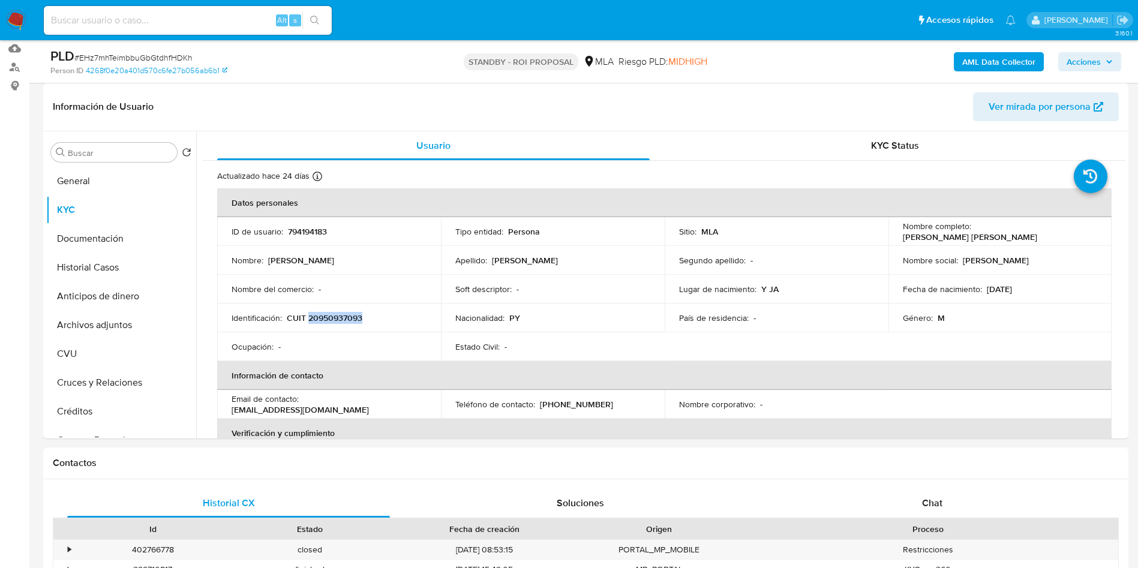
copy p "20950937093"
click at [335, 320] on p "CUIT 20950937093" at bounding box center [325, 318] width 76 height 11
click at [132, 247] on button "Documentación" at bounding box center [116, 238] width 140 height 29
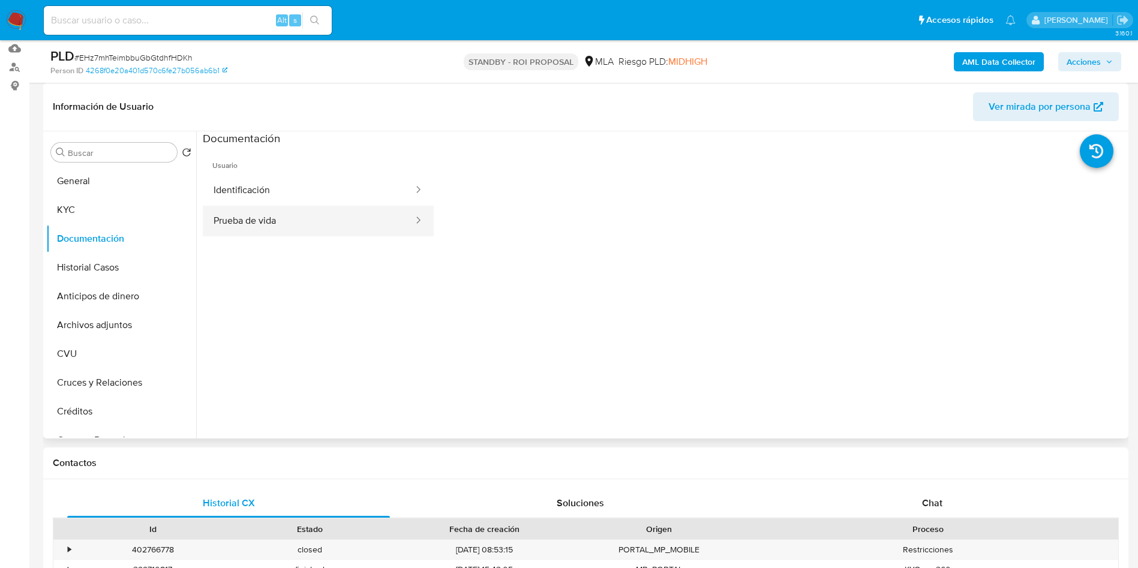
click at [281, 223] on button "Prueba de vida" at bounding box center [309, 221] width 212 height 31
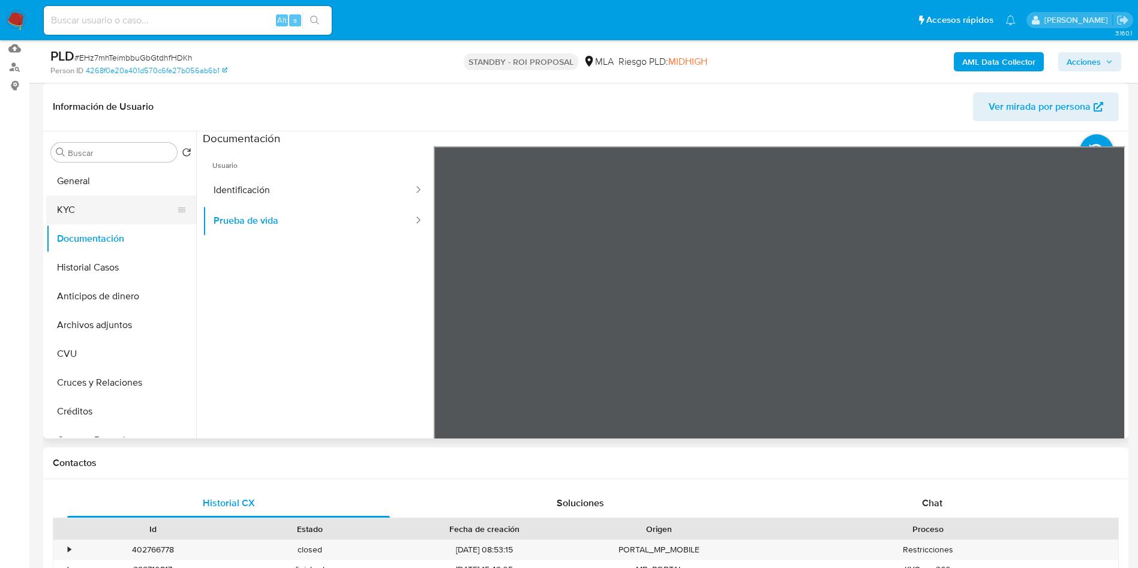
click at [130, 209] on button "KYC" at bounding box center [116, 210] width 140 height 29
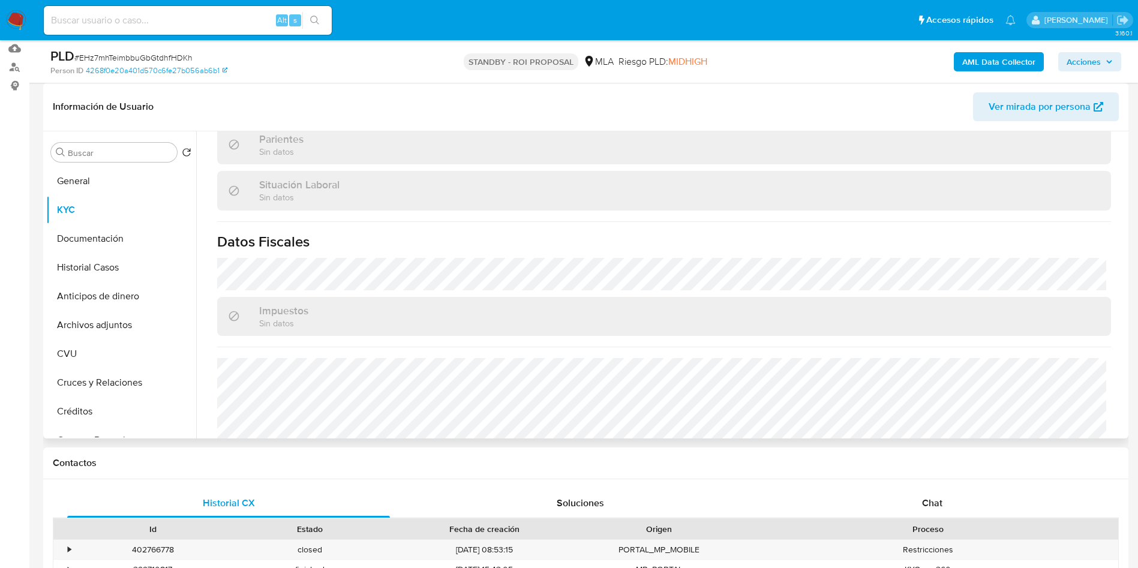
scroll to position [621, 0]
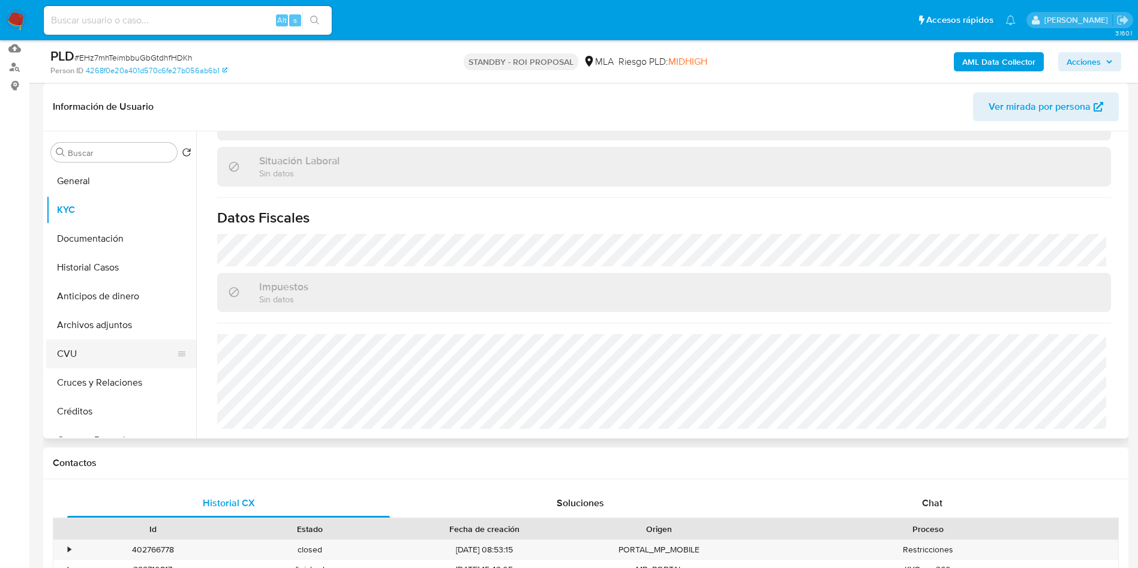
click at [100, 346] on button "CVU" at bounding box center [116, 353] width 140 height 29
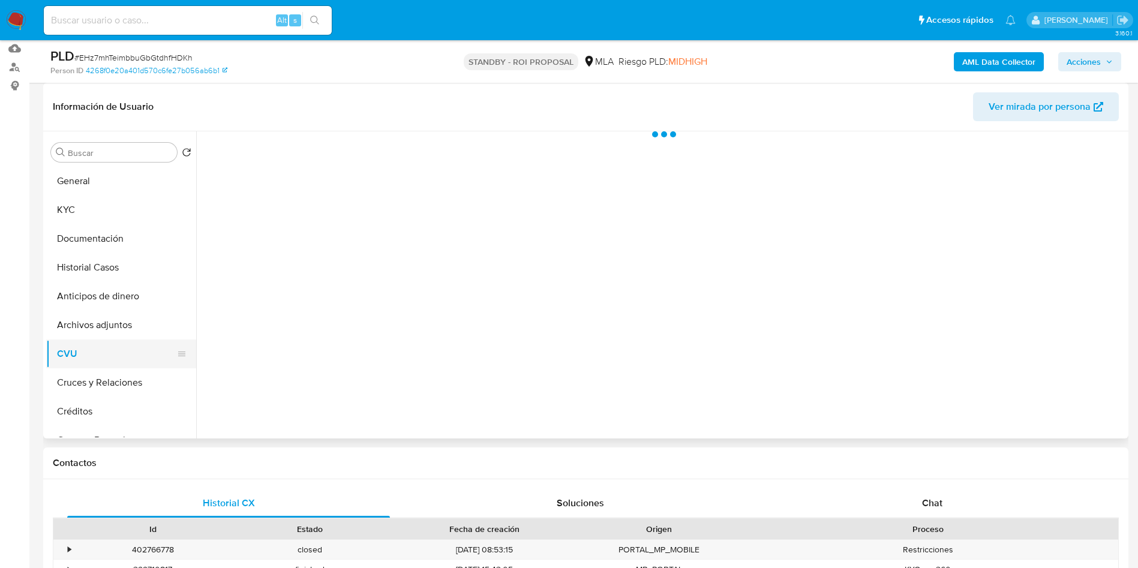
scroll to position [0, 0]
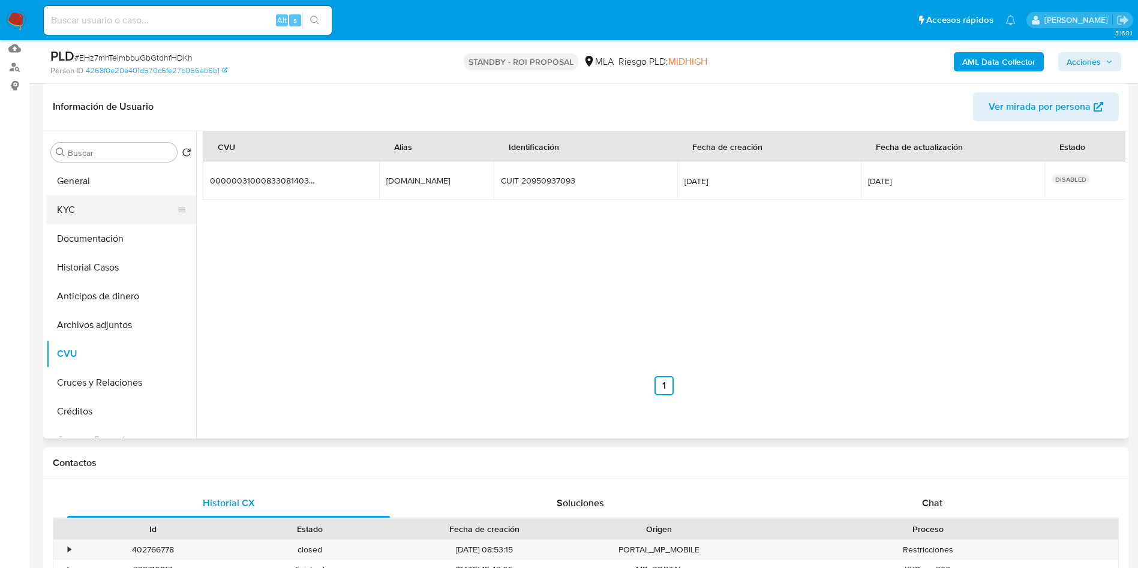
click at [112, 201] on button "KYC" at bounding box center [116, 210] width 140 height 29
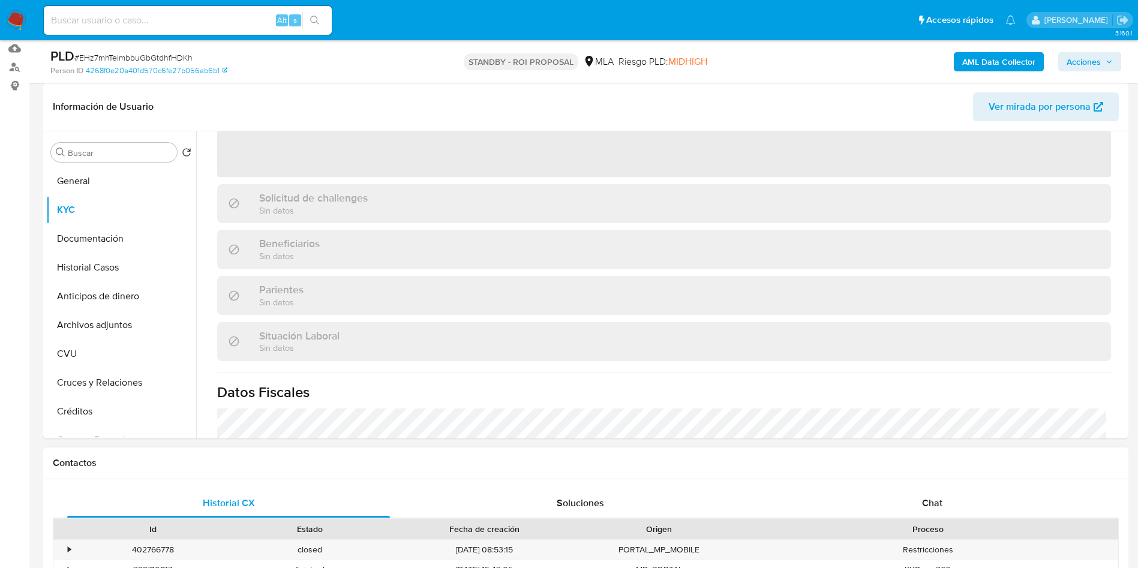
scroll to position [180, 0]
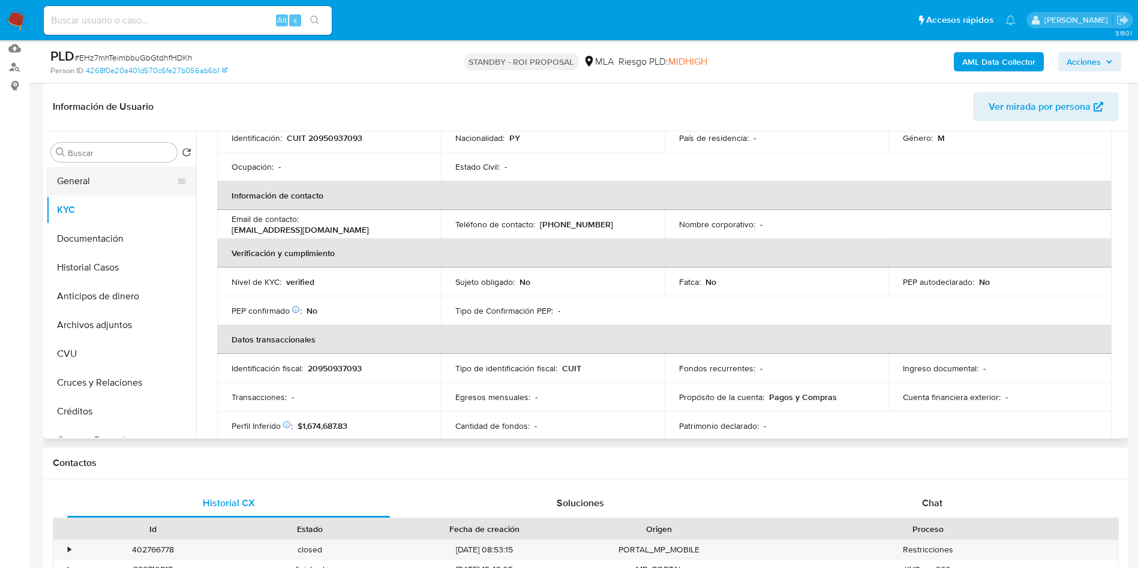
click at [130, 170] on button "General" at bounding box center [116, 181] width 140 height 29
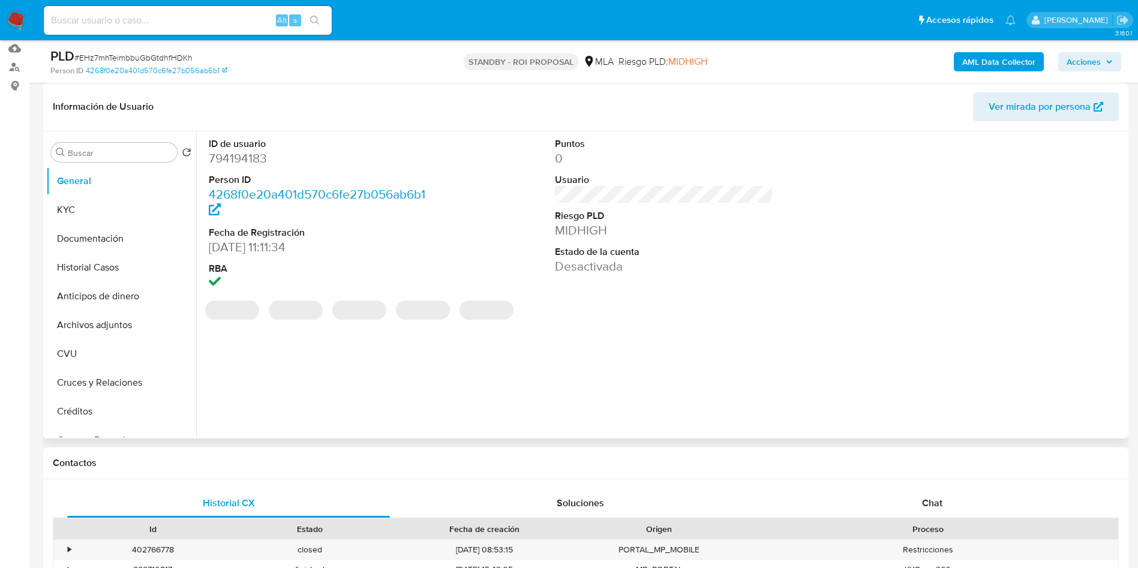
click at [247, 161] on dd "794194183" at bounding box center [318, 158] width 219 height 17
copy dd "794194183"
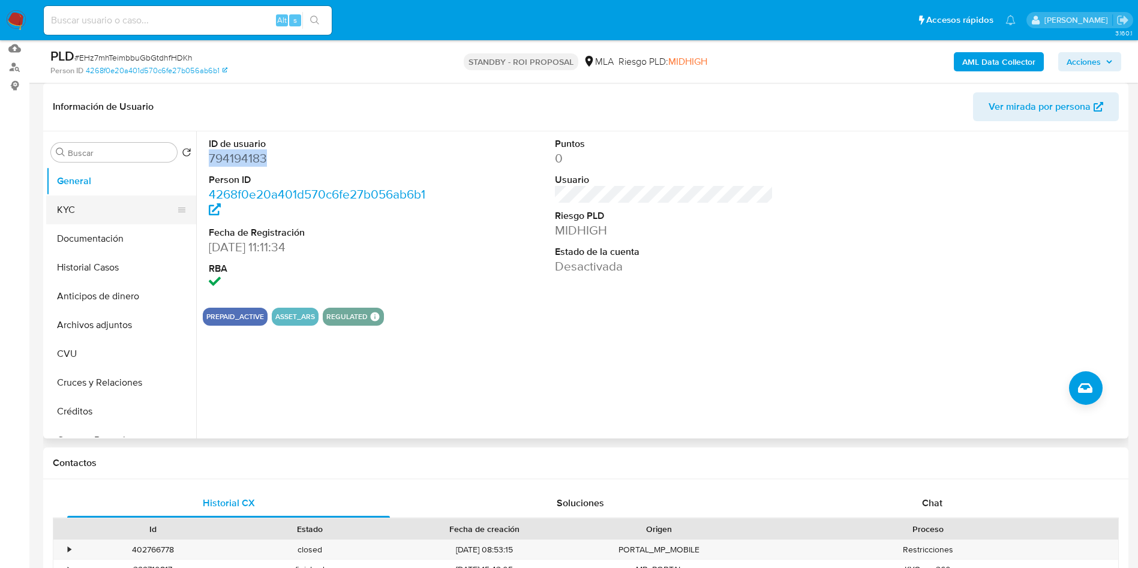
click at [64, 208] on button "KYC" at bounding box center [116, 210] width 140 height 29
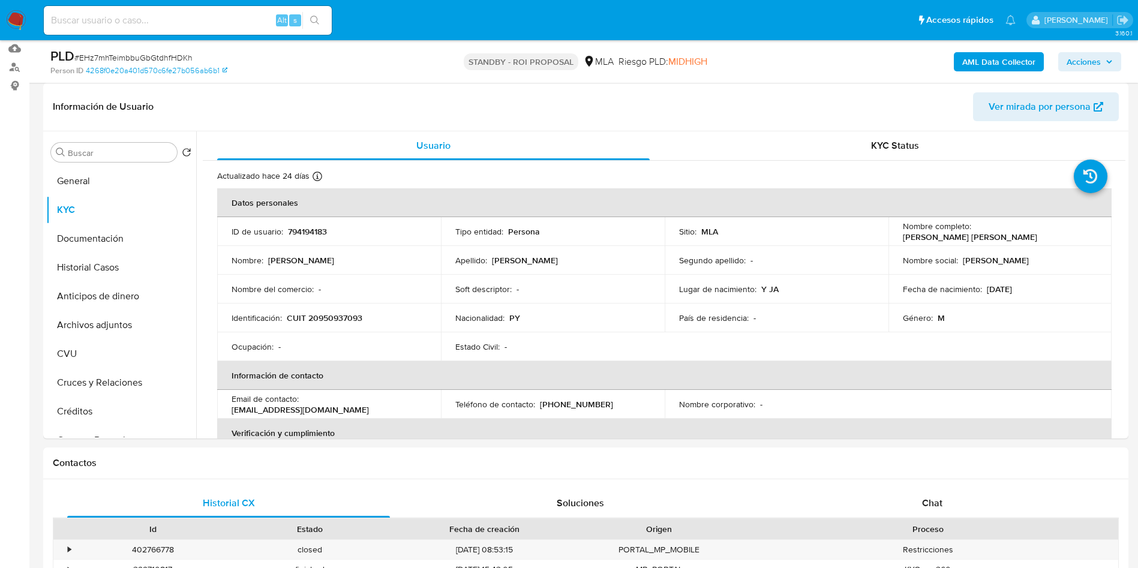
click at [161, 58] on span "# EHz7mhTeimbbuGbGtdhfHDKh" at bounding box center [133, 58] width 118 height 12
copy span "EHz7mhTeimbbuGbGtdhfHDKh"
click at [165, 19] on input at bounding box center [188, 21] width 288 height 16
paste input "JVS0YbRdxGRVCTvzNAEnPa7H"
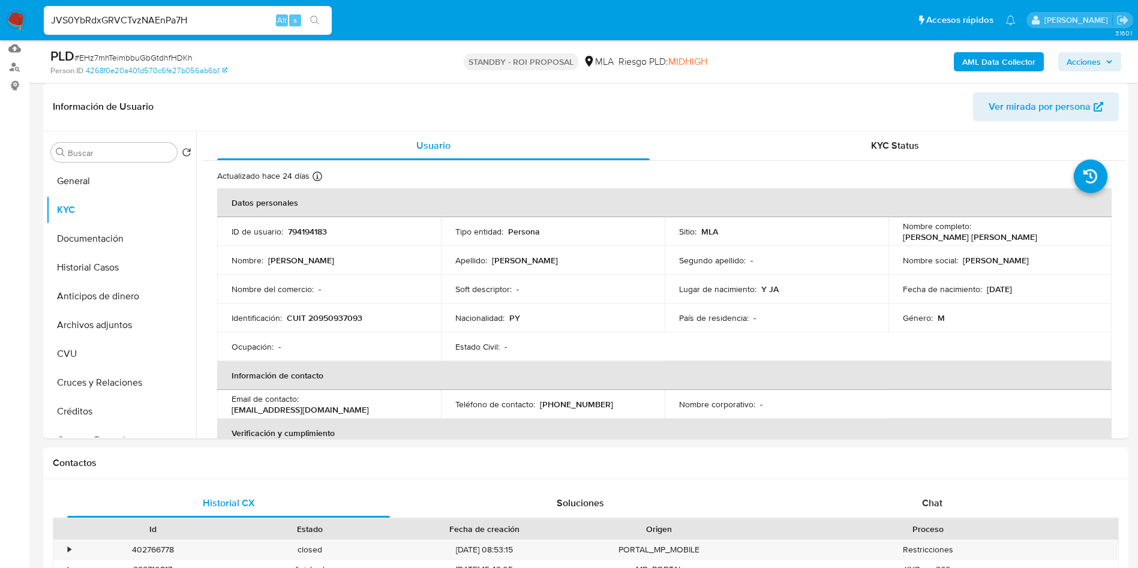
type input "JVS0YbRdxGRVCTvzNAEnPa7H"
click at [320, 20] on button "search-icon" at bounding box center [314, 20] width 25 height 17
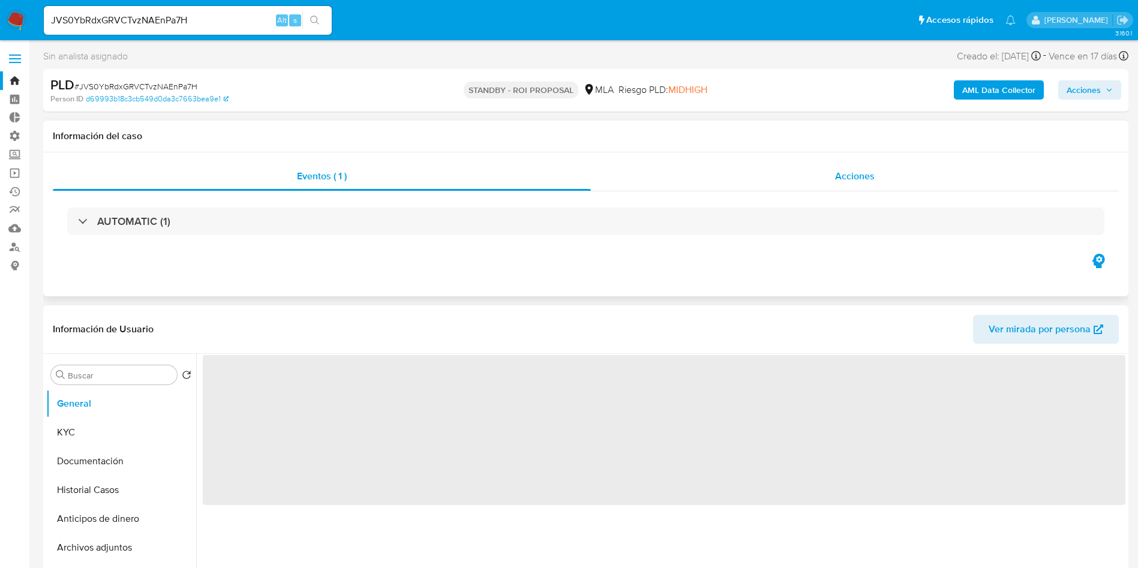
click at [866, 173] on span "Acciones" at bounding box center [855, 176] width 40 height 14
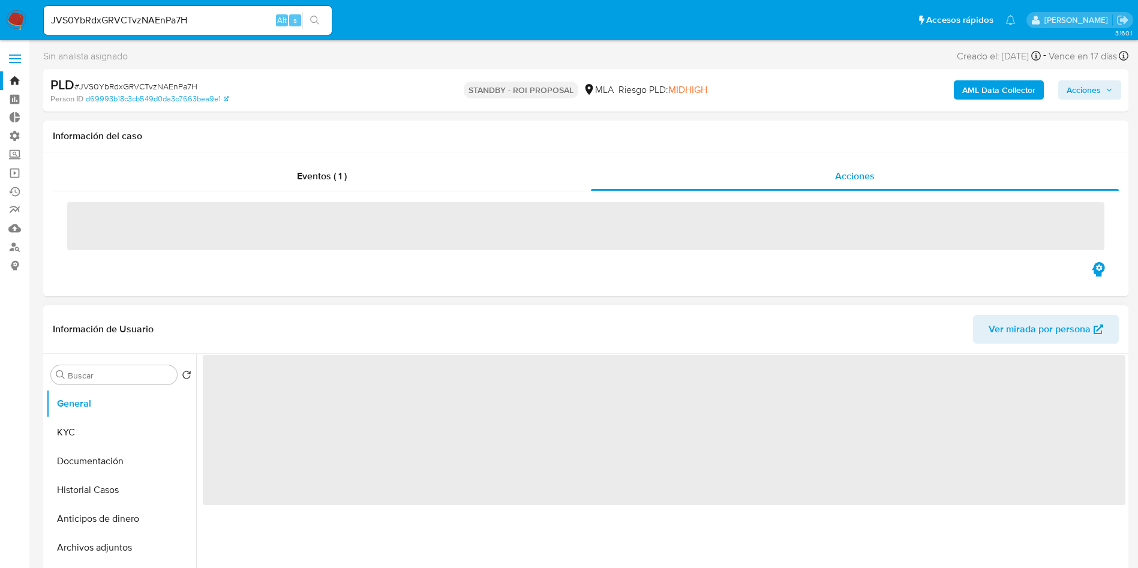
select select "10"
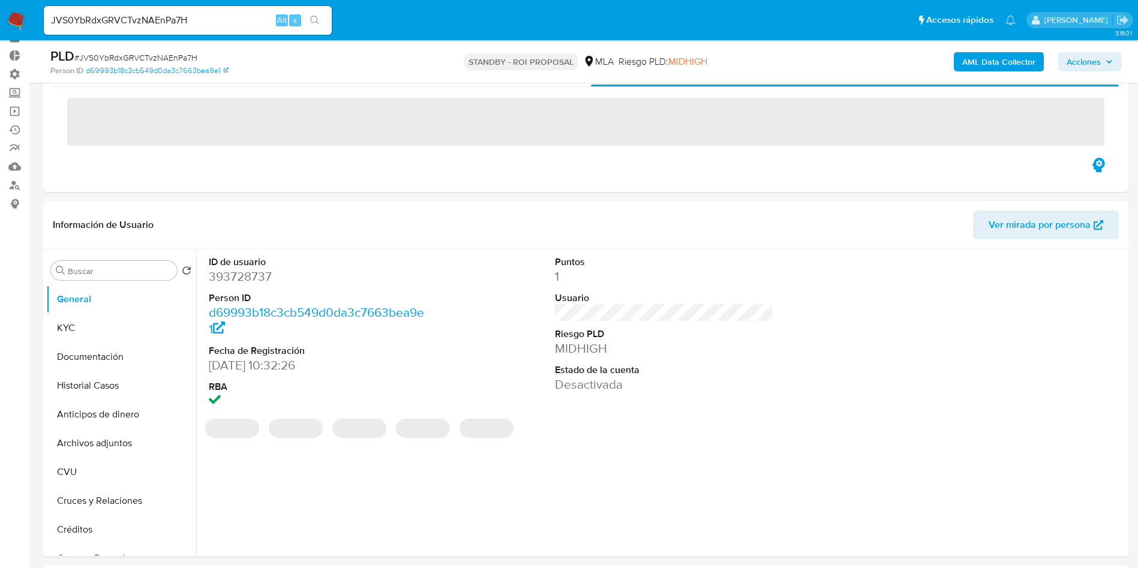
scroll to position [90, 0]
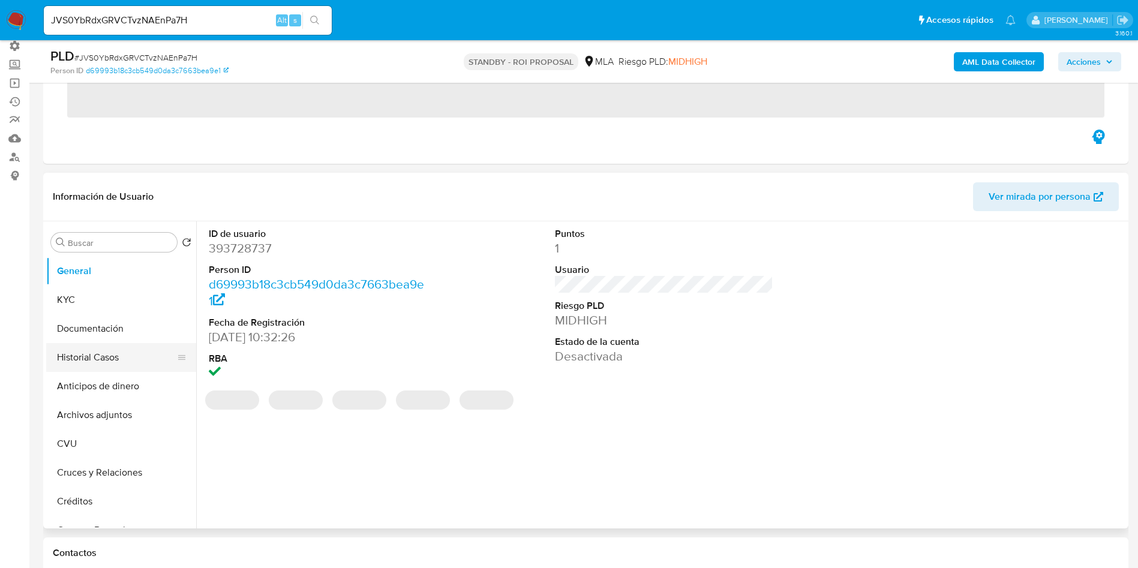
click at [96, 357] on button "Historial Casos" at bounding box center [116, 357] width 140 height 29
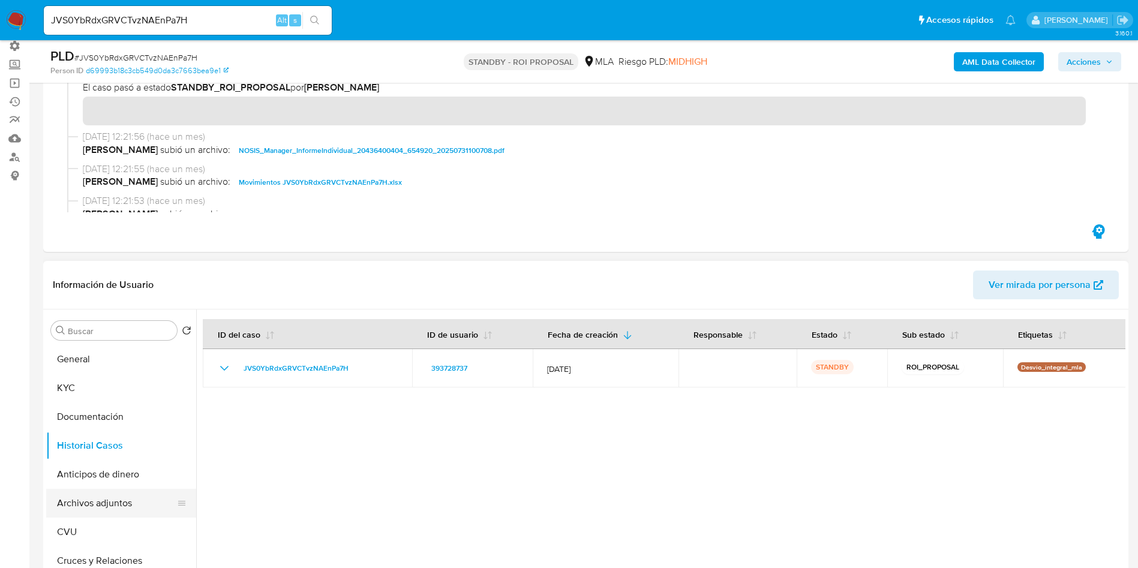
click at [135, 502] on button "Archivos adjuntos" at bounding box center [116, 503] width 140 height 29
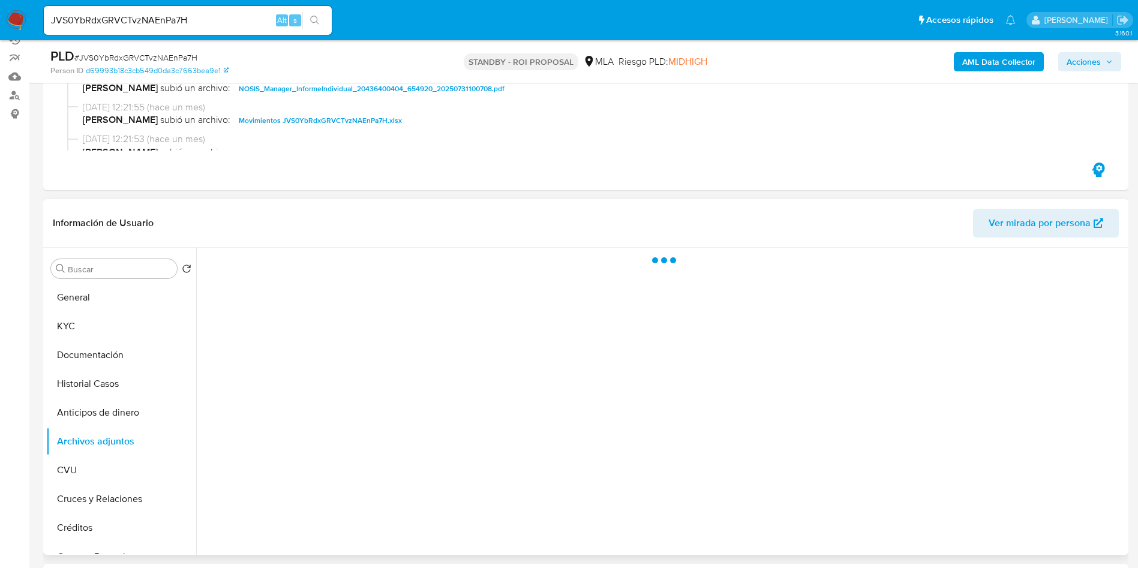
scroll to position [180, 0]
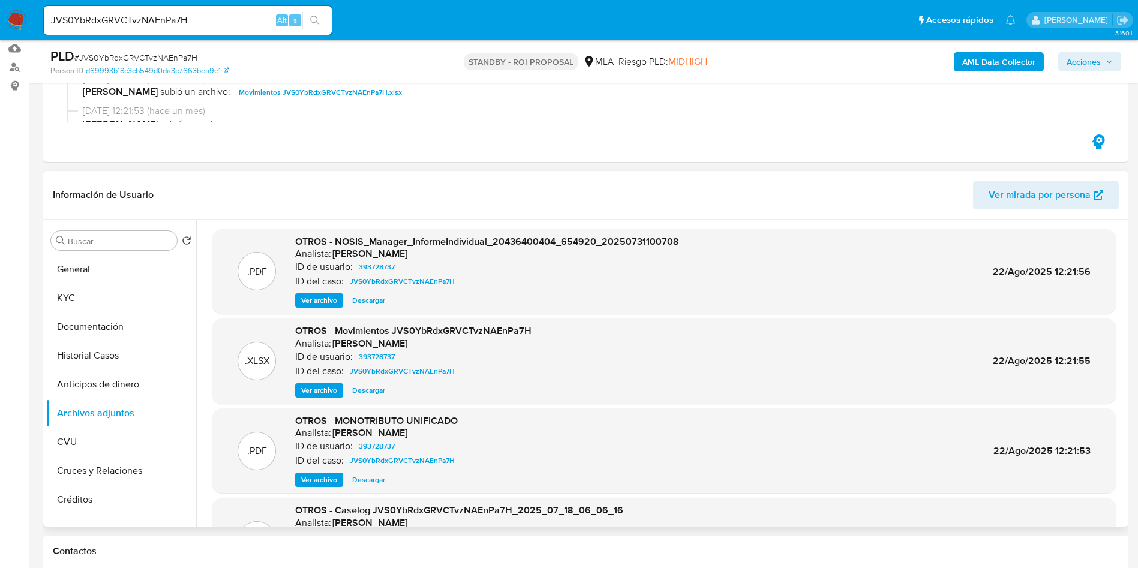
drag, startPoint x: 360, startPoint y: 391, endPoint x: 367, endPoint y: 404, distance: 14.2
click at [360, 391] on span "Descargar" at bounding box center [368, 390] width 33 height 12
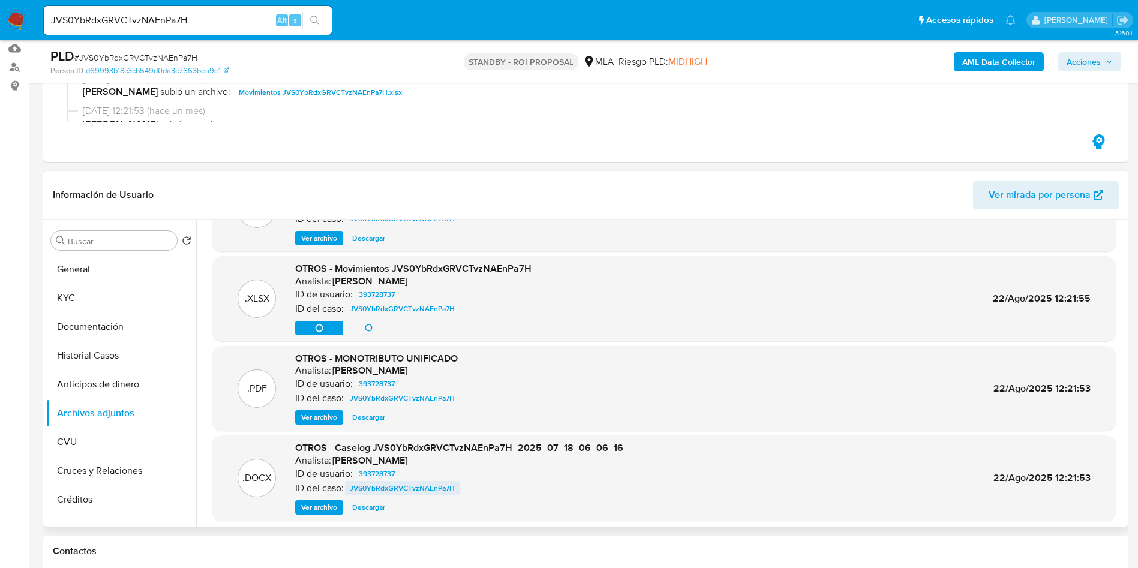
scroll to position [90, 0]
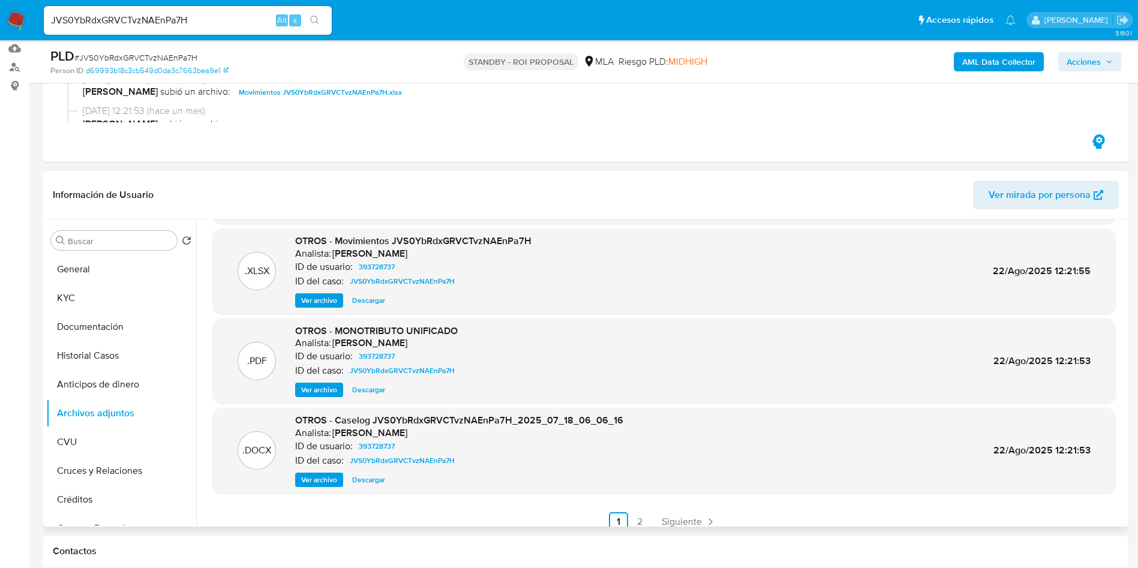
click at [385, 480] on span "Descargar" at bounding box center [368, 480] width 33 height 12
click at [74, 304] on button "KYC" at bounding box center [116, 298] width 140 height 29
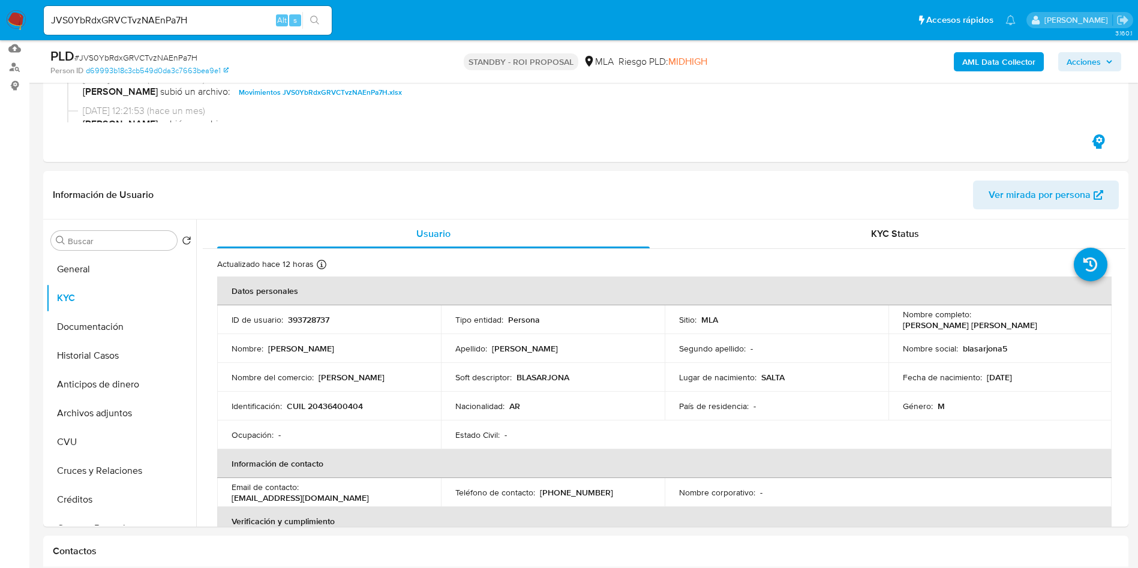
click at [153, 29] on div "JVS0YbRdxGRVCTvzNAEnPa7H Alt s" at bounding box center [188, 20] width 288 height 29
click at [151, 20] on input "JVS0YbRdxGRVCTvzNAEnPa7H" at bounding box center [188, 21] width 288 height 16
paste input "30QQEvUF5ZFxTTtajCCOsC8L"
type input "30QQEvUF5ZFxTTtajCCOsC8L"
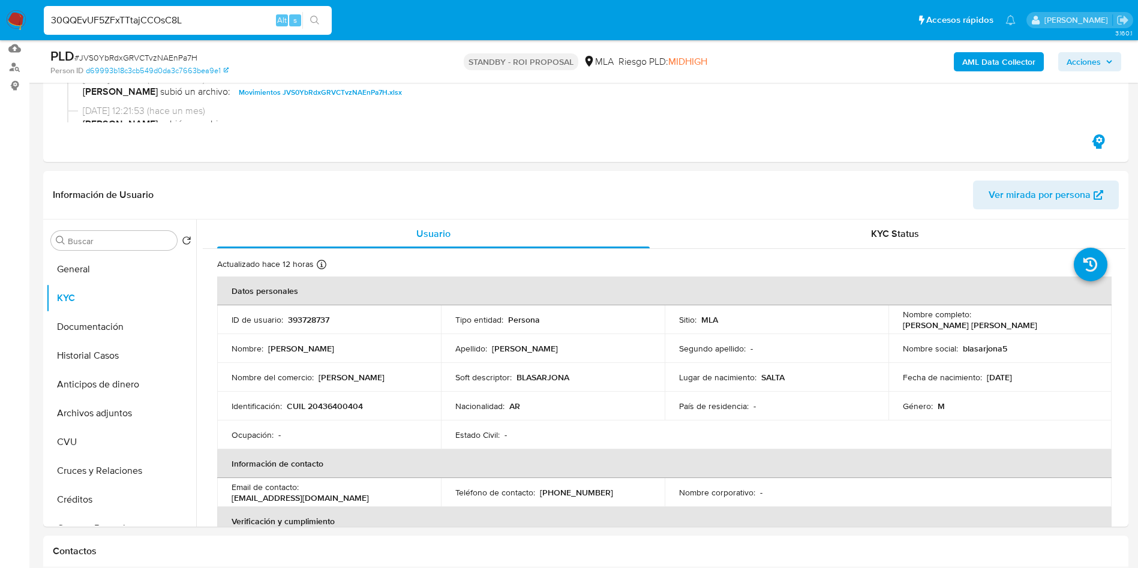
click at [319, 17] on icon "search-icon" at bounding box center [315, 21] width 10 height 10
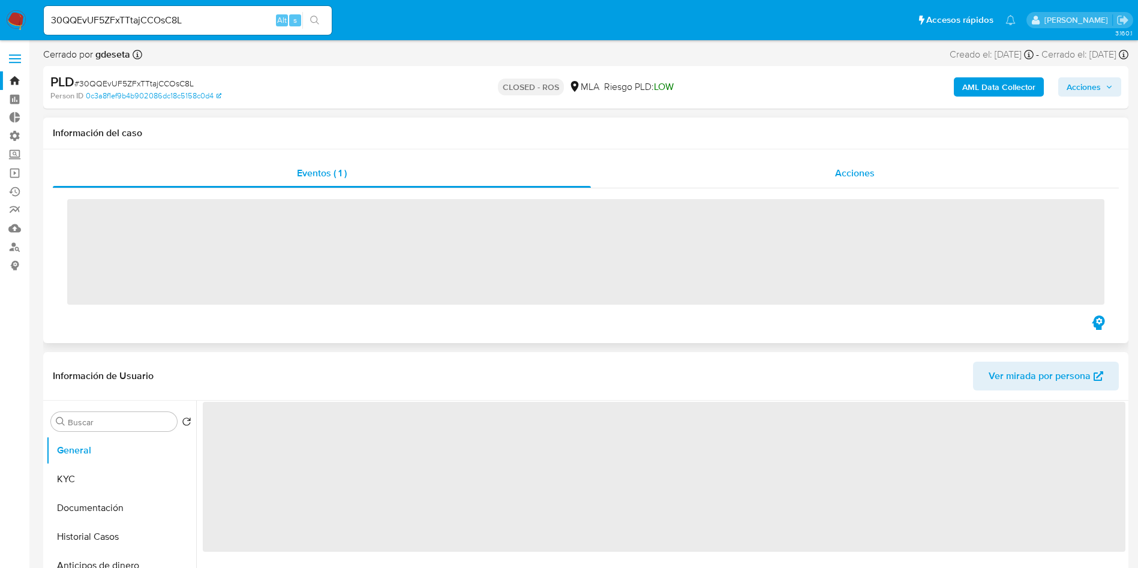
click at [884, 164] on div "Acciones" at bounding box center [855, 173] width 528 height 29
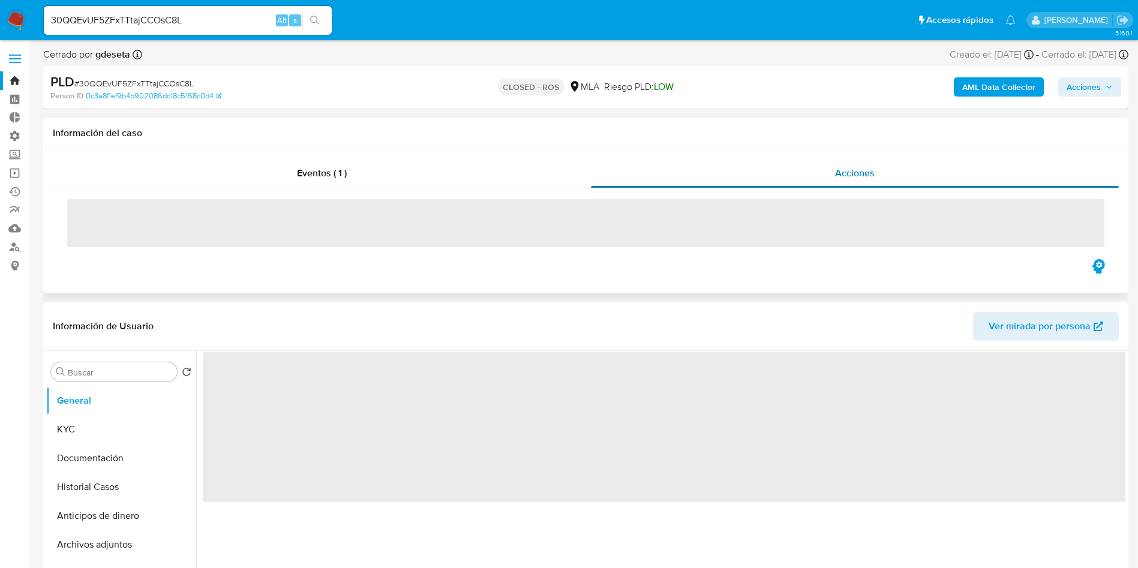
select select "10"
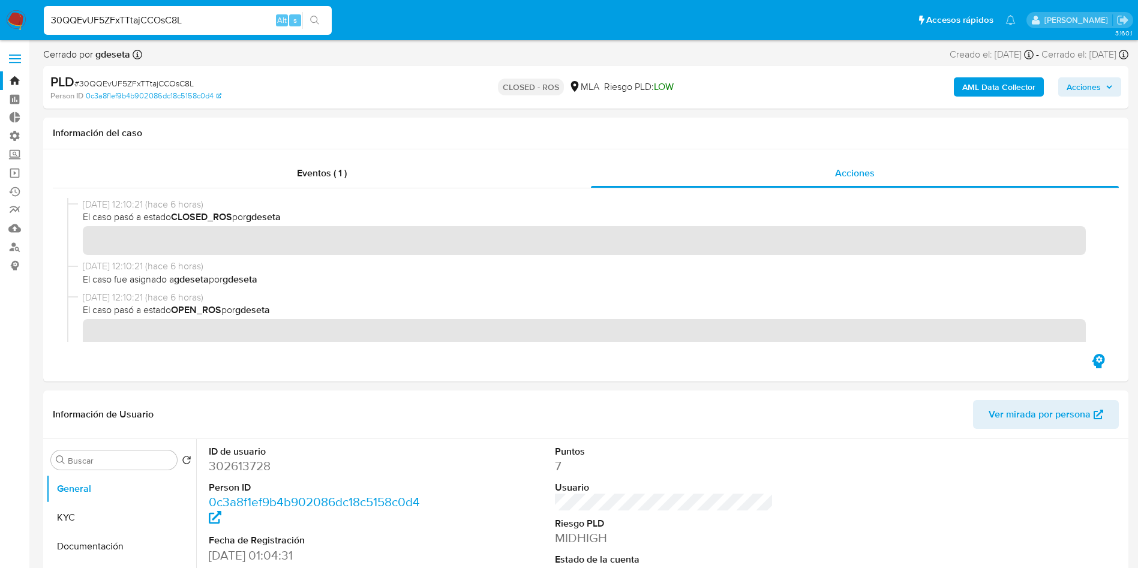
click at [141, 24] on input "30QQEvUF5ZFxTTtajCCOsC8L" at bounding box center [188, 21] width 288 height 16
paste input "9nozTF3XmQG66c95rLNummUW"
click at [328, 20] on input "9nozTF3XmQG66c95rLNummUW" at bounding box center [188, 21] width 288 height 16
click at [332, 22] on li "9nozTF3XmQG66c95rLNummUW Alt s" at bounding box center [188, 20] width 294 height 30
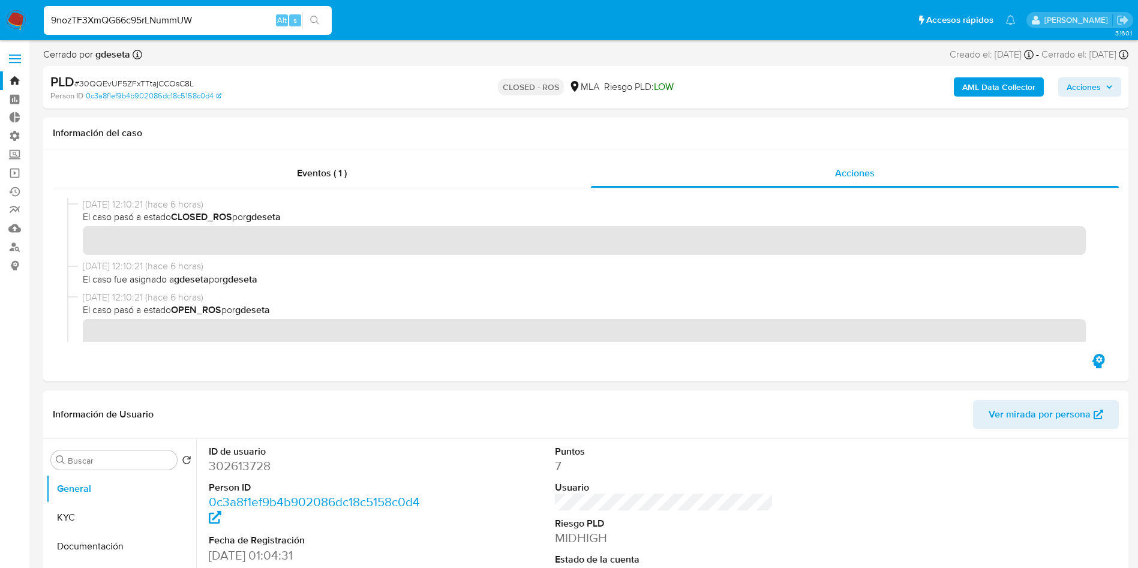
type input "9nozTF3XmQG66c95rLNummUW"
click at [311, 16] on icon "search-icon" at bounding box center [315, 21] width 10 height 10
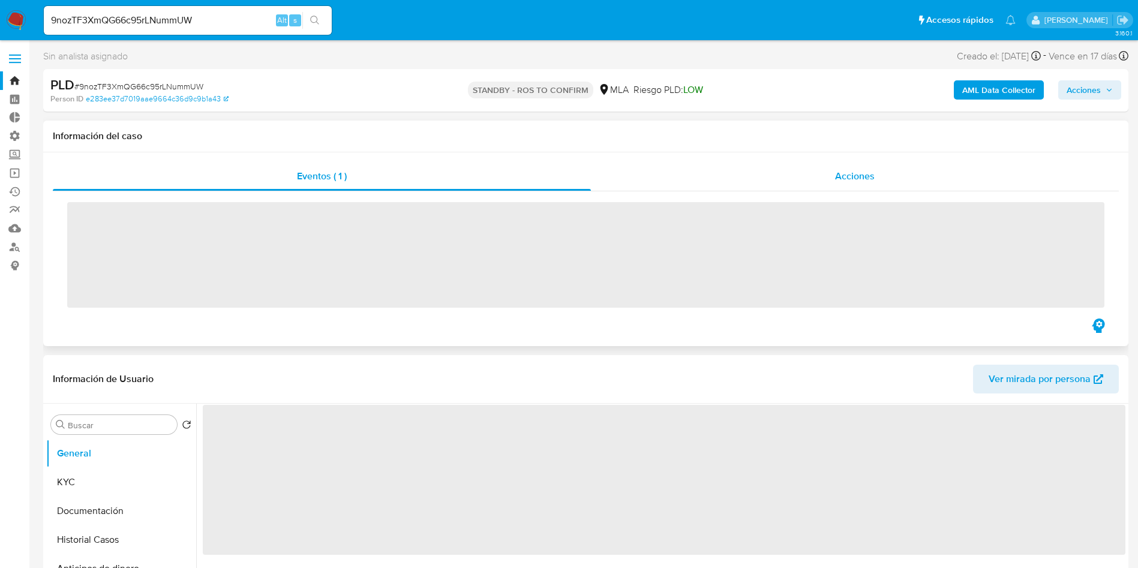
click at [885, 187] on div "Acciones" at bounding box center [855, 176] width 528 height 29
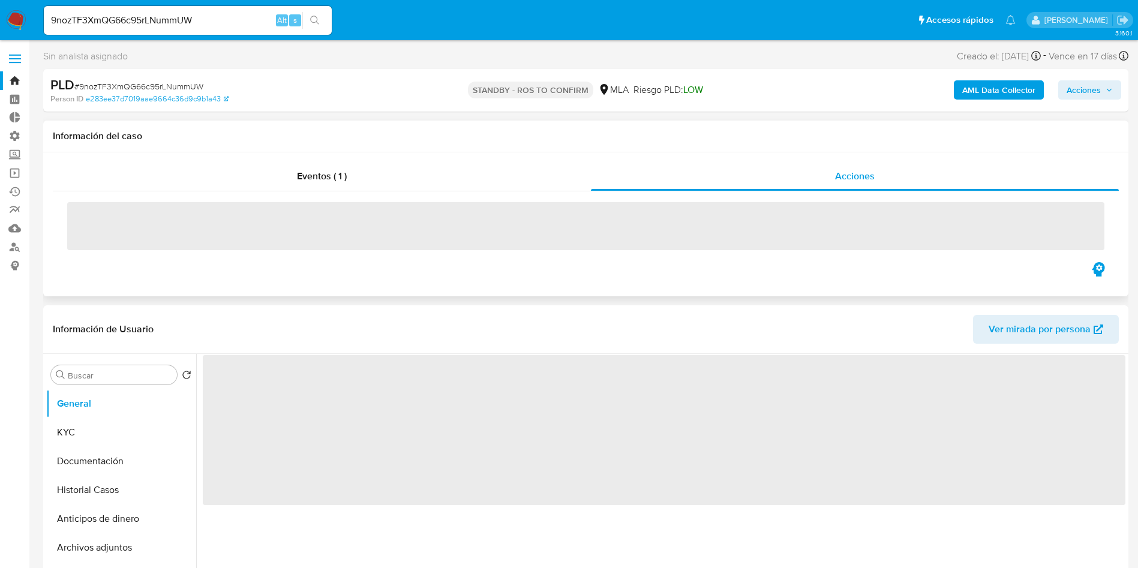
select select "10"
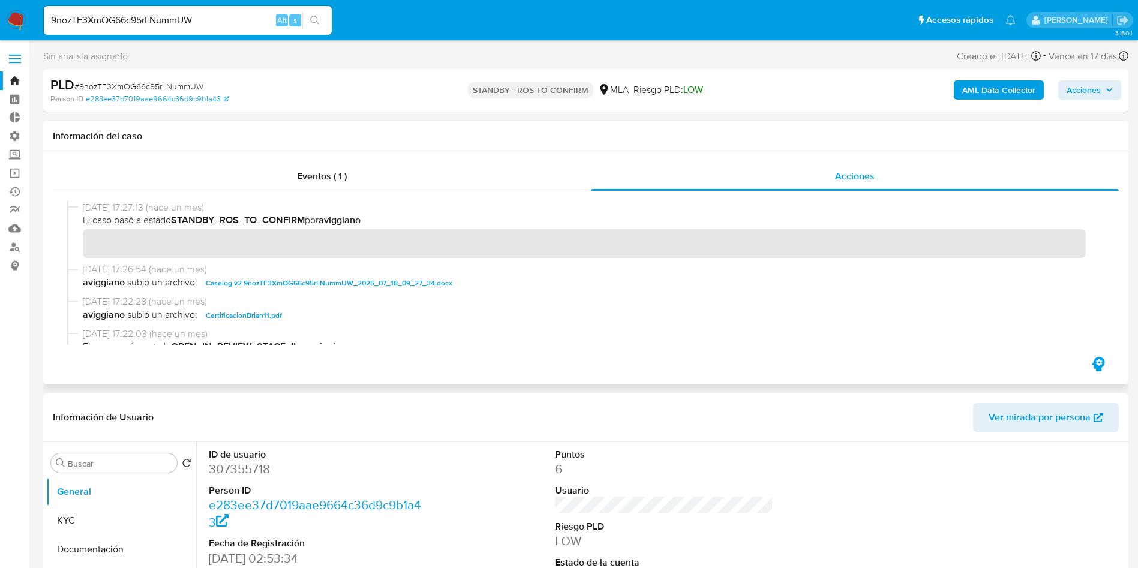
click at [130, 31] on div "9nozTF3XmQG66c95rLNummUW Alt s" at bounding box center [188, 20] width 288 height 29
click at [130, 24] on input "9nozTF3XmQG66c95rLNummUW" at bounding box center [188, 21] width 288 height 16
paste input "8yNXQHuuer5LsbS6vKXKGnaT"
type input "8yNXQHuuer5LsbS6vKXKGnaT"
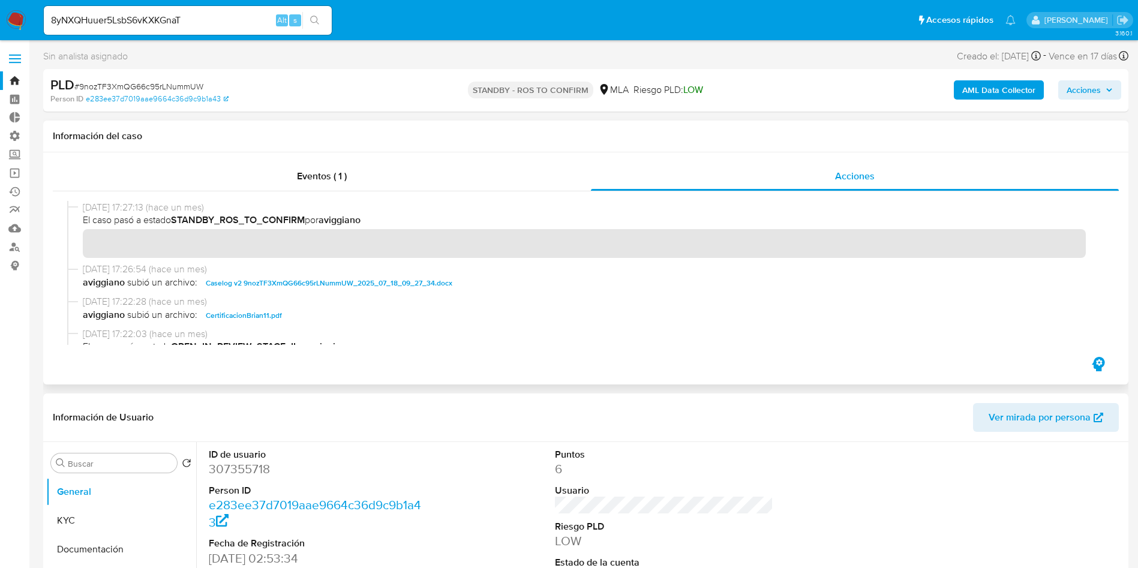
click at [310, 12] on button "search-icon" at bounding box center [314, 20] width 25 height 17
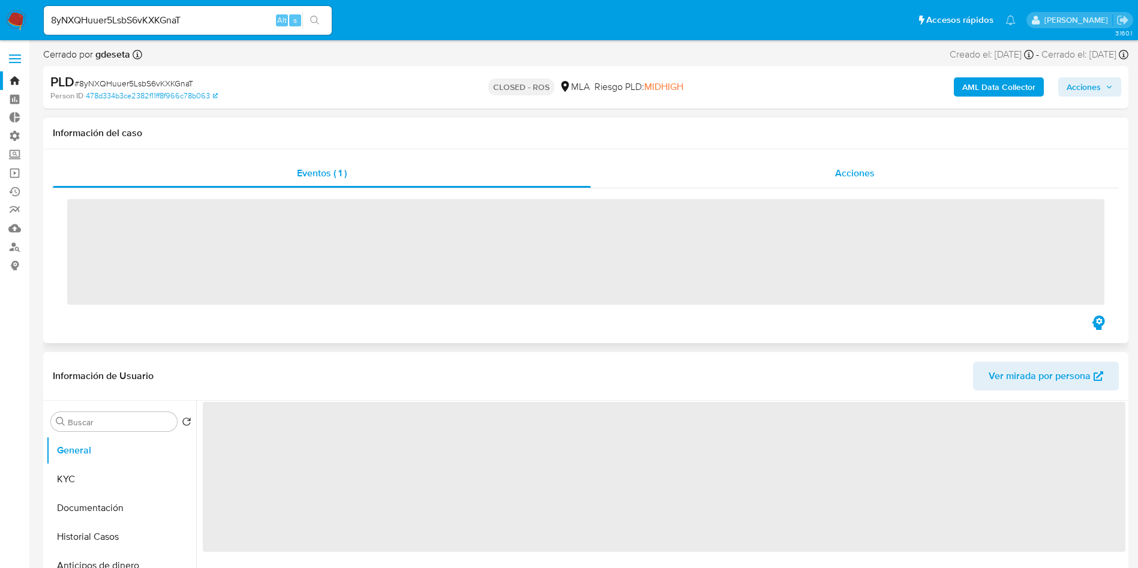
click at [833, 169] on div "Acciones" at bounding box center [855, 173] width 528 height 29
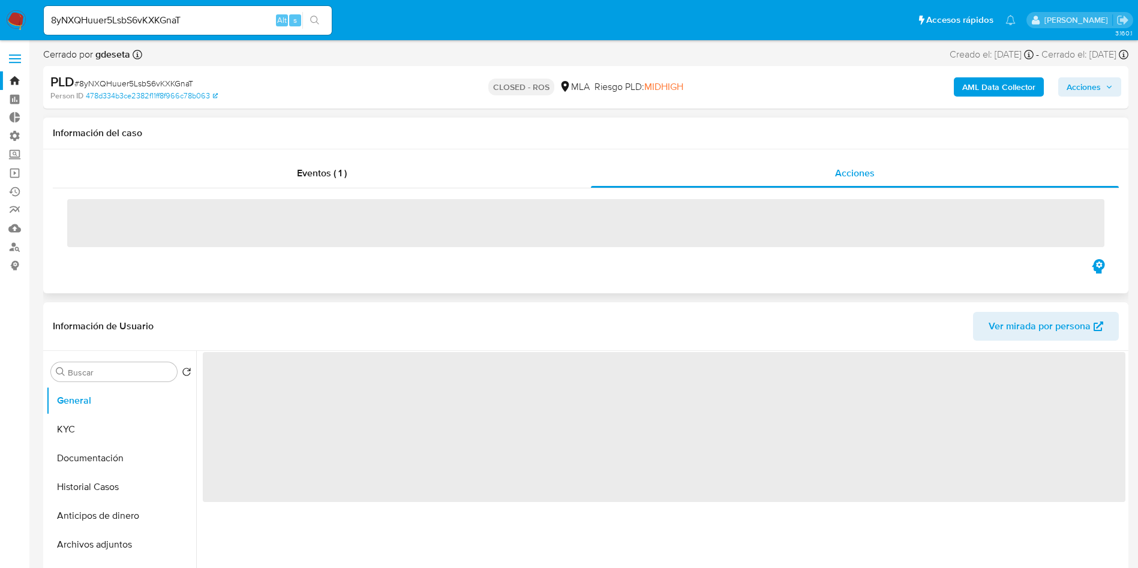
select select "10"
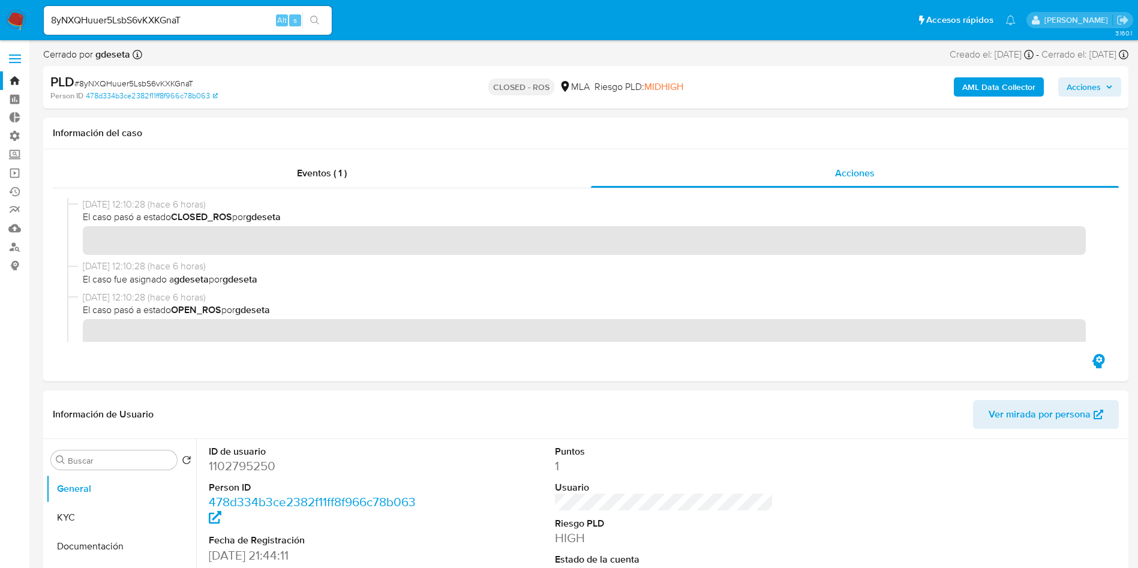
click at [150, 22] on input "8yNXQHuuer5LsbS6vKXKGnaT" at bounding box center [188, 21] width 288 height 16
paste input "hYYu9dFIARLfMMrkR5NpRU1e"
type input "hYYu9dFIARLfMMrkR5NpRU1e"
click at [317, 22] on icon "search-icon" at bounding box center [314, 20] width 9 height 9
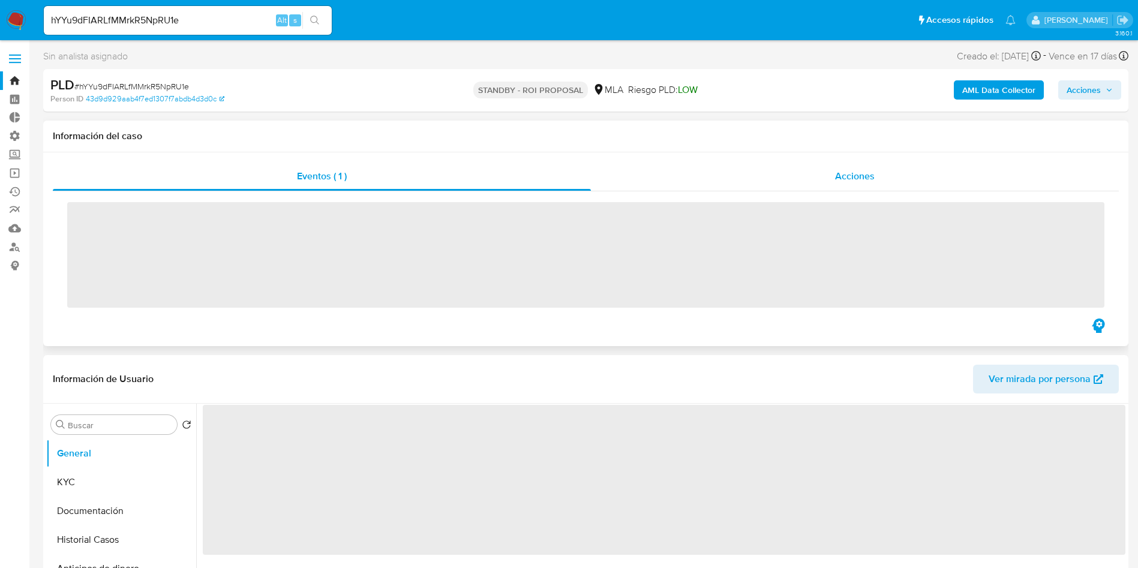
click at [837, 179] on span "Acciones" at bounding box center [855, 176] width 40 height 14
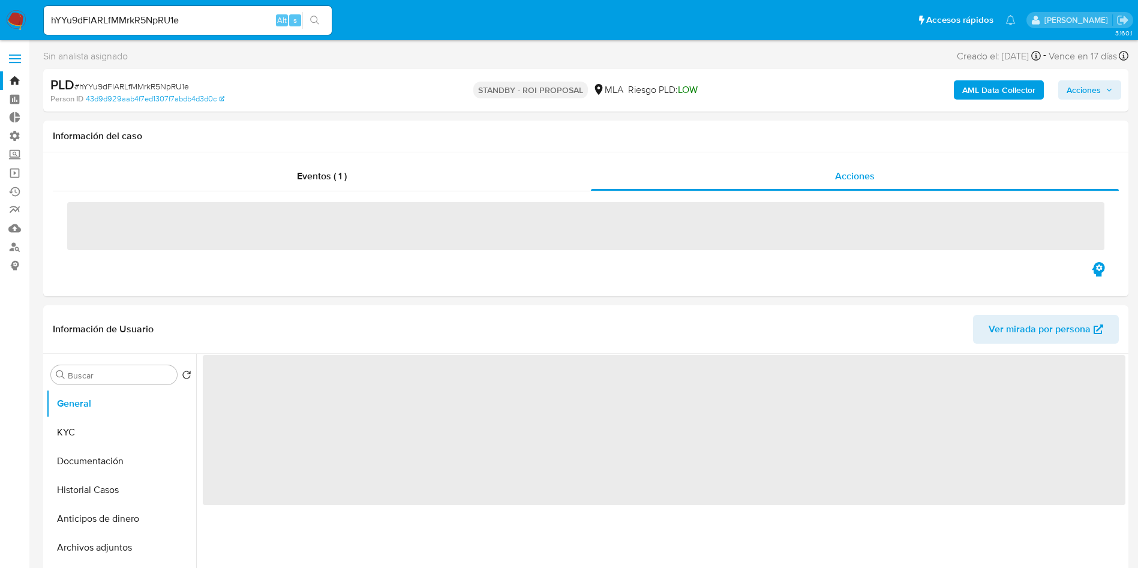
select select "10"
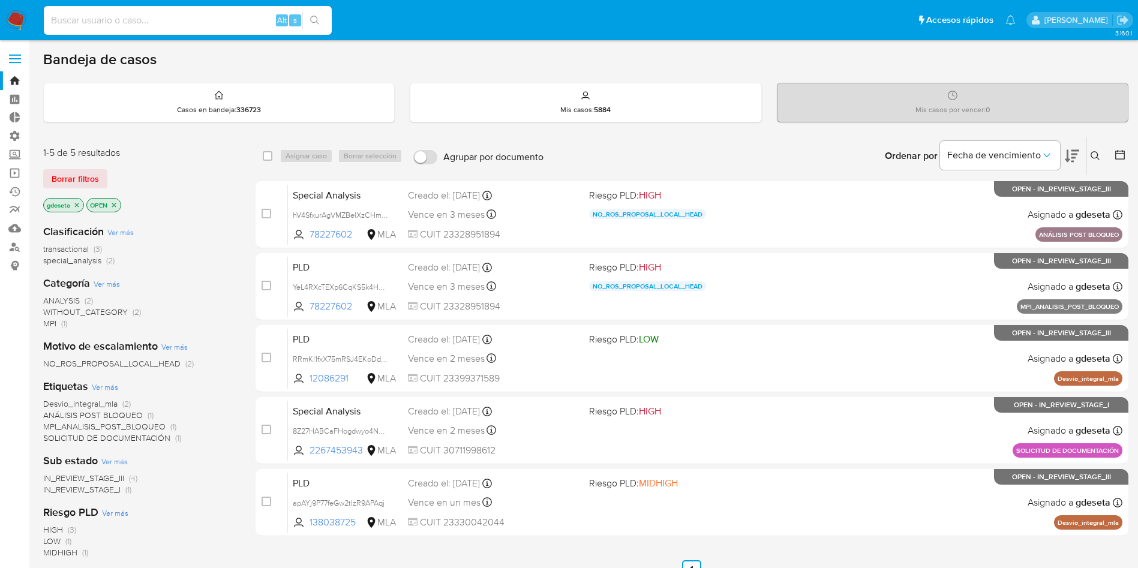
click at [205, 25] on input at bounding box center [188, 21] width 288 height 16
paste input "EHz7mhTeimbbuGbGtdhfHDKh"
type input "EHz7mhTeimbbuGbGtdhfHDKh"
click at [316, 16] on icon "search-icon" at bounding box center [315, 21] width 10 height 10
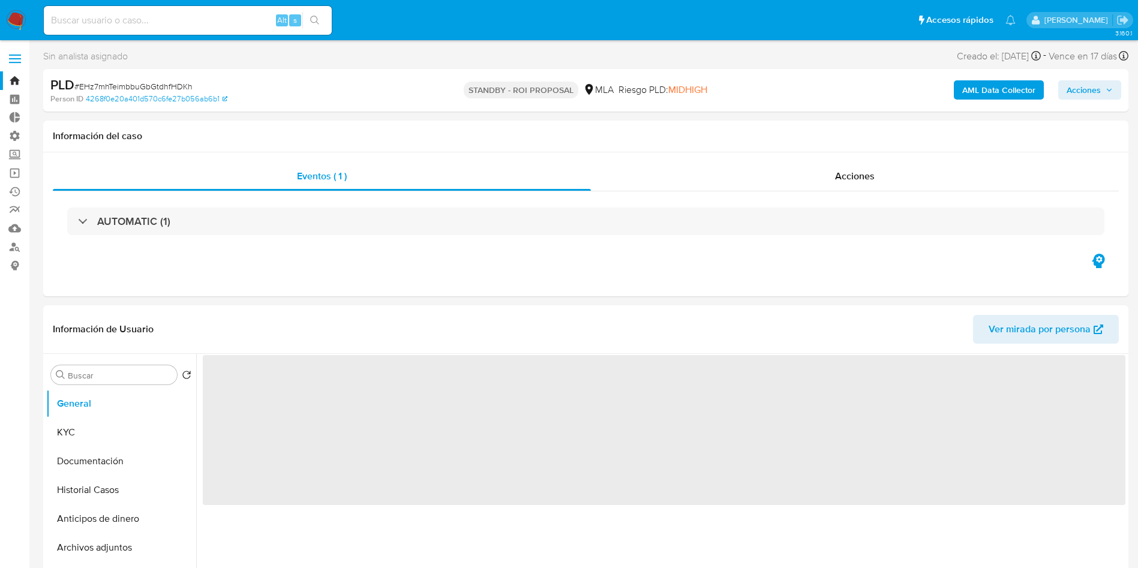
select select "10"
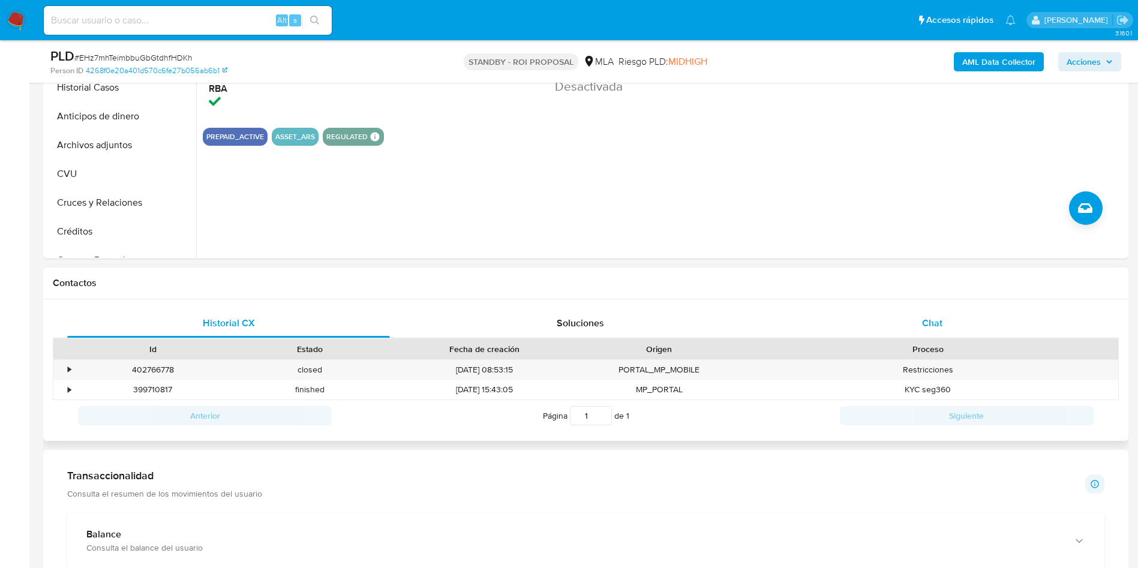
click at [950, 333] on div "Chat" at bounding box center [932, 323] width 323 height 29
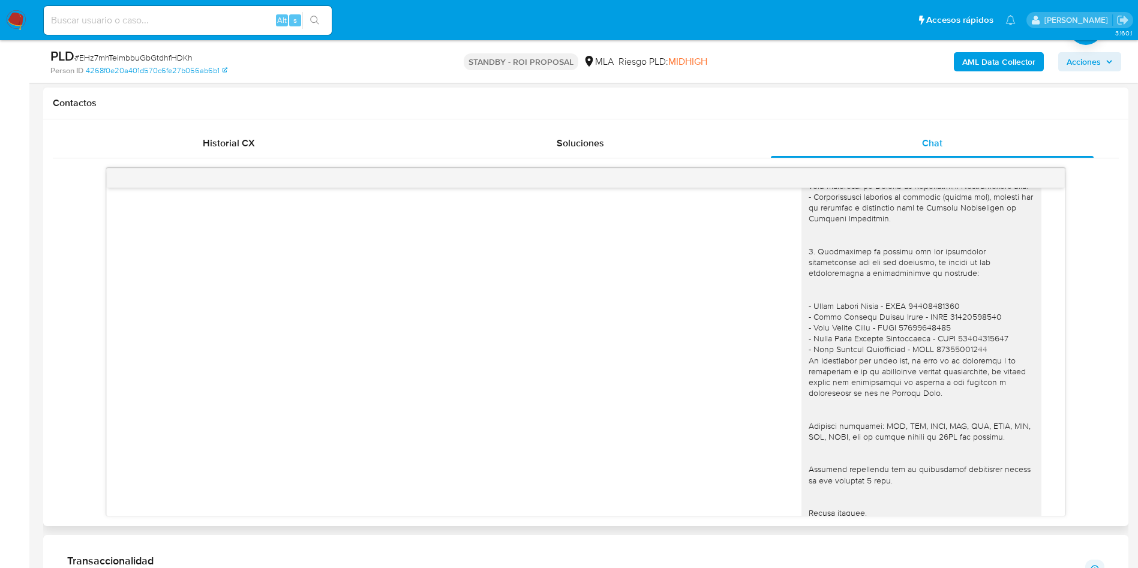
scroll to position [90, 0]
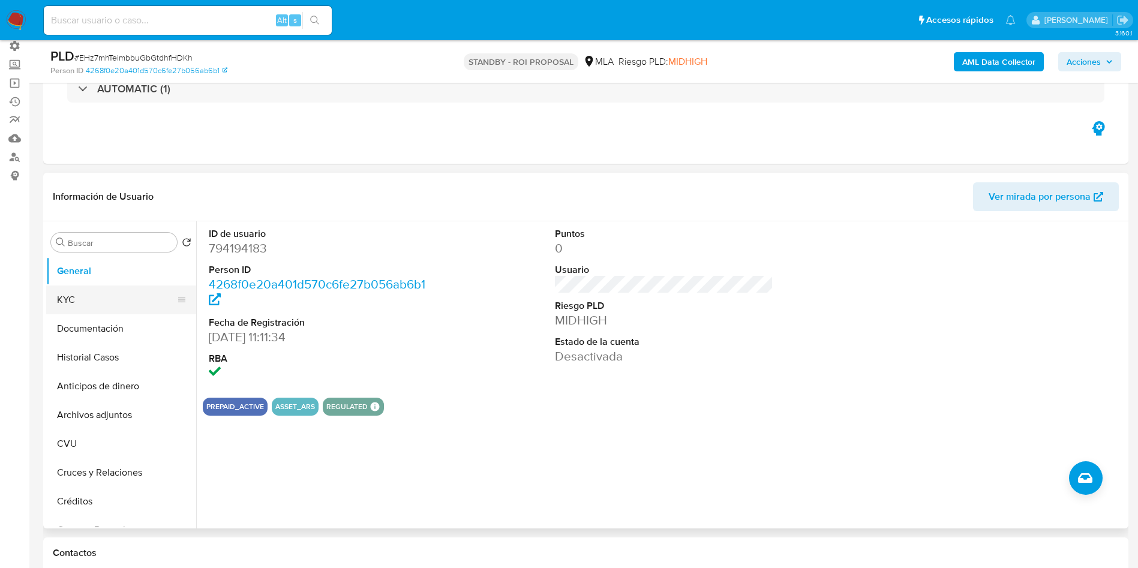
click at [122, 304] on button "KYC" at bounding box center [116, 300] width 140 height 29
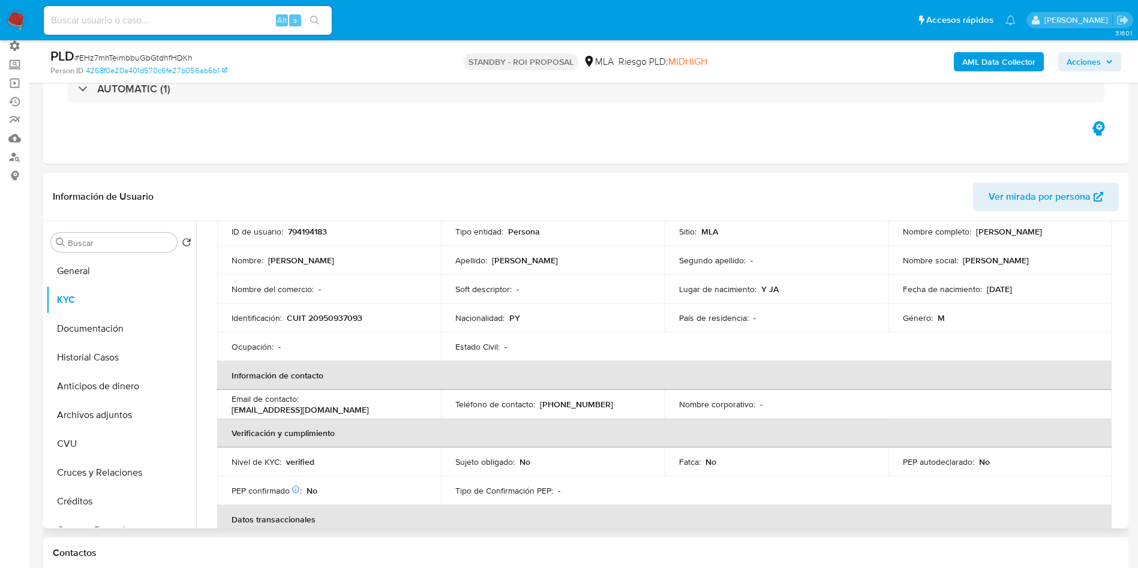
click at [344, 404] on p "[EMAIL_ADDRESS][DOMAIN_NAME]" at bounding box center [300, 409] width 137 height 11
copy div "Email de contacto : javier40portillo@gmail.com"
click at [122, 259] on button "General" at bounding box center [116, 271] width 140 height 29
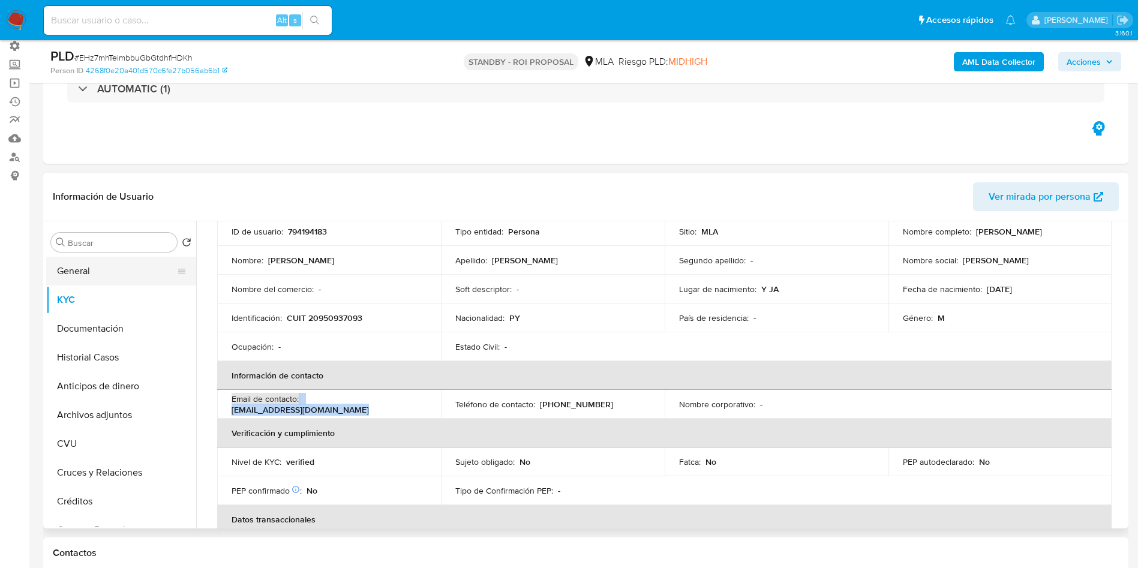
scroll to position [0, 0]
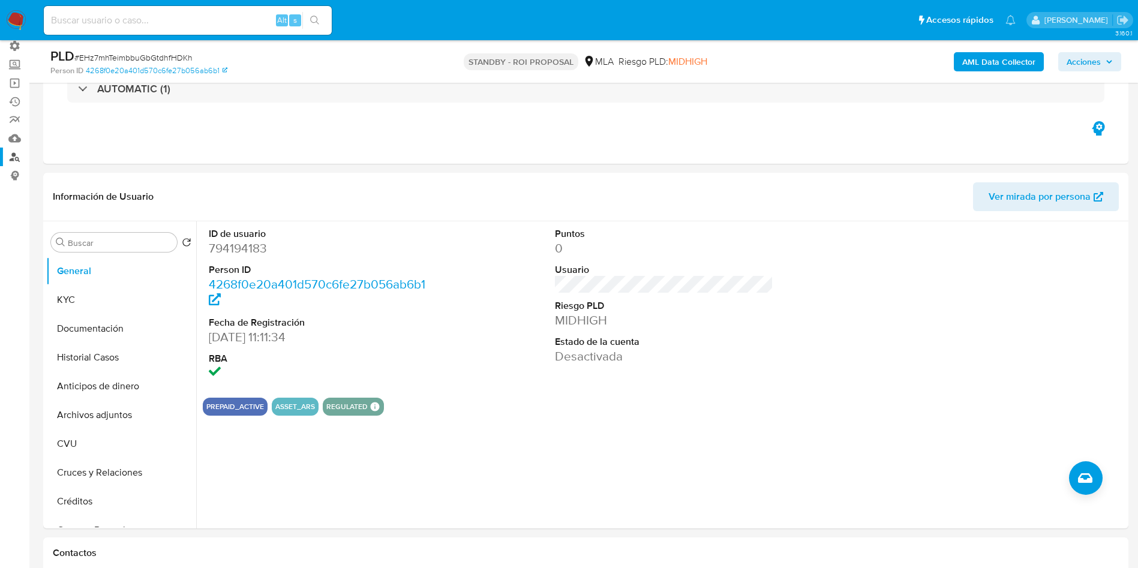
click at [13, 152] on link "Buscador de personas" at bounding box center [71, 157] width 143 height 19
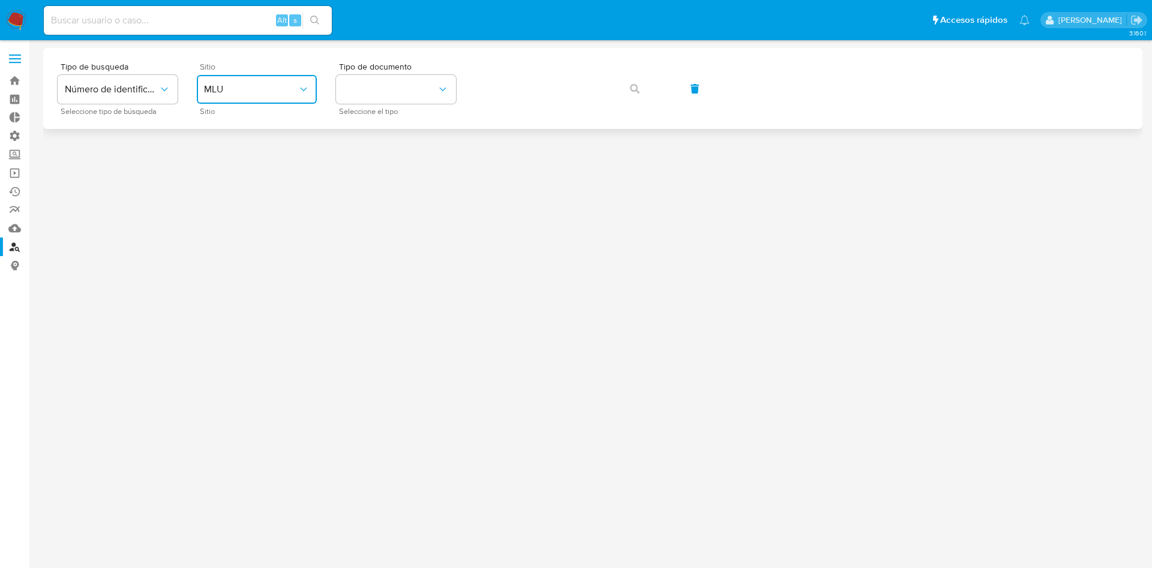
click at [262, 92] on span "MLU" at bounding box center [251, 89] width 94 height 12
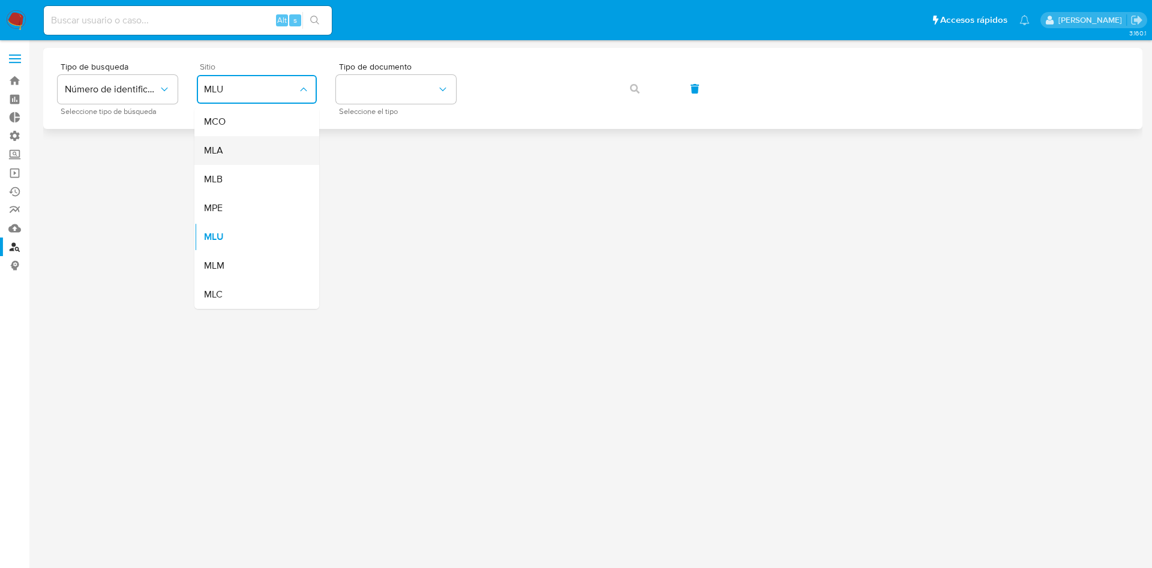
click at [233, 150] on div "MLA" at bounding box center [253, 150] width 98 height 29
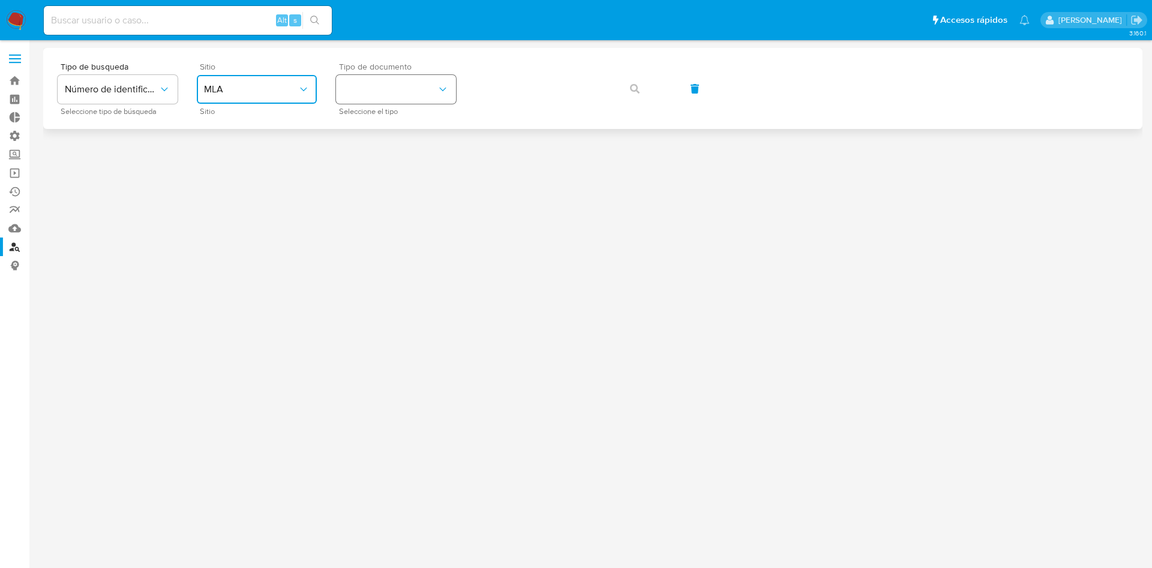
click at [407, 81] on button "identificationType" at bounding box center [396, 89] width 120 height 29
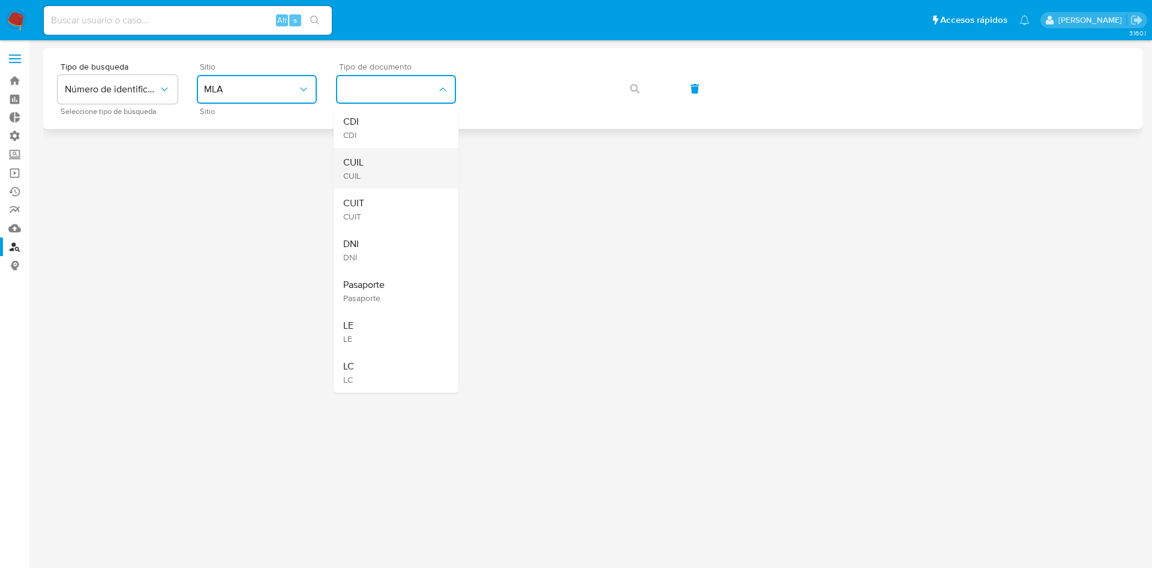
click at [391, 168] on div "CUIL CUIL" at bounding box center [392, 168] width 98 height 41
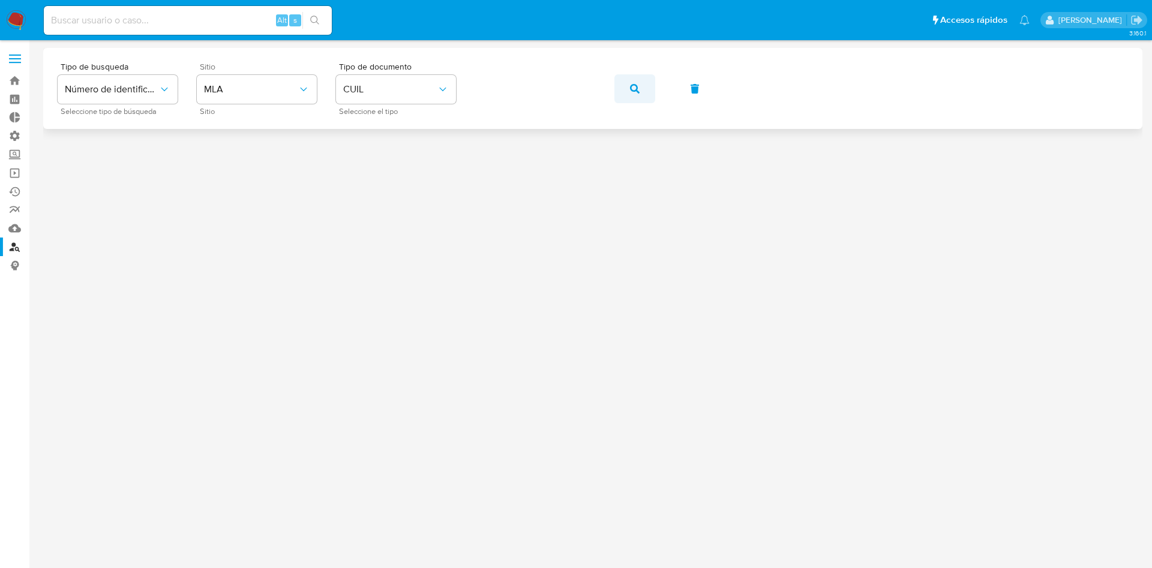
click at [625, 83] on button "button" at bounding box center [634, 88] width 41 height 29
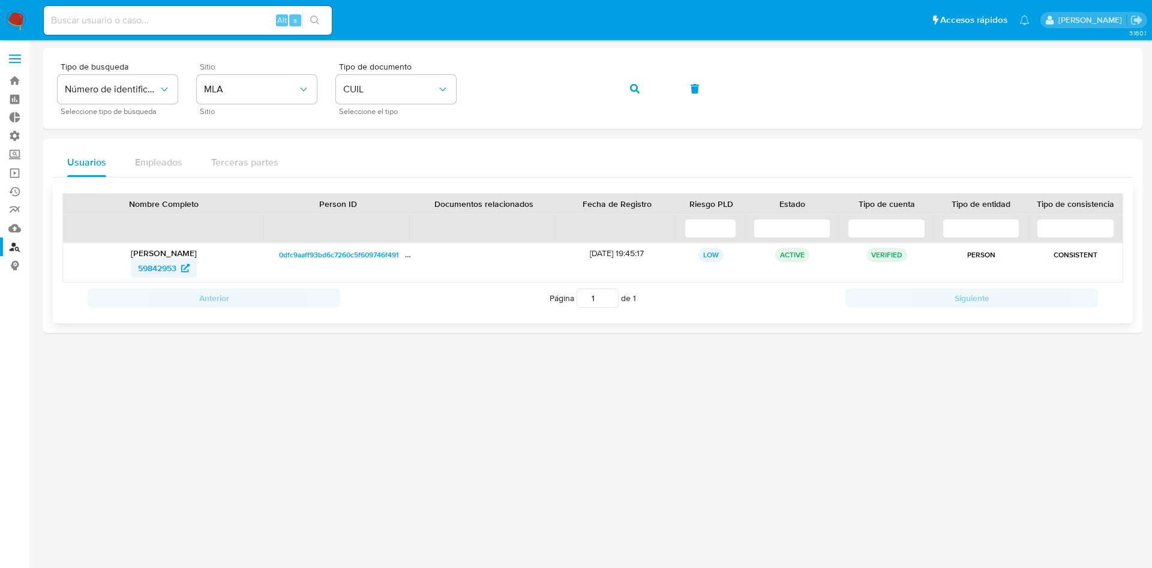
click at [167, 269] on span "59842953" at bounding box center [157, 268] width 38 height 19
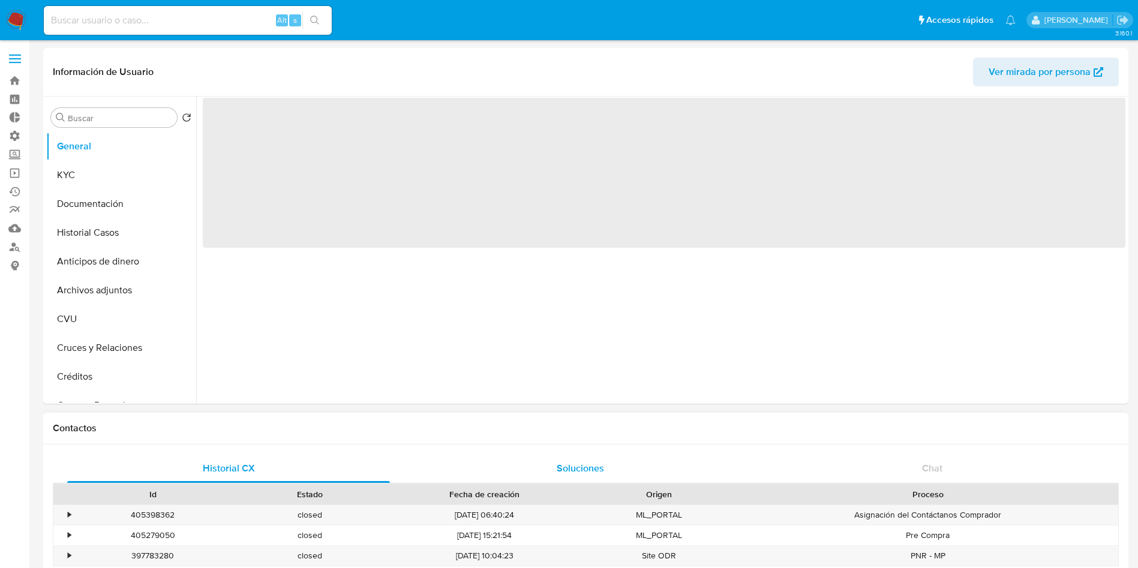
select select "10"
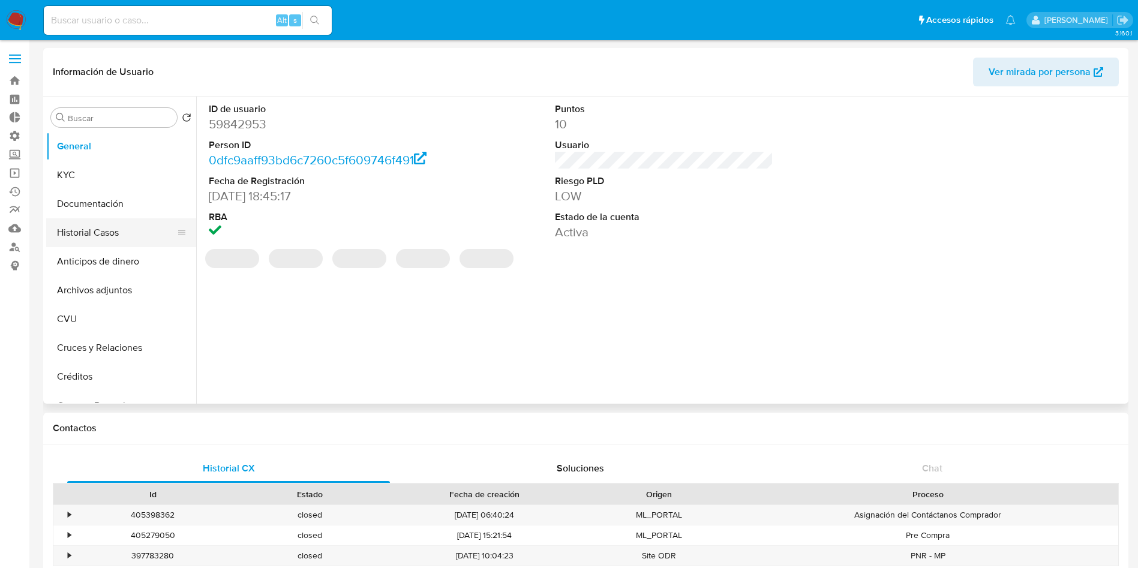
click at [72, 235] on button "Historial Casos" at bounding box center [116, 232] width 140 height 29
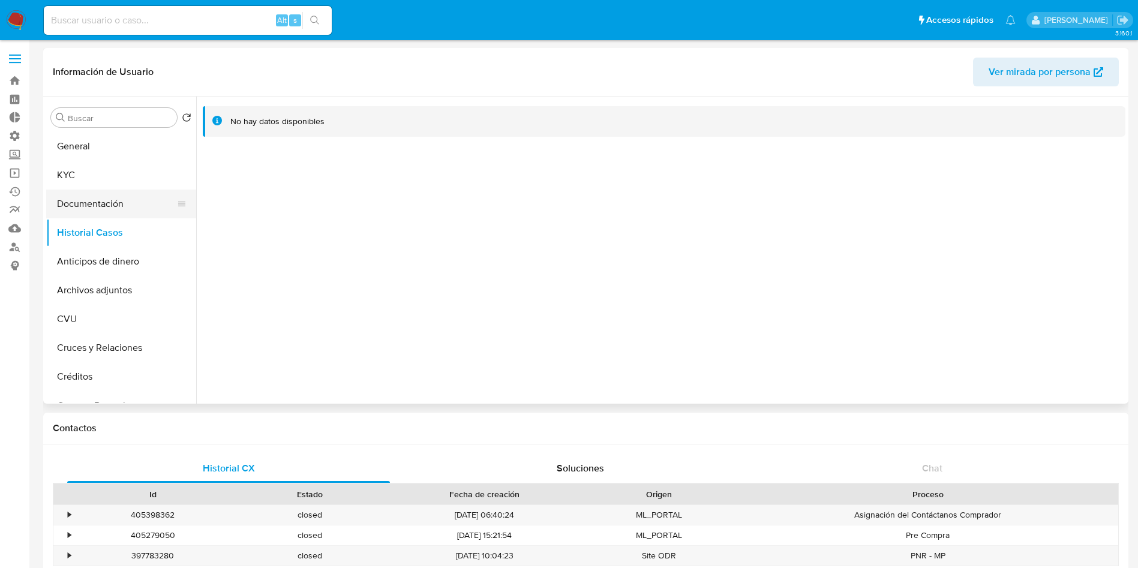
click at [113, 199] on button "Documentación" at bounding box center [116, 204] width 140 height 29
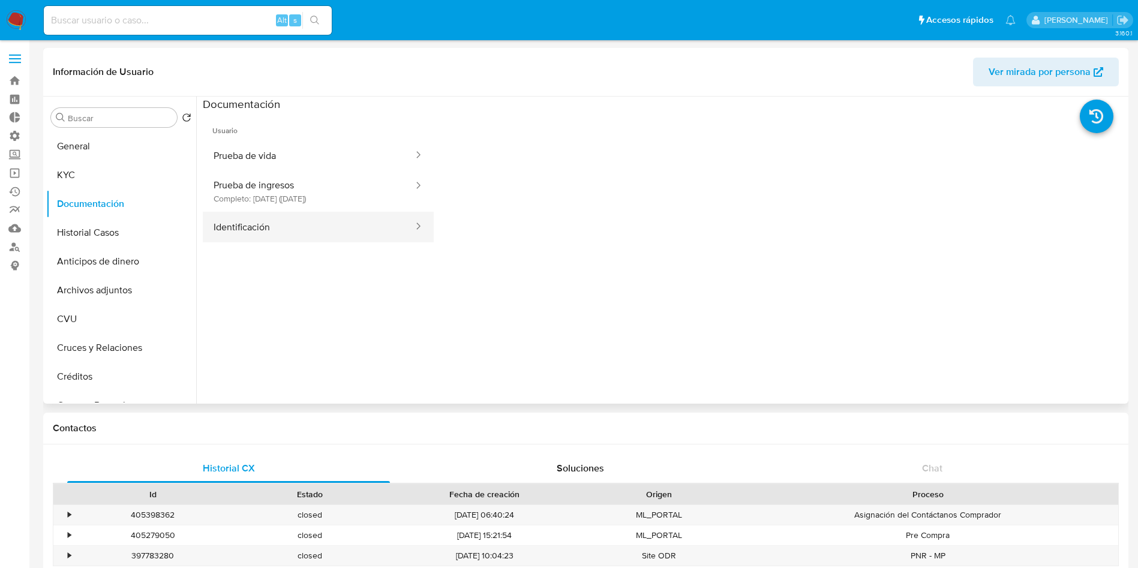
drag, startPoint x: 316, startPoint y: 192, endPoint x: 297, endPoint y: 241, distance: 52.8
click at [316, 192] on button "Prueba de ingresos Completo: [DATE] ([DATE])" at bounding box center [309, 191] width 212 height 41
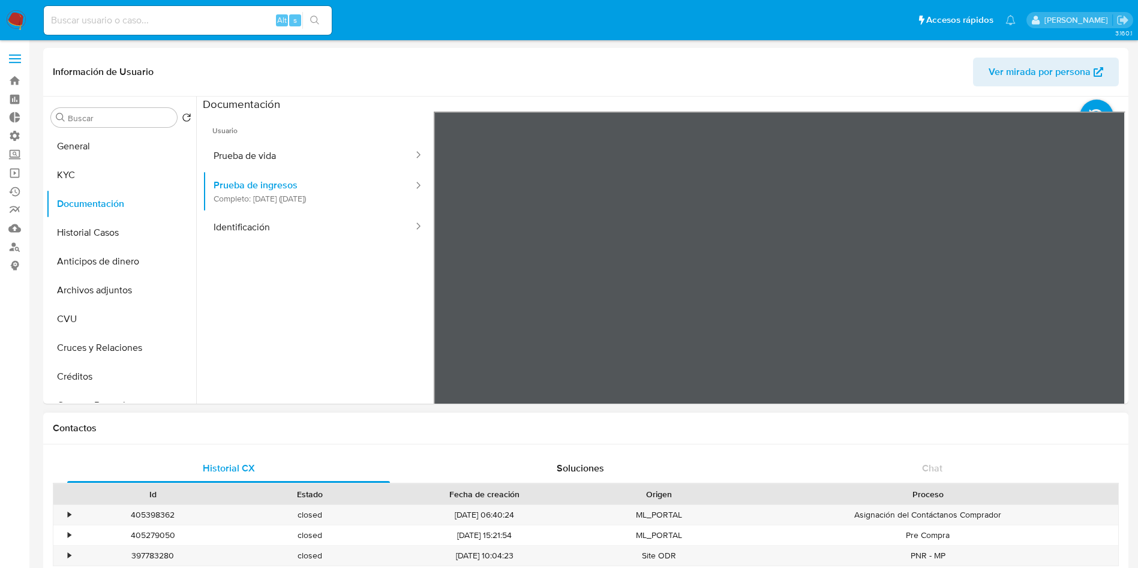
click at [269, 152] on button "Prueba de vida" at bounding box center [309, 155] width 212 height 31
click at [68, 186] on button "KYC" at bounding box center [116, 175] width 140 height 29
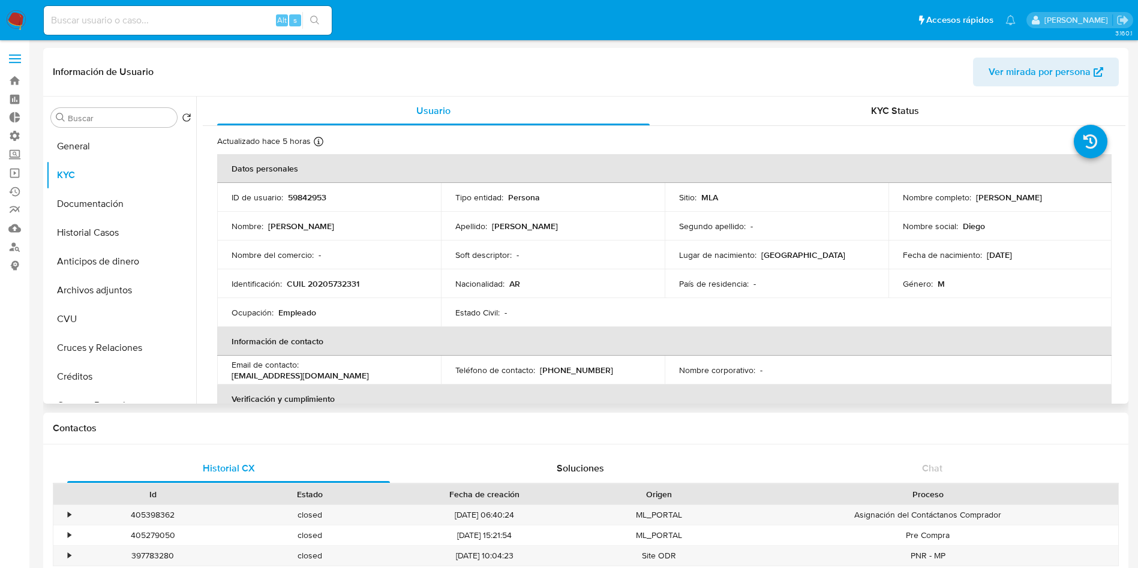
click at [323, 291] on td "Identificación : CUIL 20205732331" at bounding box center [329, 283] width 224 height 29
click at [320, 286] on p "CUIL 20205732331" at bounding box center [323, 283] width 73 height 11
copy p "20205732331"
click at [103, 199] on button "Documentación" at bounding box center [116, 204] width 140 height 29
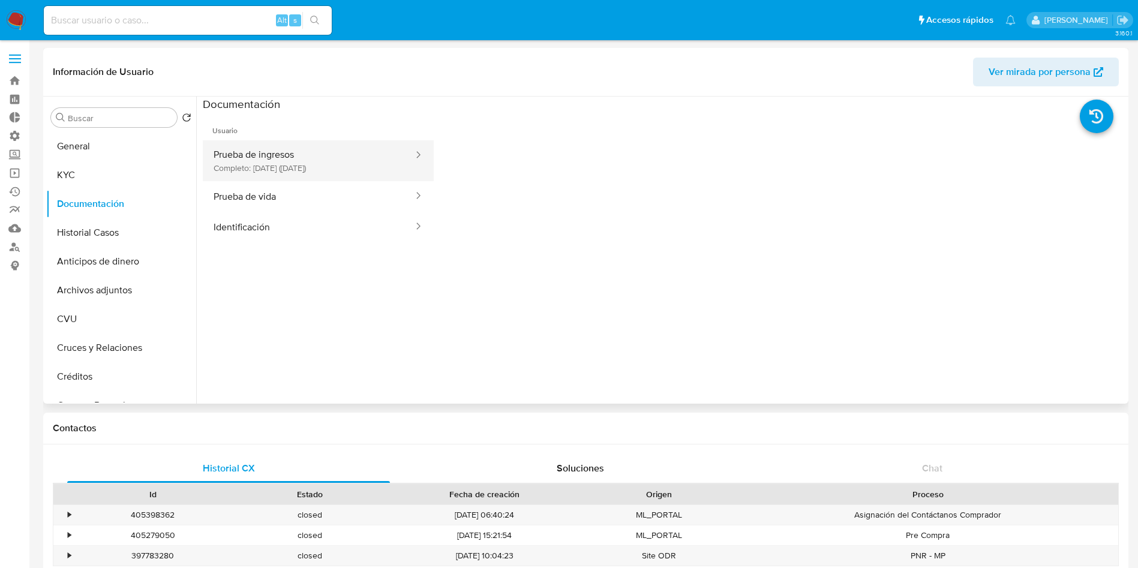
click at [275, 162] on button "Prueba de ingresos Completo: [DATE] ([DATE])" at bounding box center [309, 160] width 212 height 41
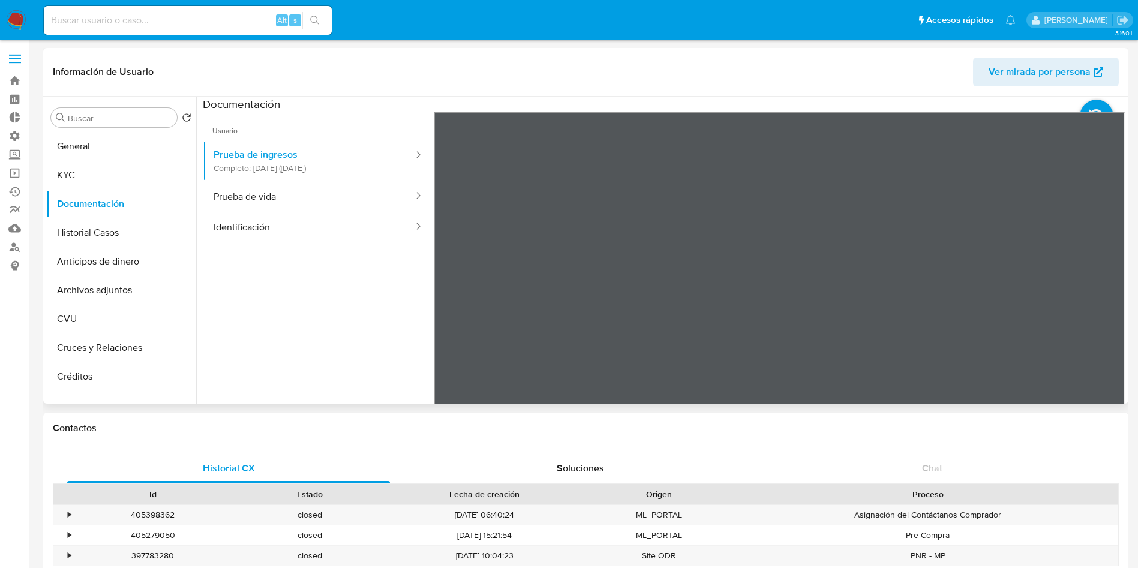
click at [662, 102] on section at bounding box center [664, 296] width 923 height 399
click at [214, 197] on button "Prueba de vida" at bounding box center [309, 196] width 212 height 31
click at [91, 178] on button "KYC" at bounding box center [116, 175] width 140 height 29
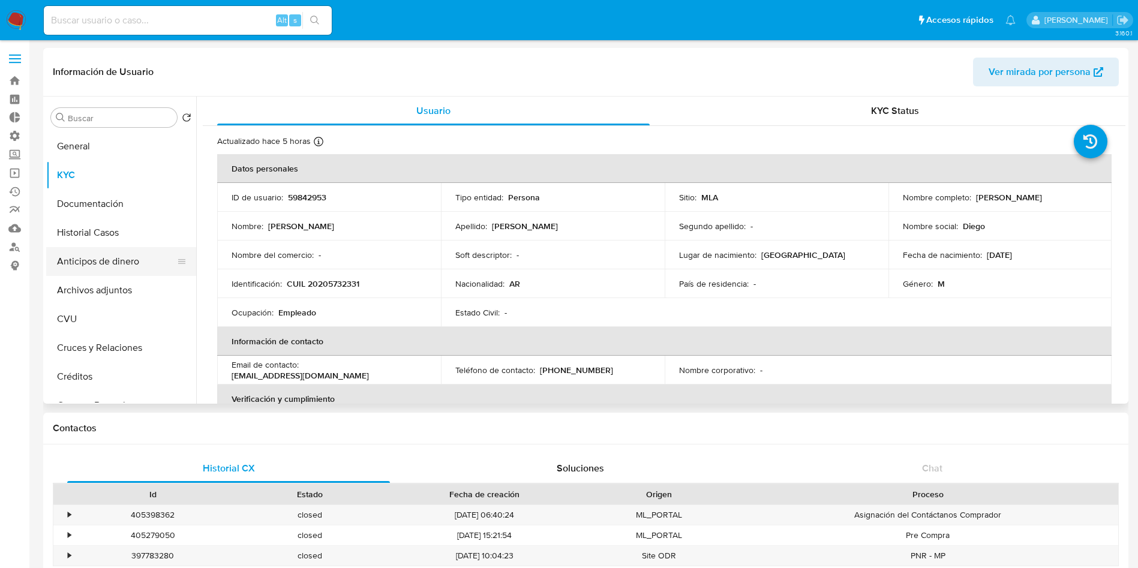
click at [89, 260] on button "Anticipos de dinero" at bounding box center [116, 261] width 140 height 29
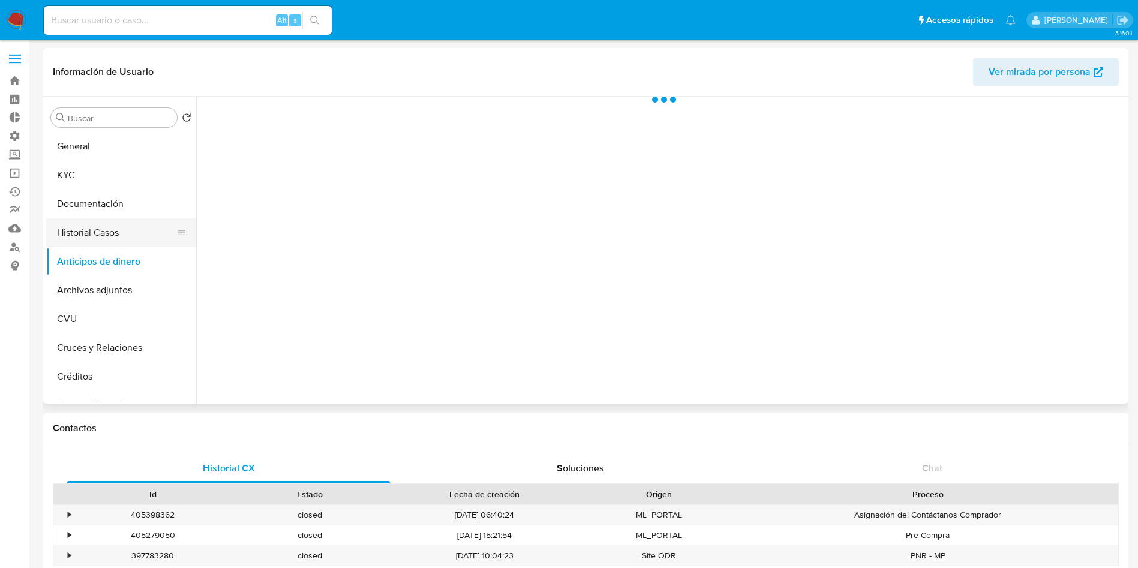
click at [95, 234] on button "Historial Casos" at bounding box center [116, 232] width 140 height 29
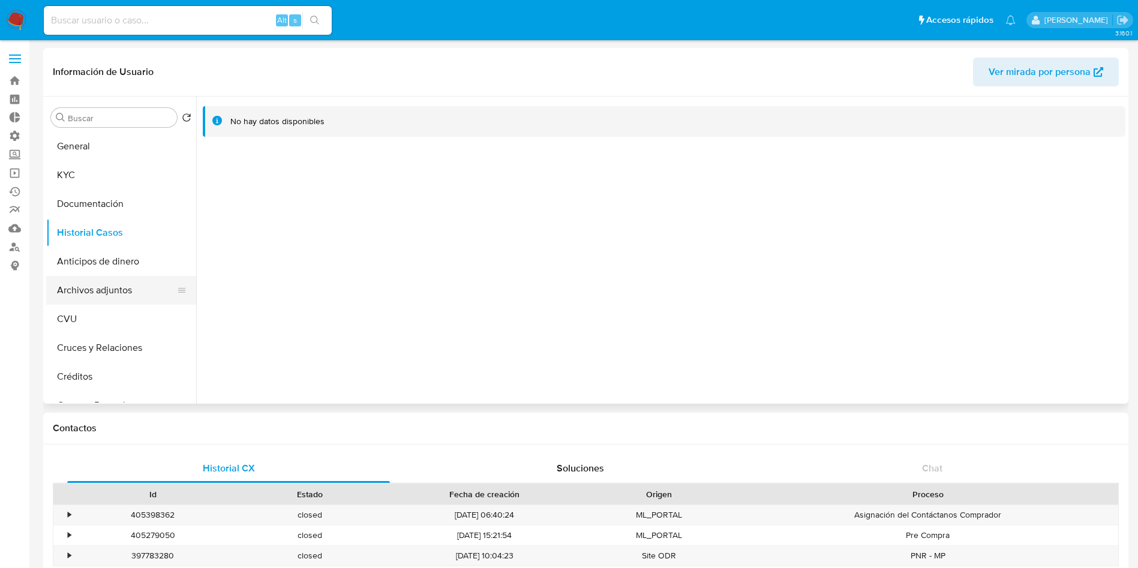
click at [98, 286] on button "Archivos adjuntos" at bounding box center [116, 290] width 140 height 29
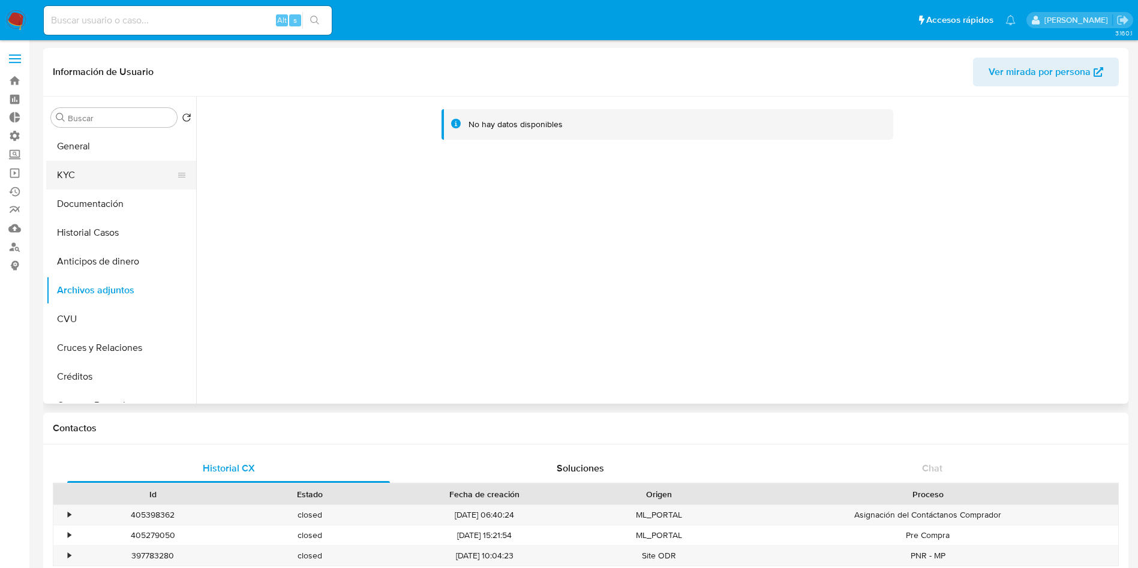
click at [118, 166] on button "KYC" at bounding box center [116, 175] width 140 height 29
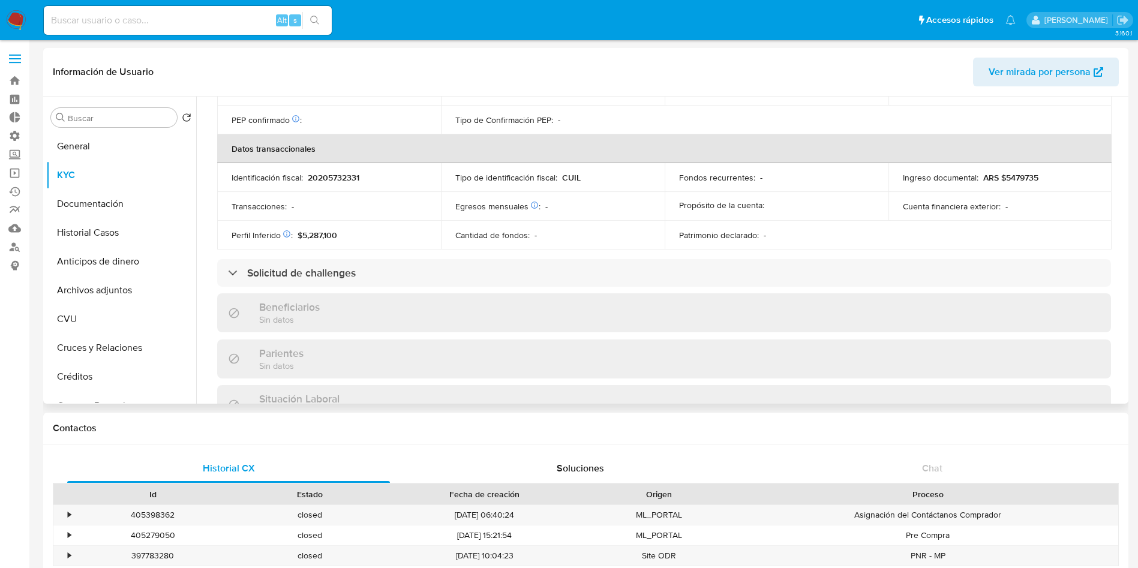
scroll to position [609, 0]
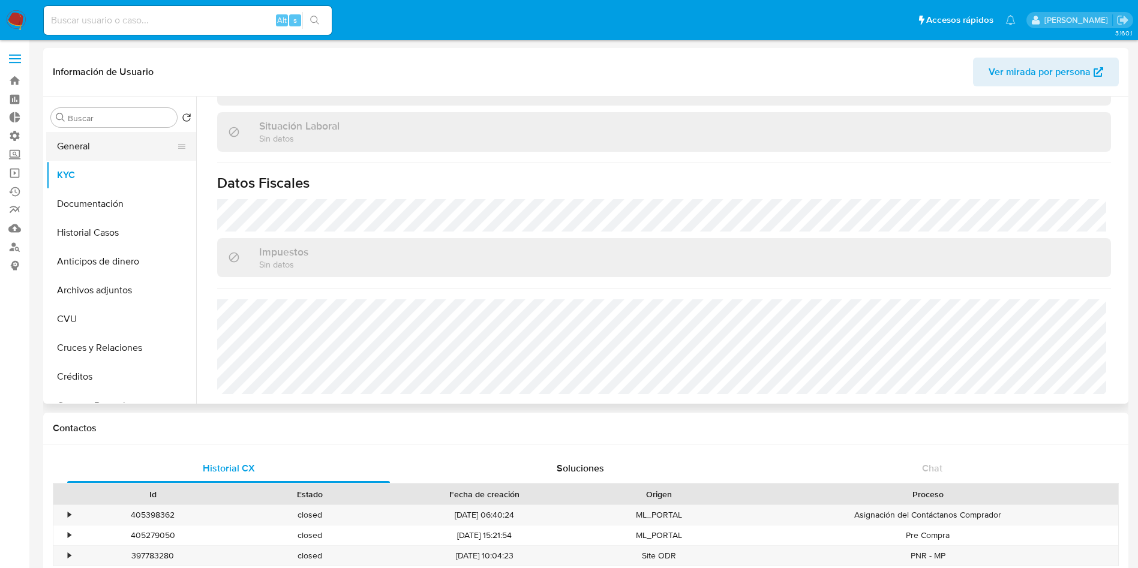
click at [89, 145] on button "General" at bounding box center [116, 146] width 140 height 29
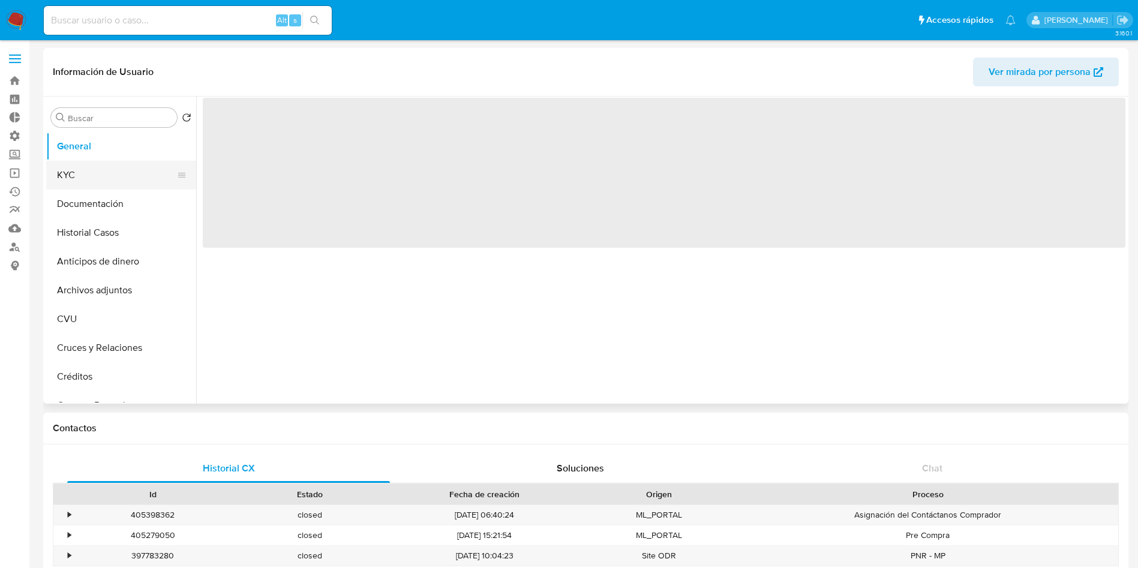
scroll to position [0, 0]
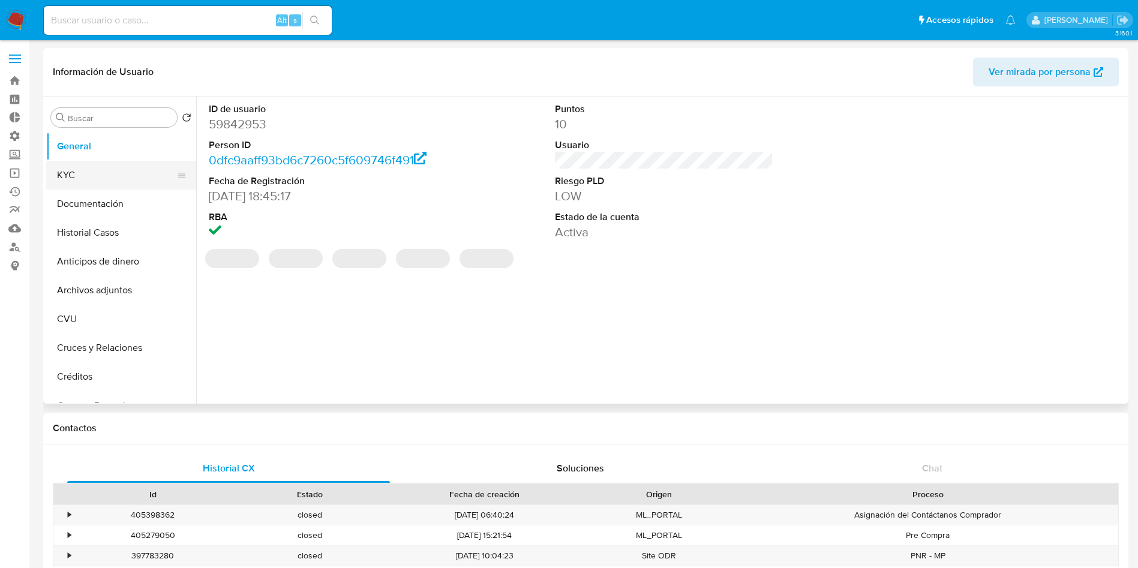
click at [117, 181] on button "KYC" at bounding box center [116, 175] width 140 height 29
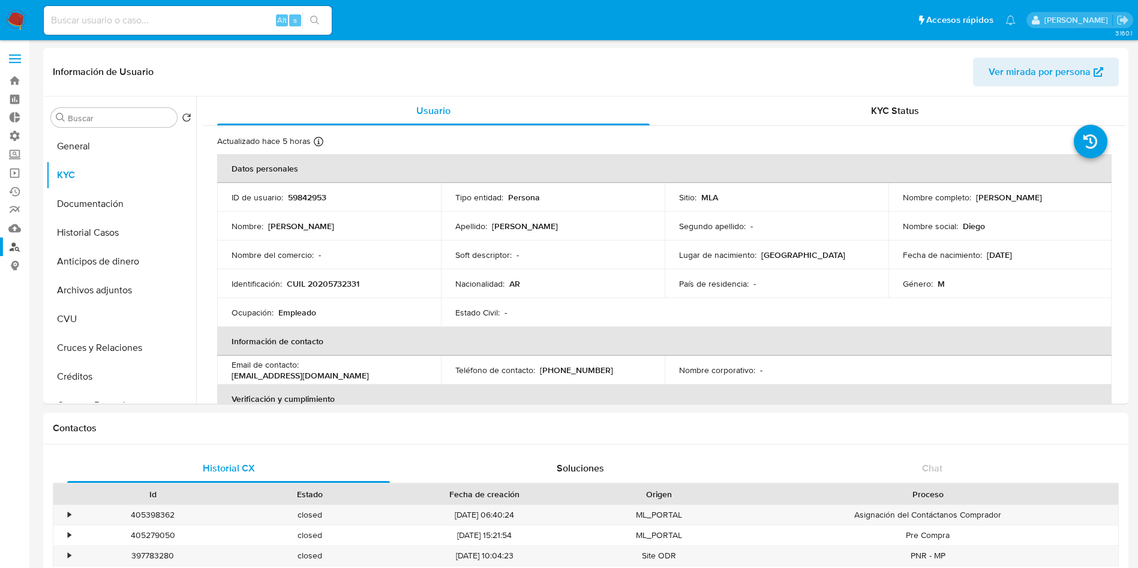
click at [17, 248] on link "Buscador de personas" at bounding box center [71, 247] width 143 height 19
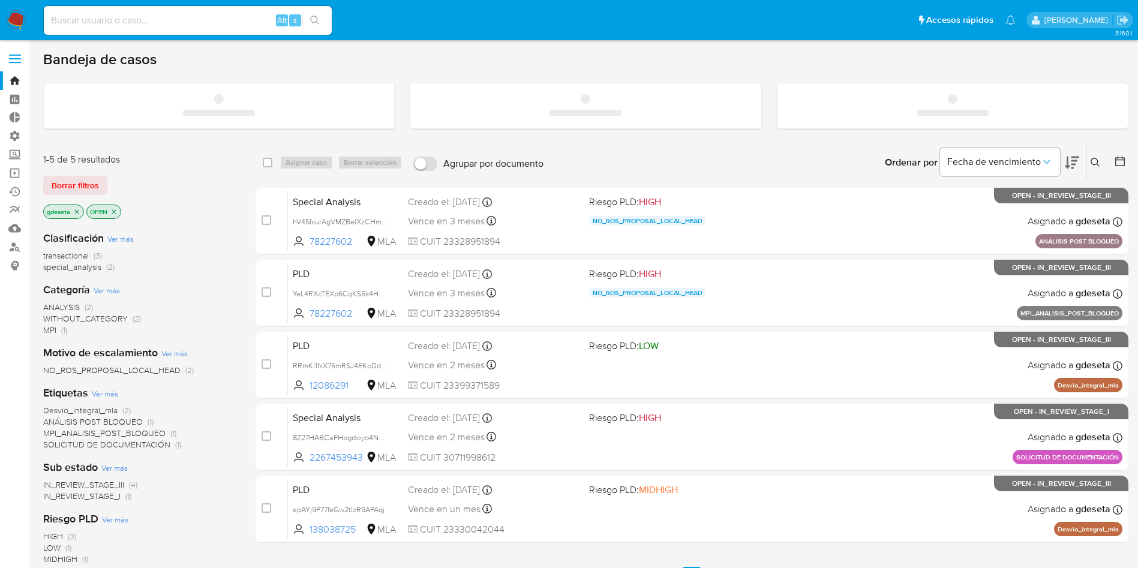
click at [220, 25] on input at bounding box center [188, 21] width 288 height 16
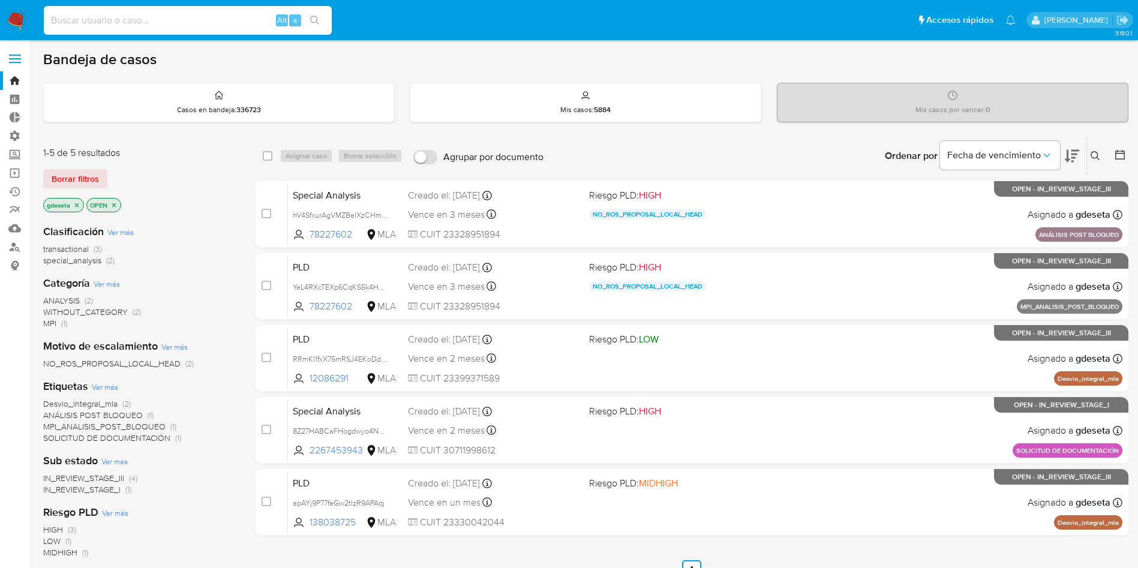
paste input "6YHN7KMr1VgEpeZWYJpHyDWK"
type input "6YHN7KMr1VgEpeZWYJpHyDWK"
click at [321, 25] on button "search-icon" at bounding box center [314, 20] width 25 height 17
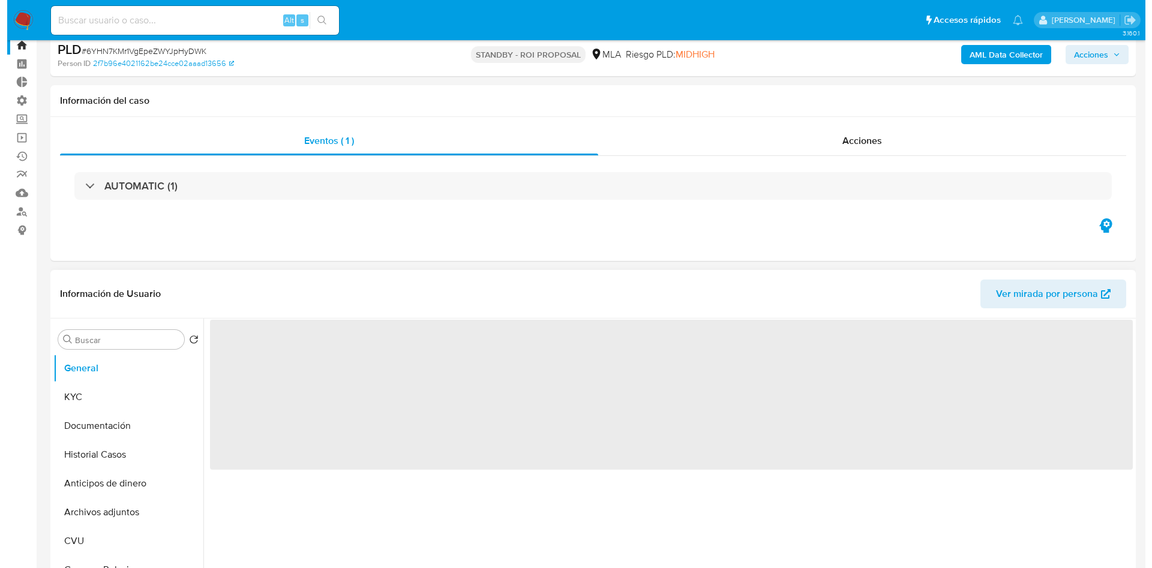
scroll to position [90, 0]
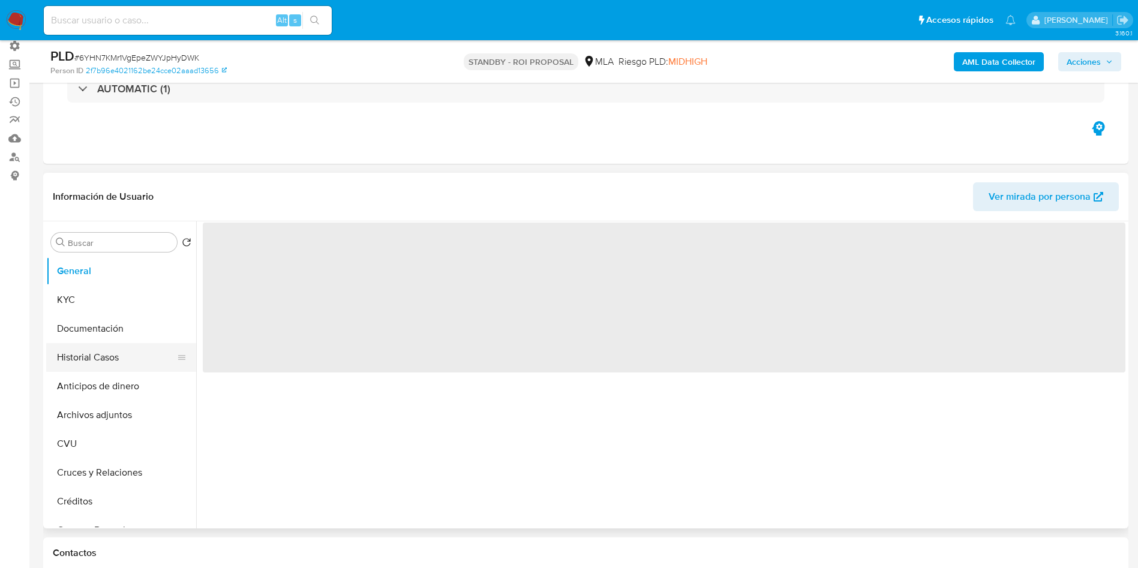
click at [104, 345] on button "Historial Casos" at bounding box center [116, 357] width 140 height 29
select select "10"
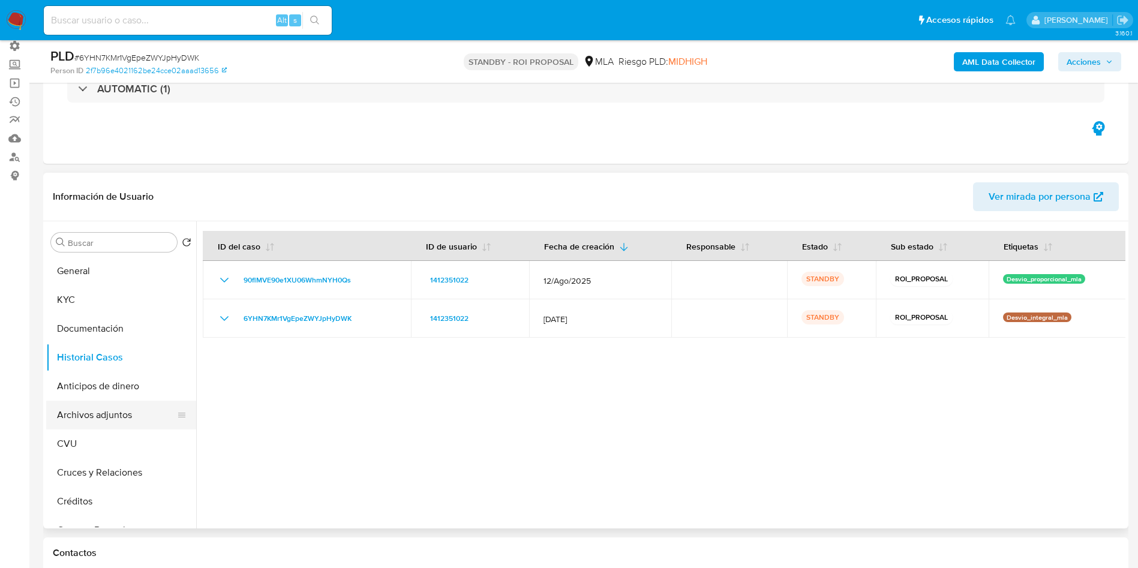
click at [116, 419] on button "Archivos adjuntos" at bounding box center [116, 415] width 140 height 29
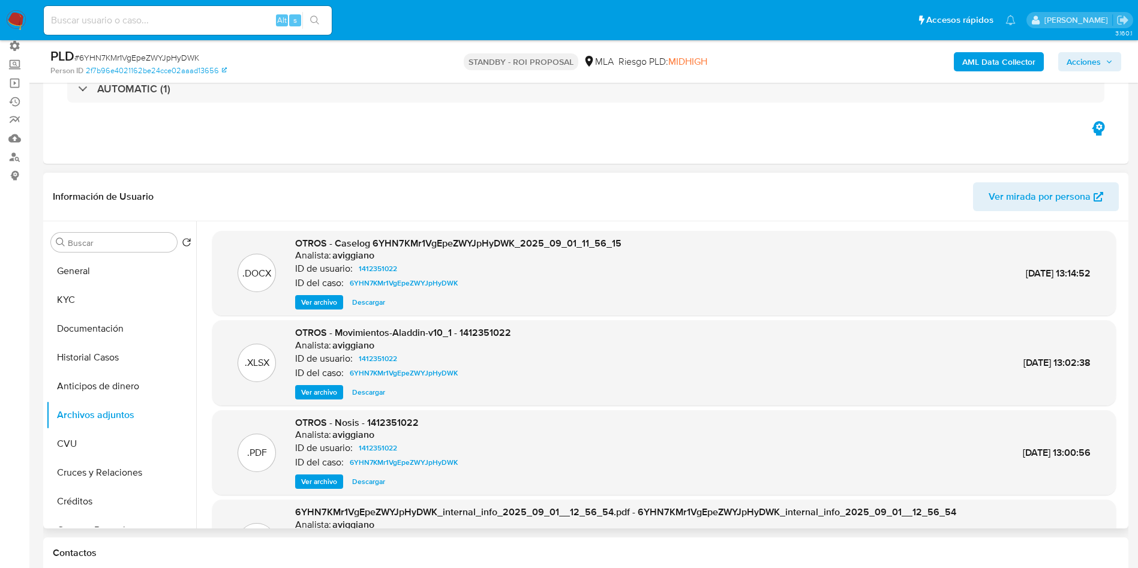
click at [332, 304] on span "Ver archivo" at bounding box center [319, 302] width 36 height 12
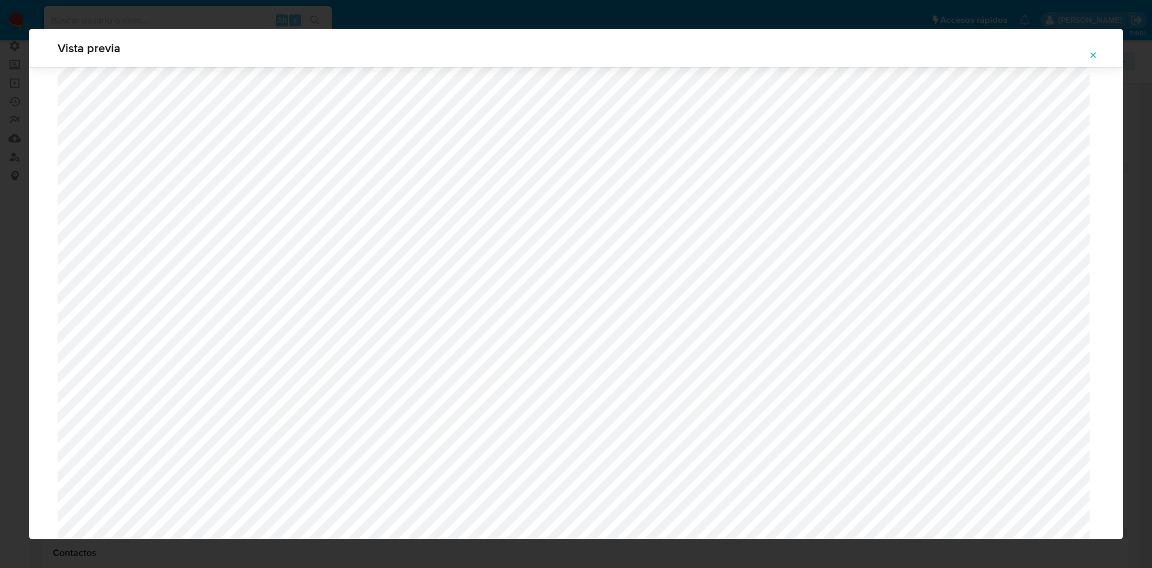
scroll to position [336, 0]
click at [1092, 53] on icon "Attachment preview" at bounding box center [1093, 55] width 10 height 10
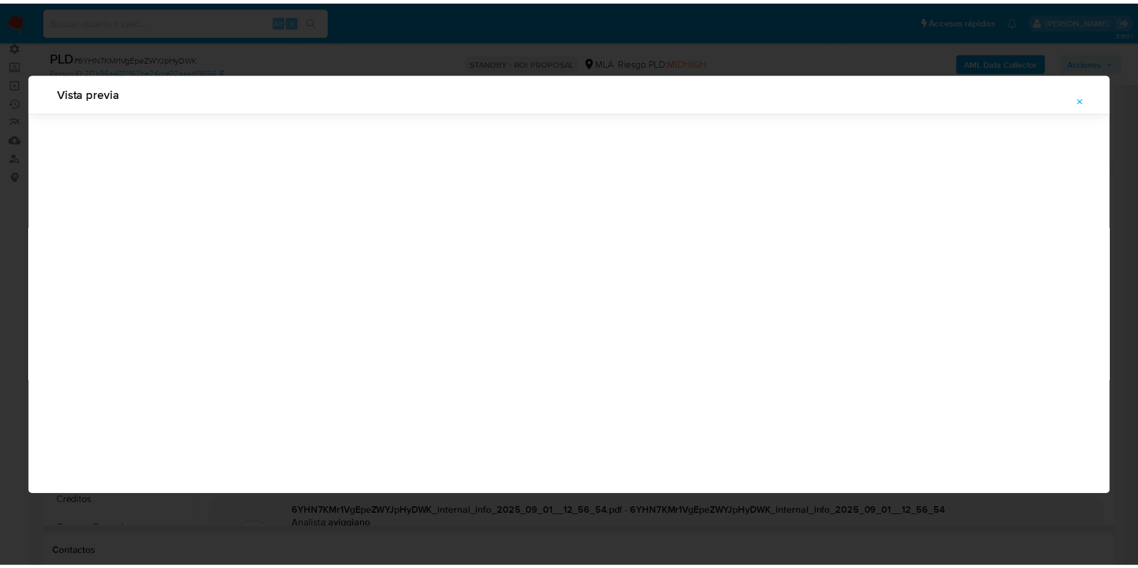
scroll to position [0, 0]
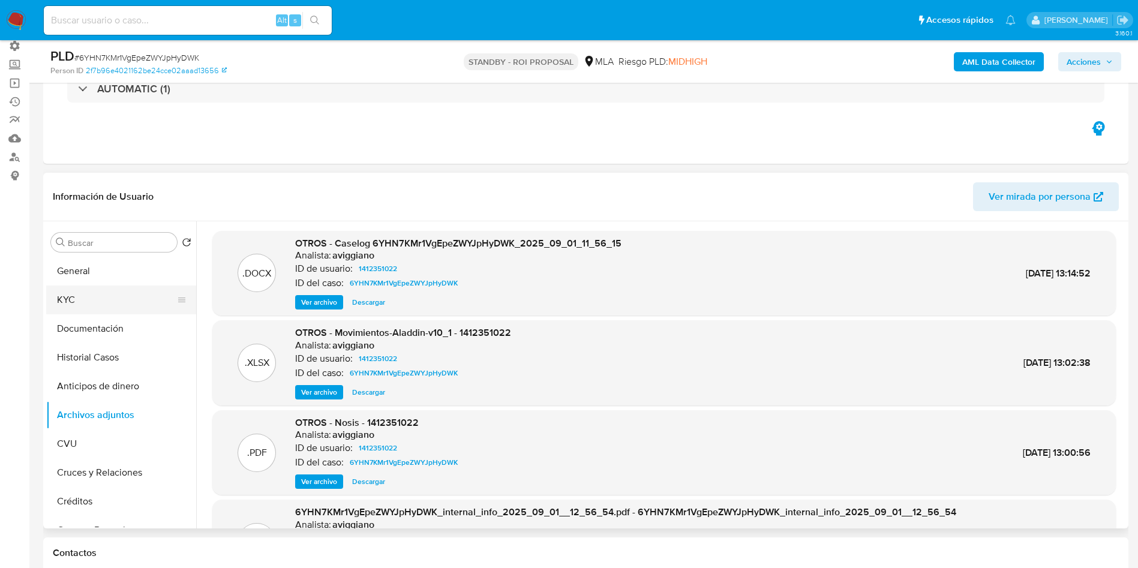
click at [94, 293] on button "KYC" at bounding box center [116, 300] width 140 height 29
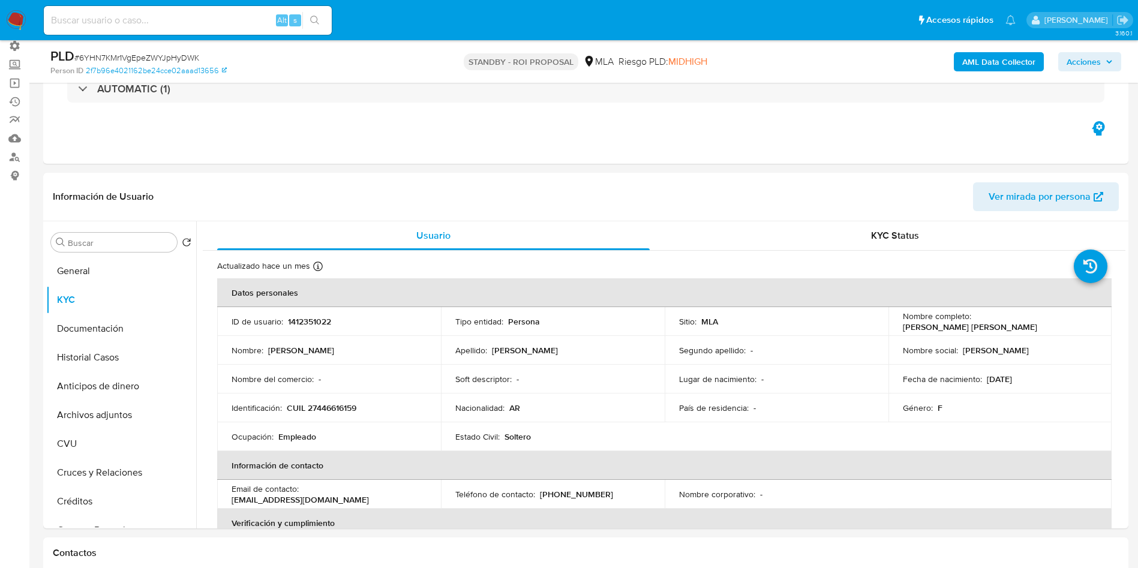
click at [325, 406] on p "CUIL 27446616159" at bounding box center [322, 407] width 70 height 11
copy p "27446616159"
click at [75, 354] on button "Historial Casos" at bounding box center [116, 357] width 140 height 29
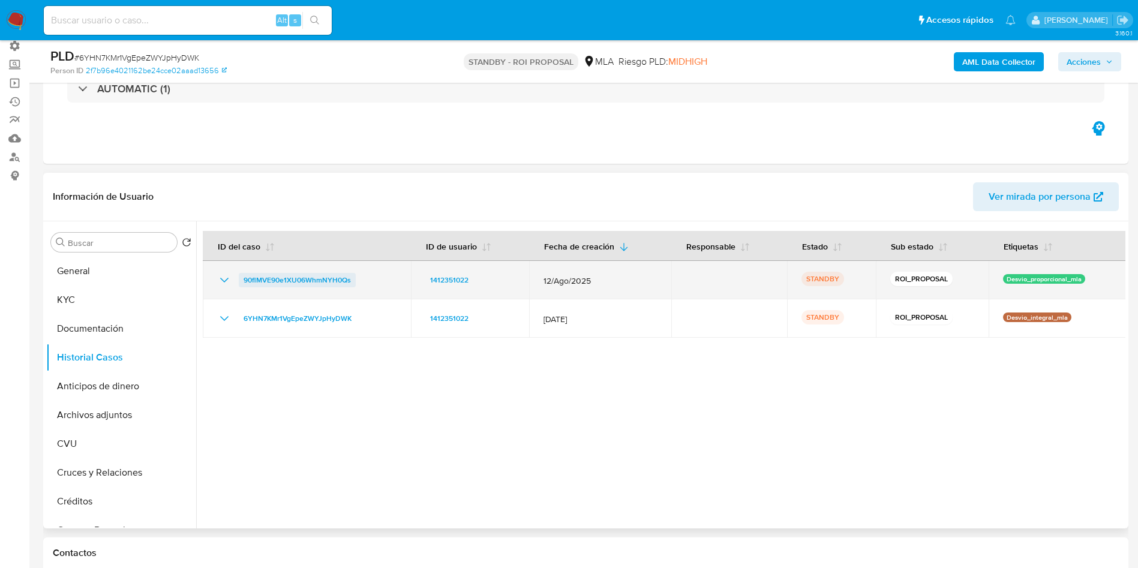
drag, startPoint x: 373, startPoint y: 284, endPoint x: 243, endPoint y: 278, distance: 130.3
click at [243, 278] on div "90flMVE90e1XU06WhmNYH0Qs" at bounding box center [306, 280] width 179 height 14
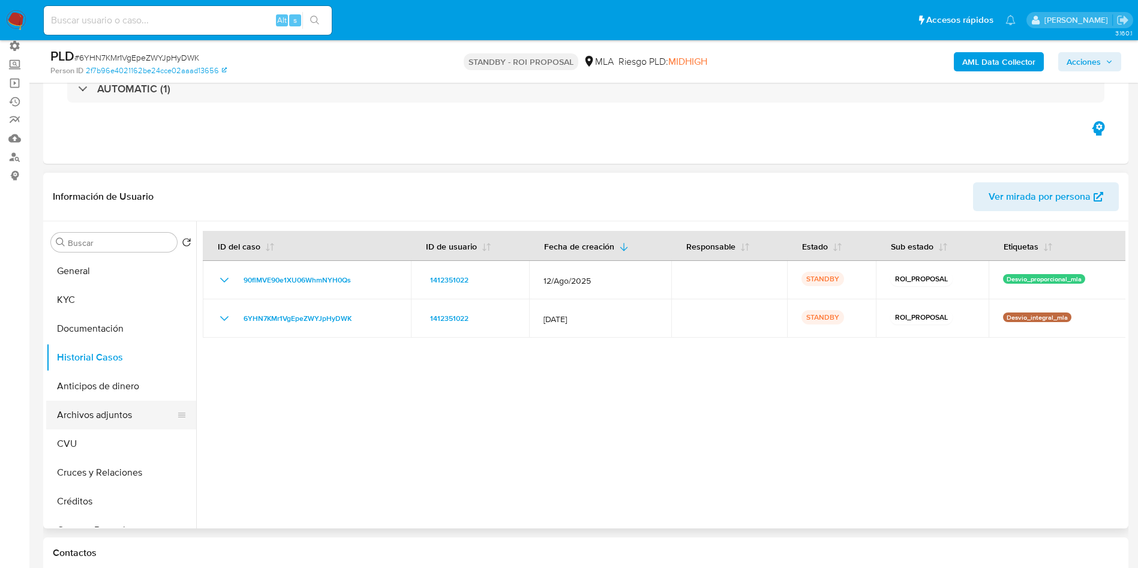
click at [101, 410] on button "Archivos adjuntos" at bounding box center [116, 415] width 140 height 29
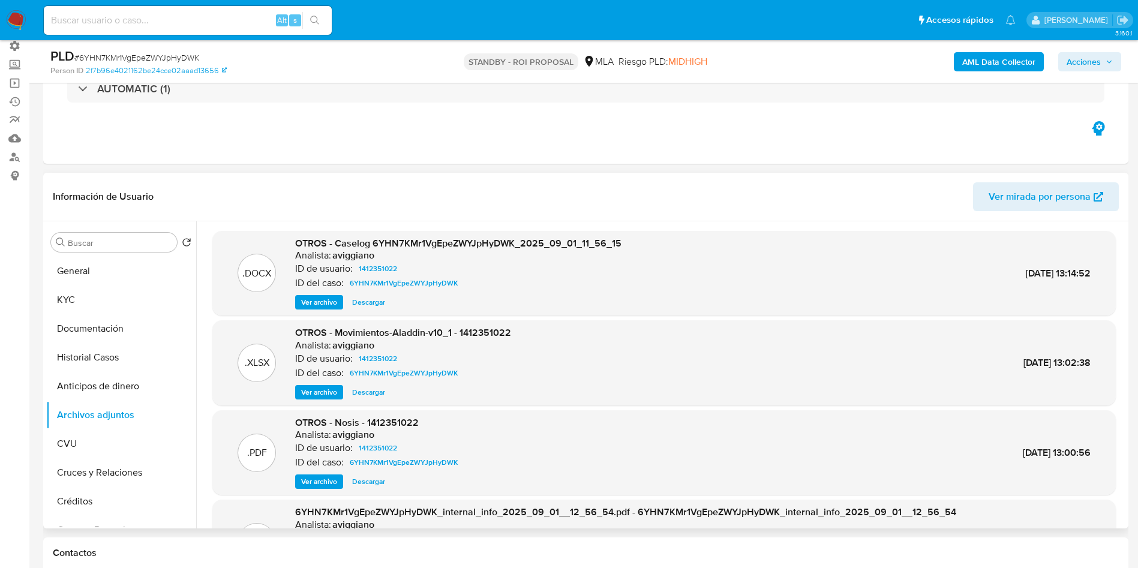
click at [366, 304] on span "Descargar" at bounding box center [368, 302] width 33 height 12
click at [103, 359] on button "Historial Casos" at bounding box center [116, 357] width 140 height 29
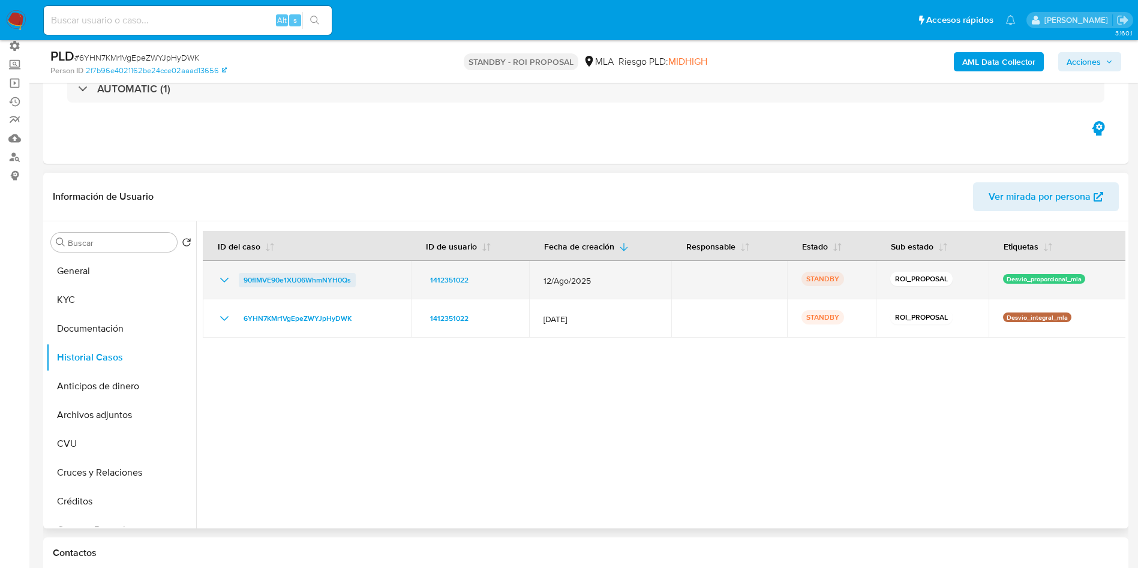
drag, startPoint x: 381, startPoint y: 280, endPoint x: 239, endPoint y: 276, distance: 141.6
click at [239, 276] on div "90flMVE90e1XU06WhmNYH0Qs" at bounding box center [306, 280] width 179 height 14
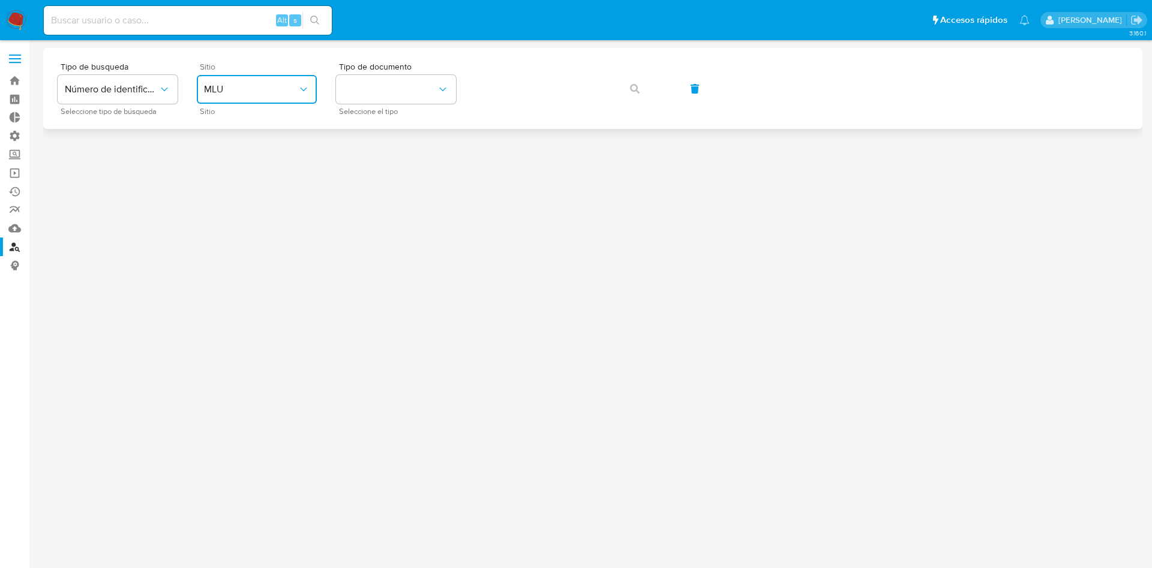
click at [224, 88] on span "MLU" at bounding box center [251, 89] width 94 height 12
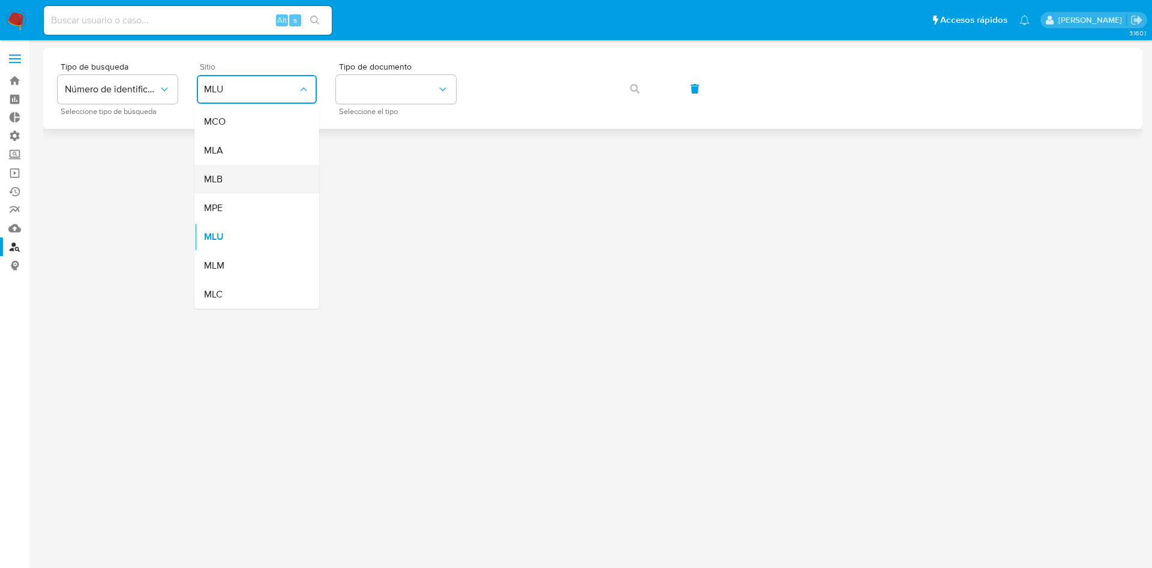
click at [224, 181] on div "MLB" at bounding box center [253, 179] width 98 height 29
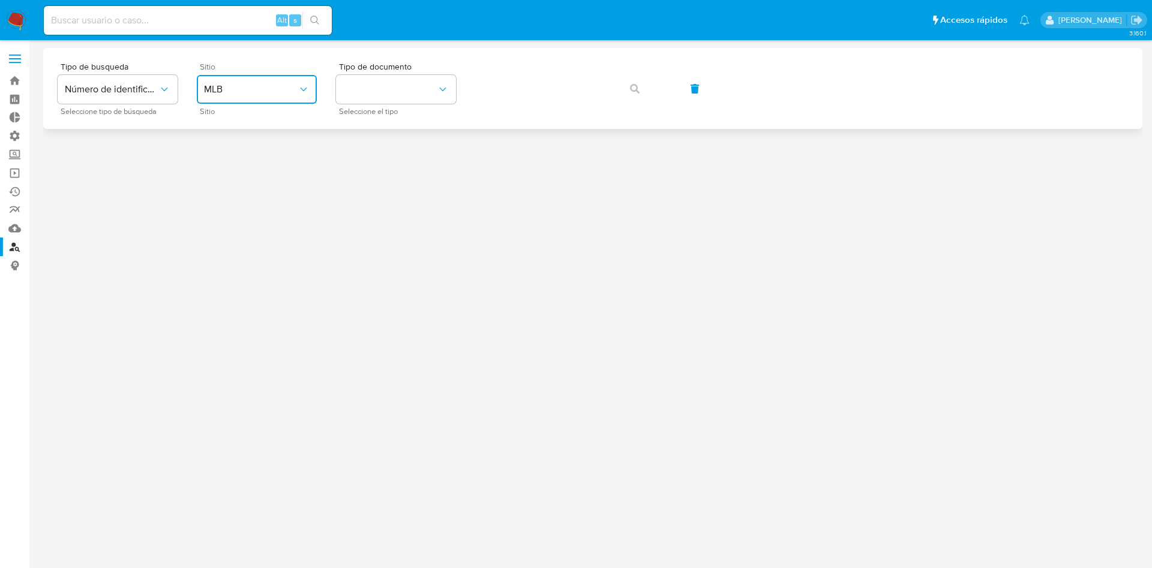
click at [248, 91] on span "MLB" at bounding box center [251, 89] width 94 height 12
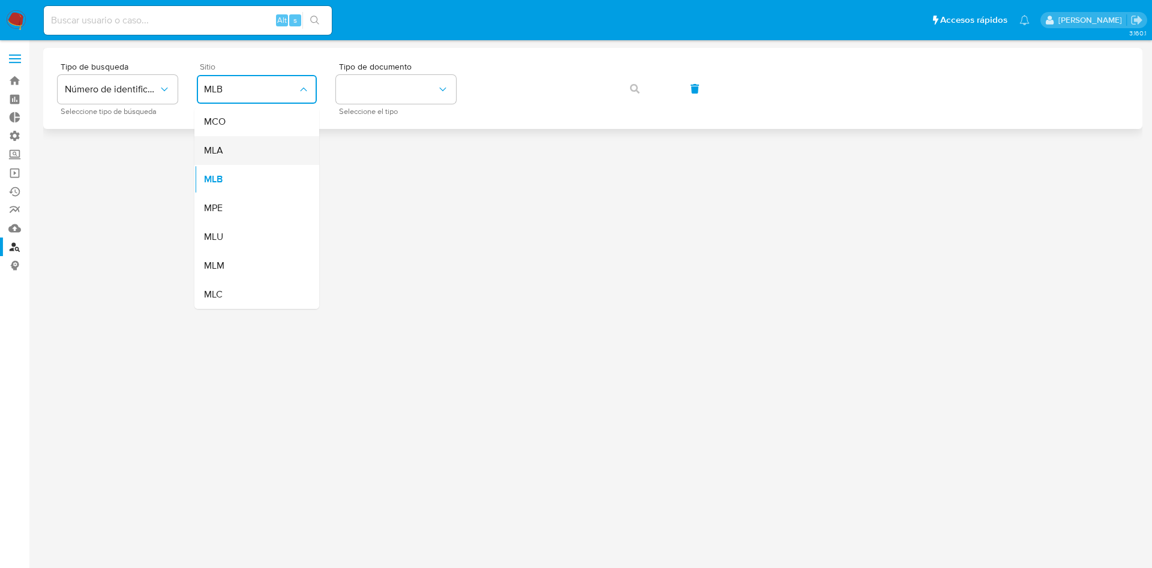
click at [238, 159] on div "MLA" at bounding box center [253, 150] width 98 height 29
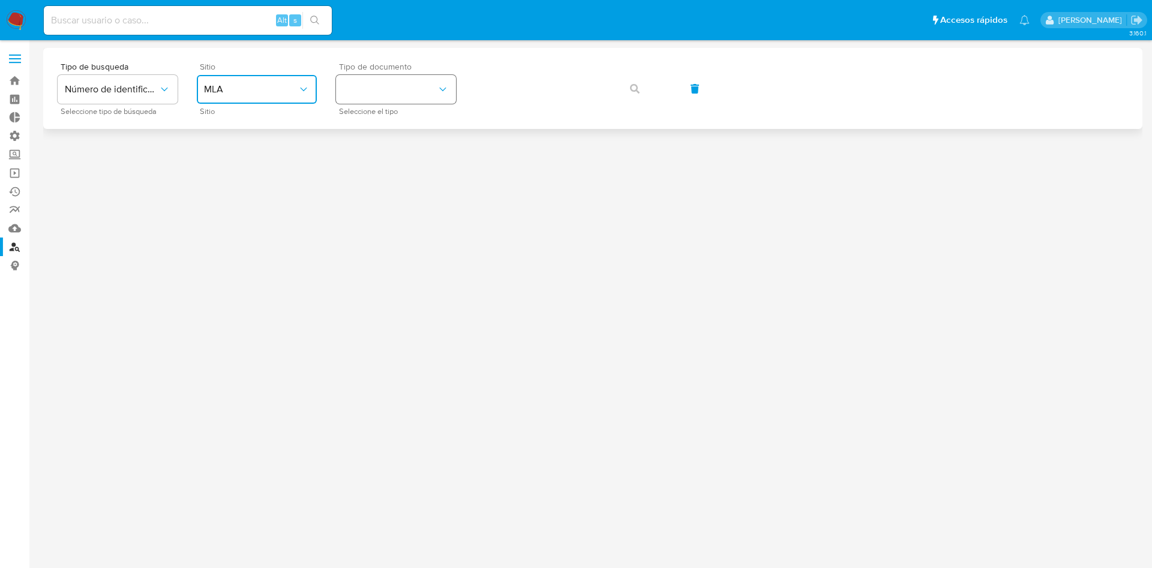
click at [356, 77] on button "identificationType" at bounding box center [396, 89] width 120 height 29
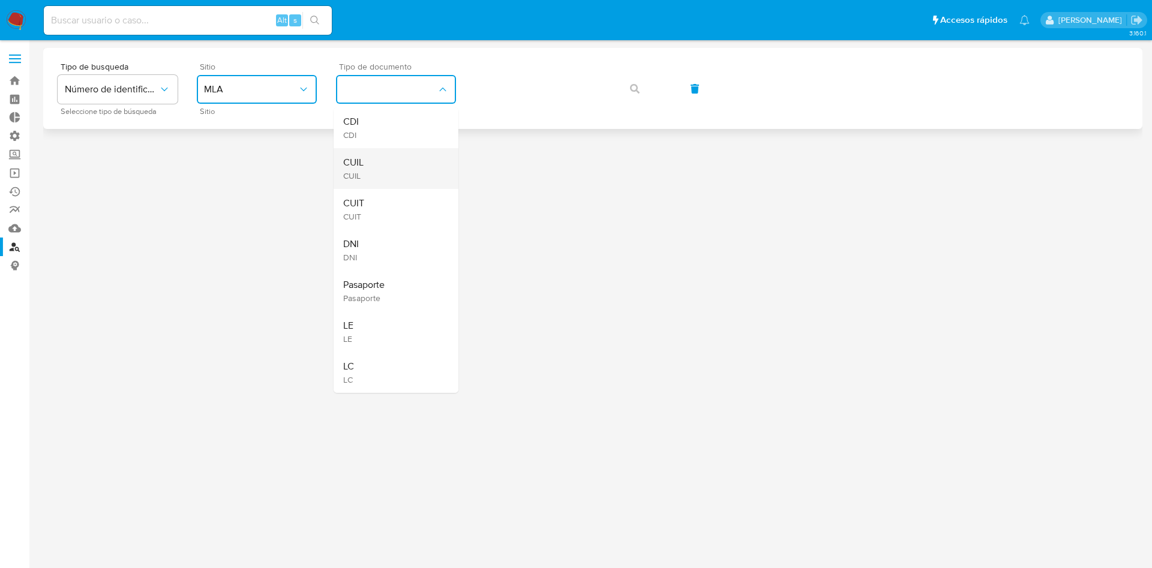
click at [367, 172] on div "CUIL CUIL" at bounding box center [392, 168] width 98 height 41
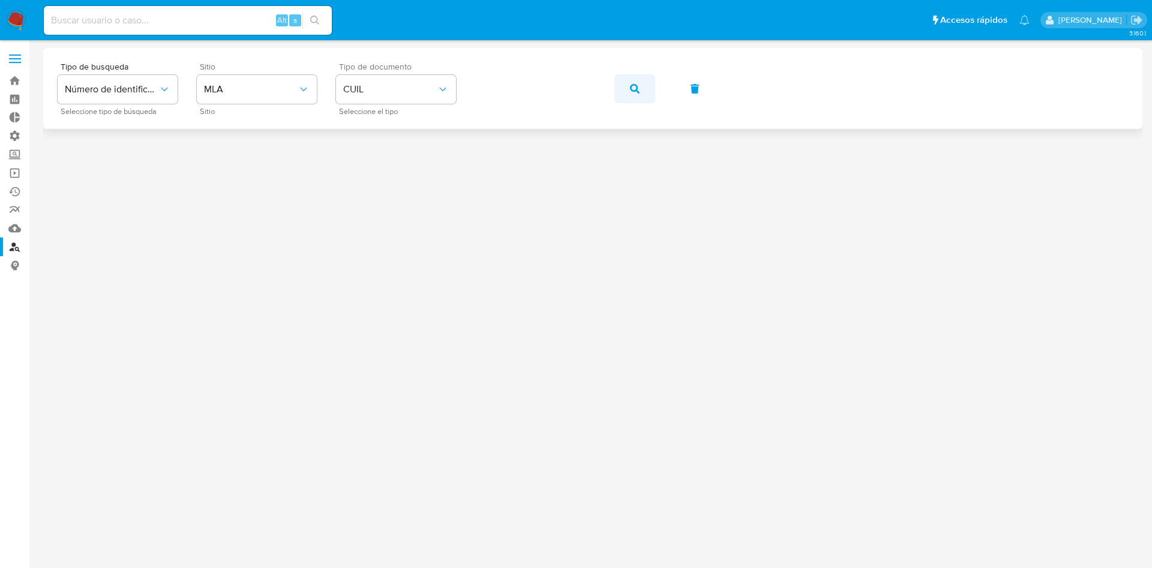
click at [631, 86] on icon "button" at bounding box center [635, 89] width 10 height 10
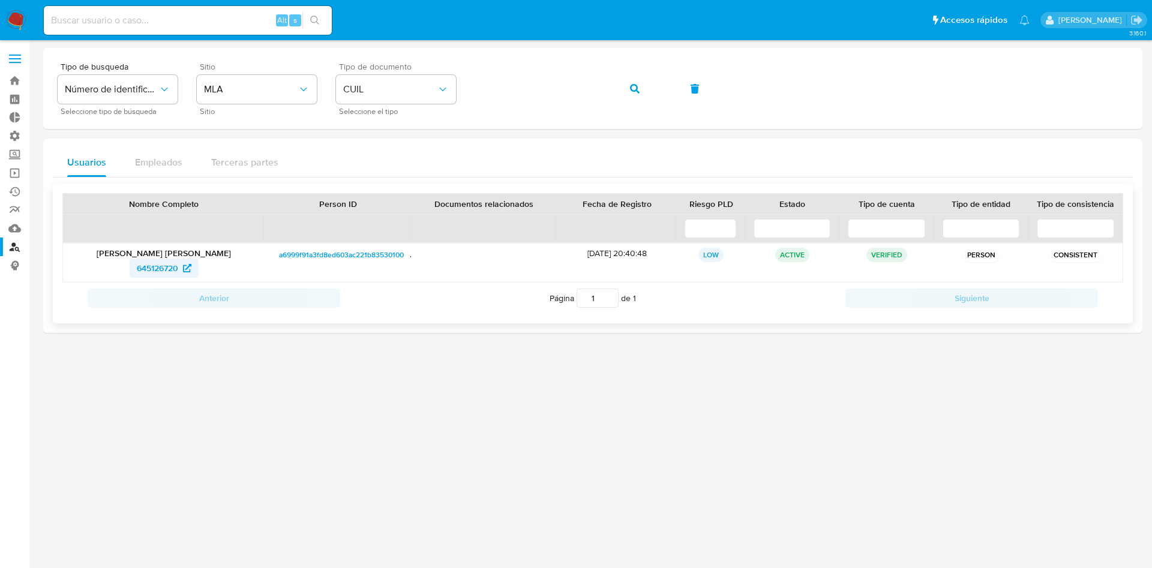
click at [159, 271] on span "645126720" at bounding box center [157, 268] width 41 height 19
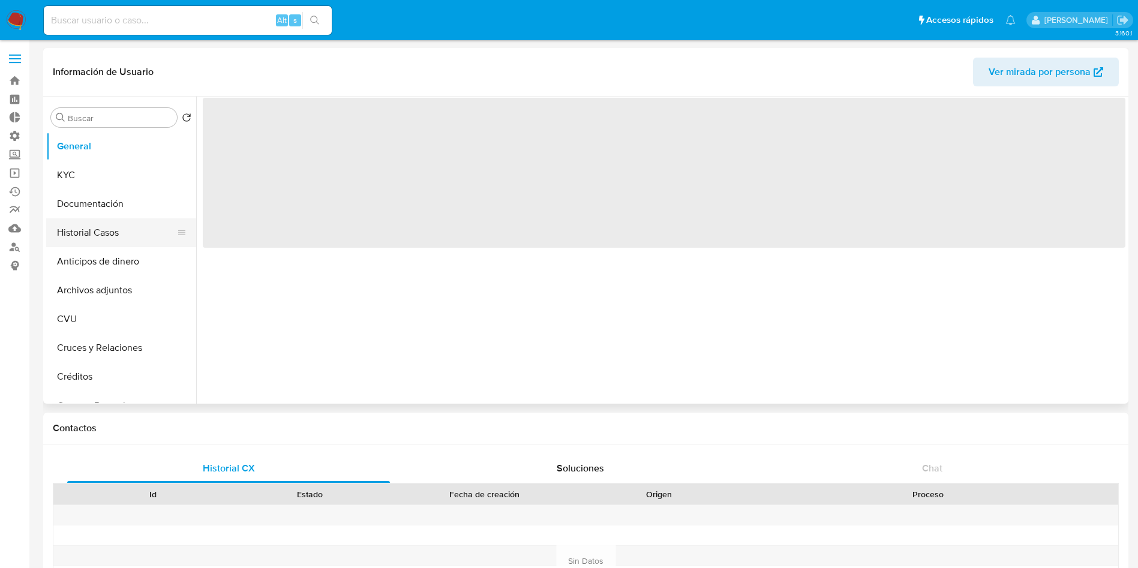
click at [69, 241] on button "Historial Casos" at bounding box center [116, 232] width 140 height 29
select select "10"
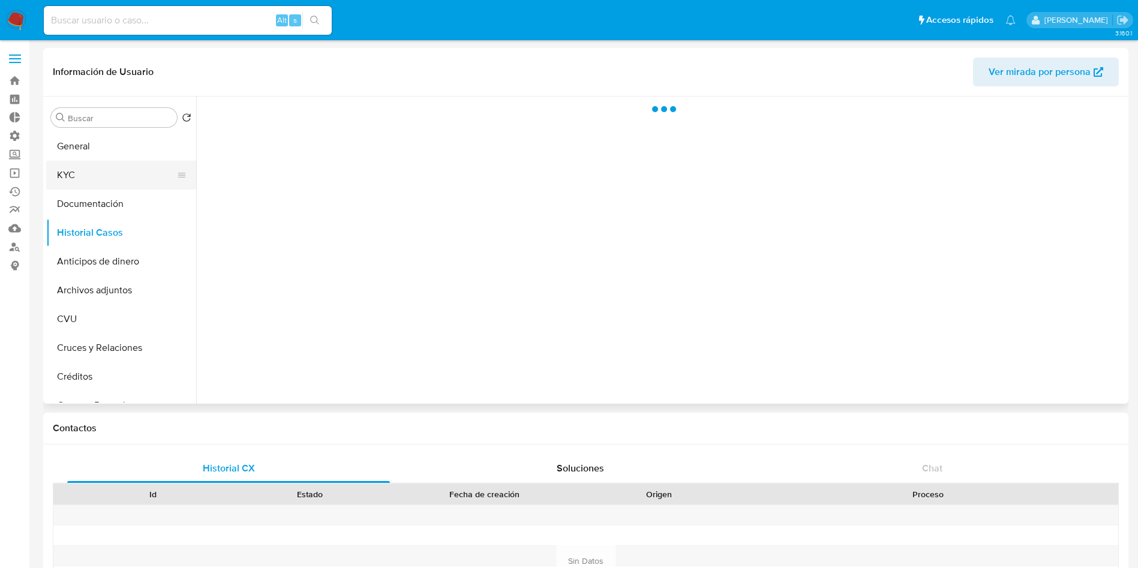
click at [85, 182] on button "KYC" at bounding box center [116, 175] width 140 height 29
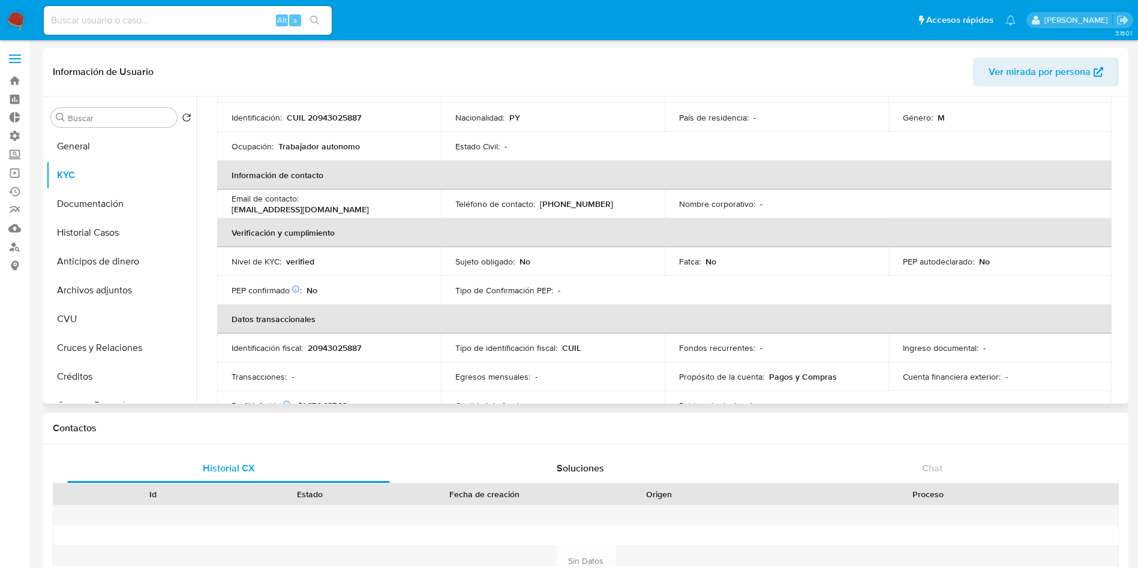
scroll to position [270, 0]
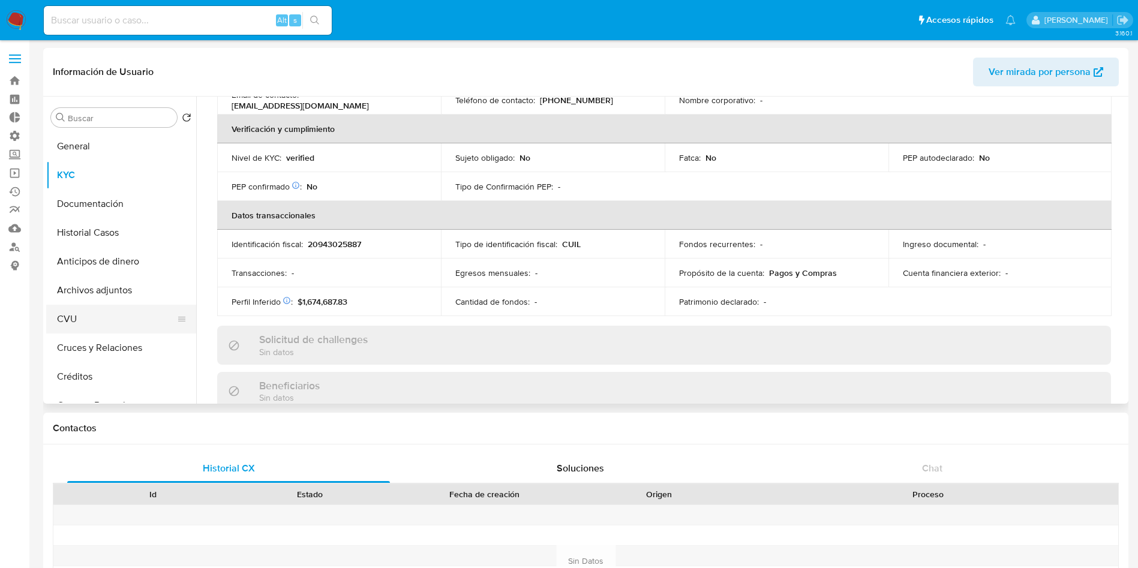
click at [99, 317] on button "CVU" at bounding box center [116, 319] width 140 height 29
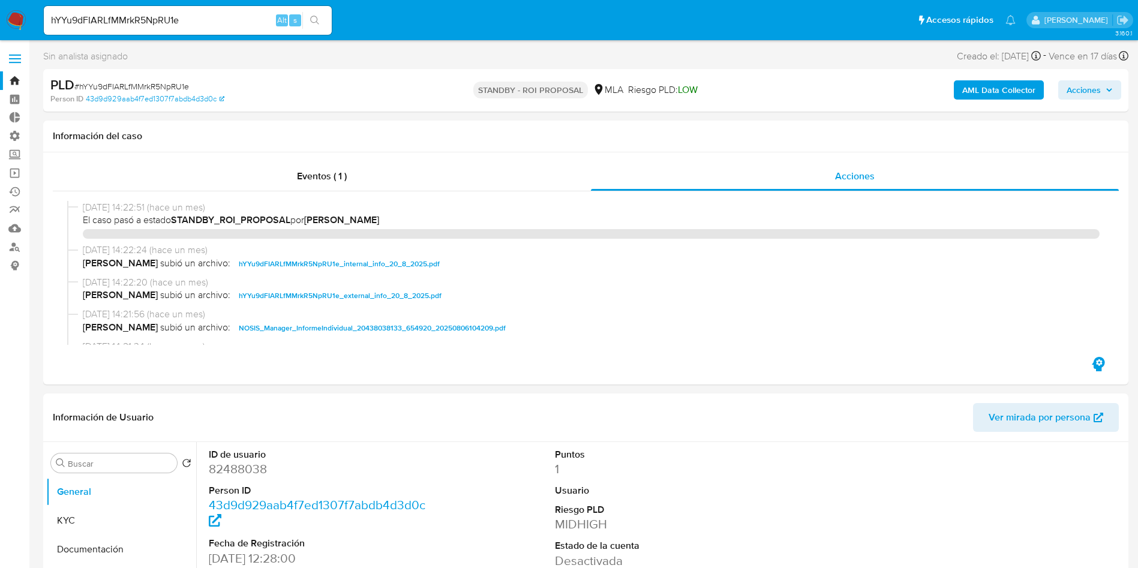
select select "10"
